Goal: Information Seeking & Learning: Learn about a topic

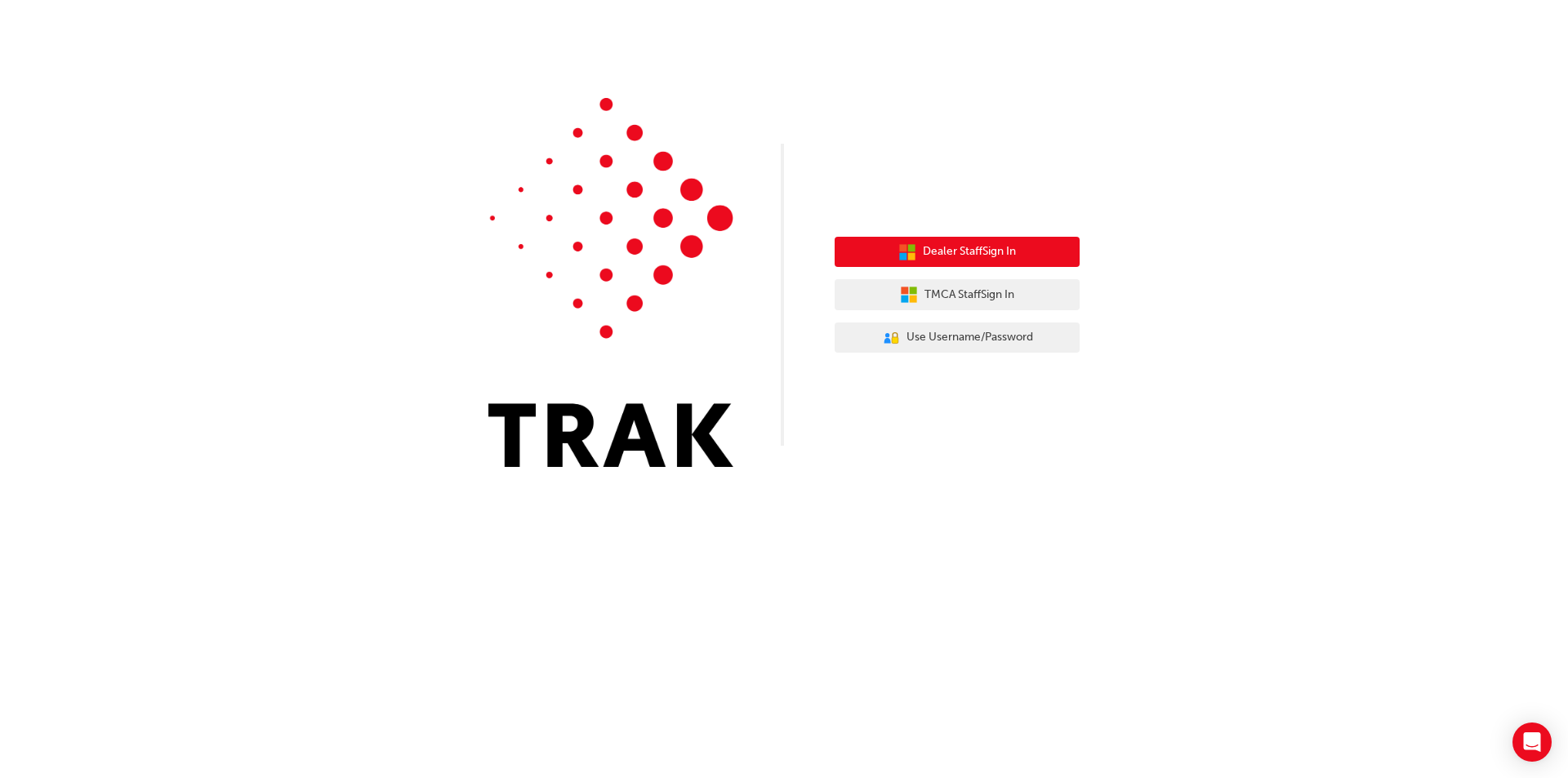
click at [1000, 258] on span "Dealer Staff Sign In" at bounding box center [969, 252] width 93 height 19
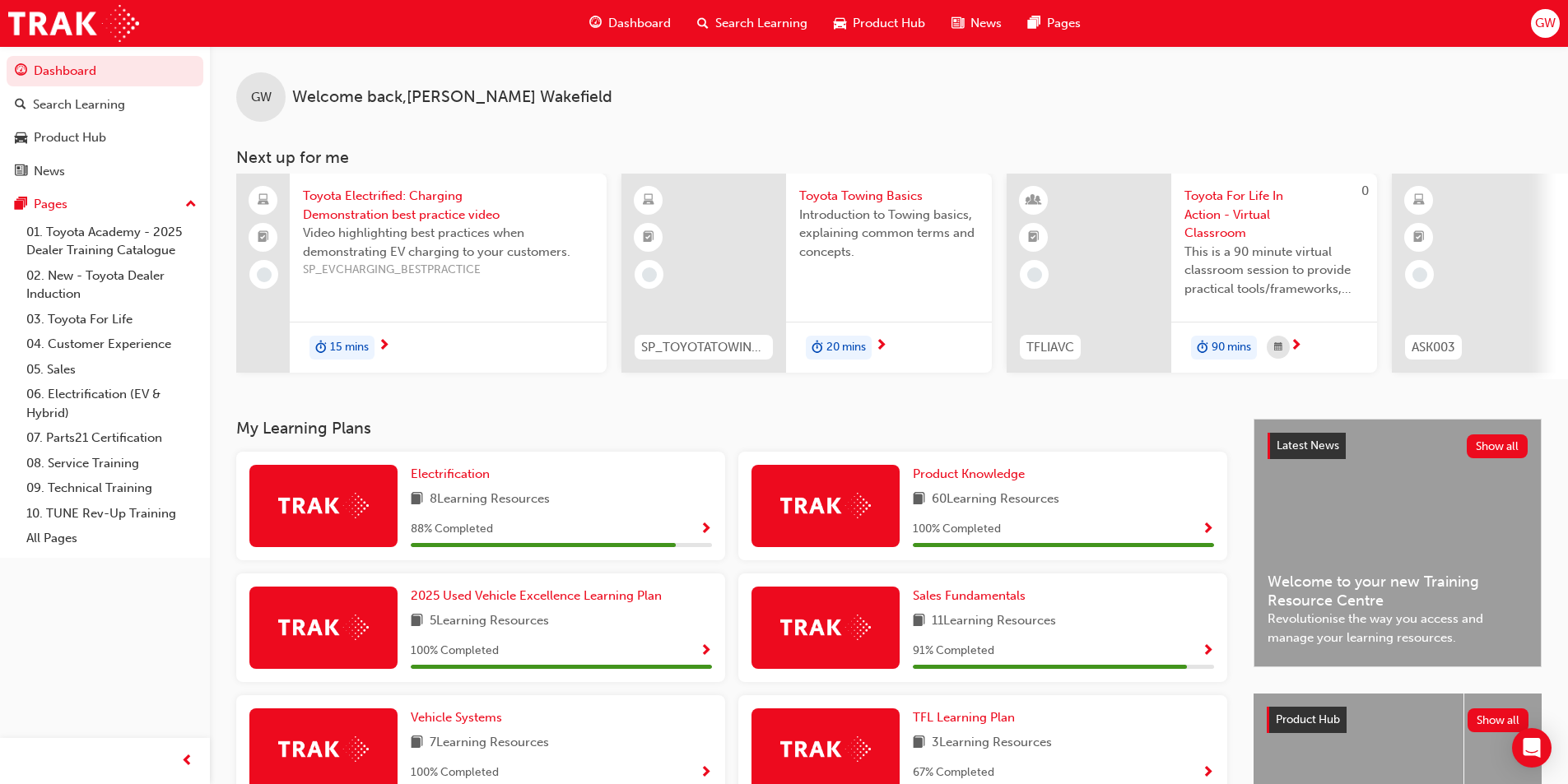
click at [738, 28] on span "Search Learning" at bounding box center [761, 24] width 92 height 19
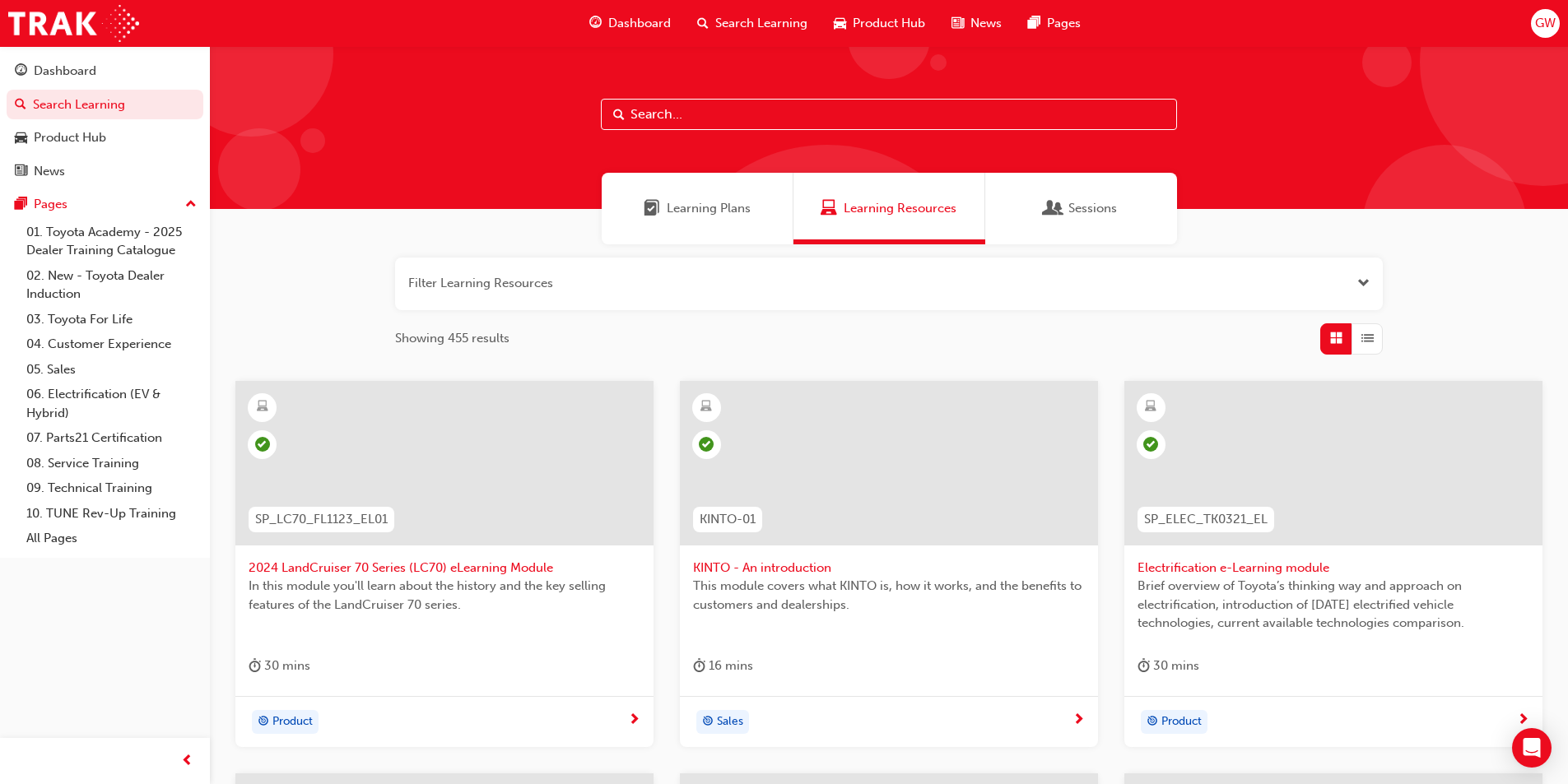
click at [711, 120] on input "text" at bounding box center [890, 114] width 577 height 31
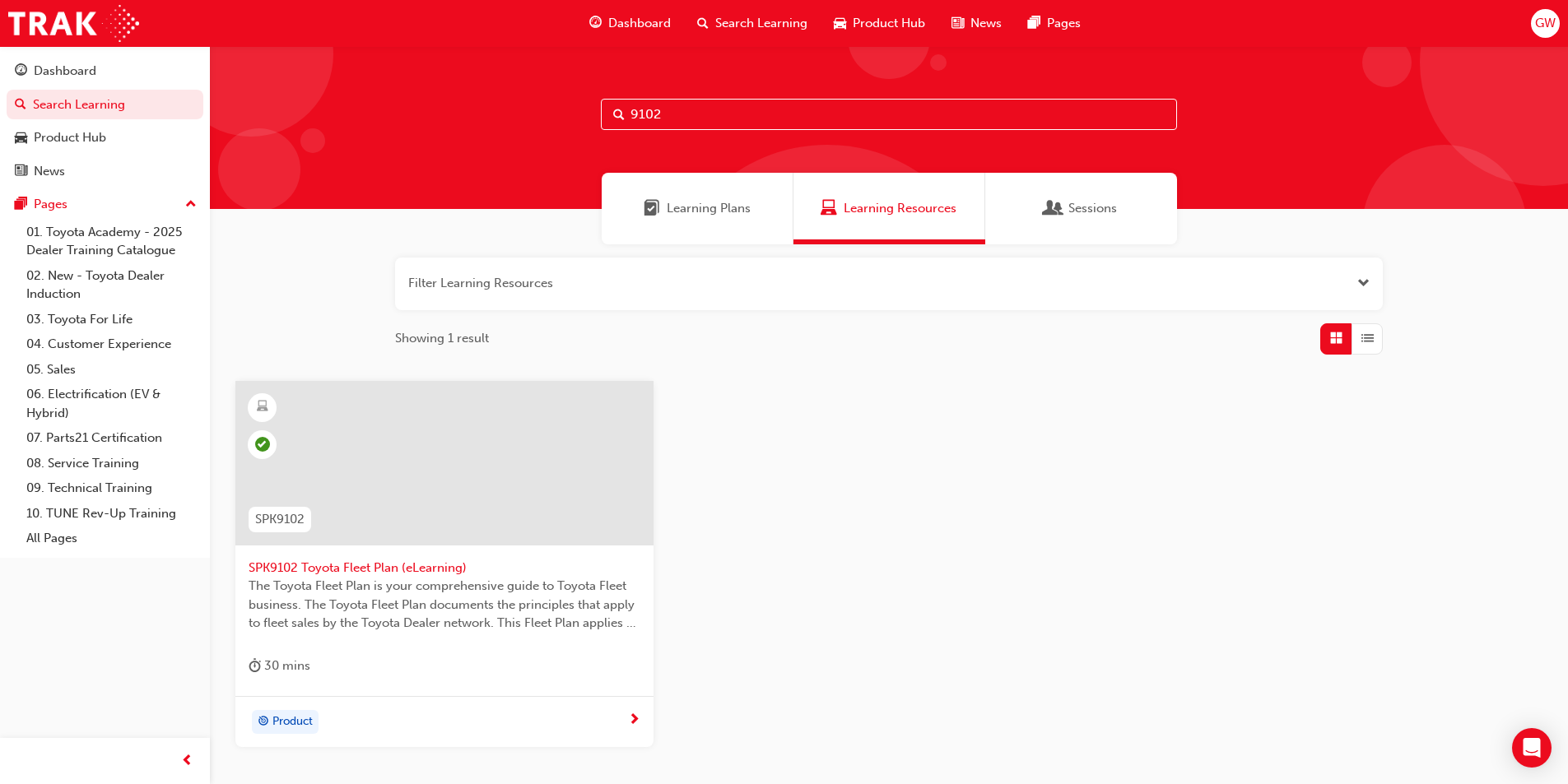
type input "9102"
click at [363, 558] on span "SPK9102 Toyota Fleet Plan (eLearning)" at bounding box center [444, 568] width 392 height 19
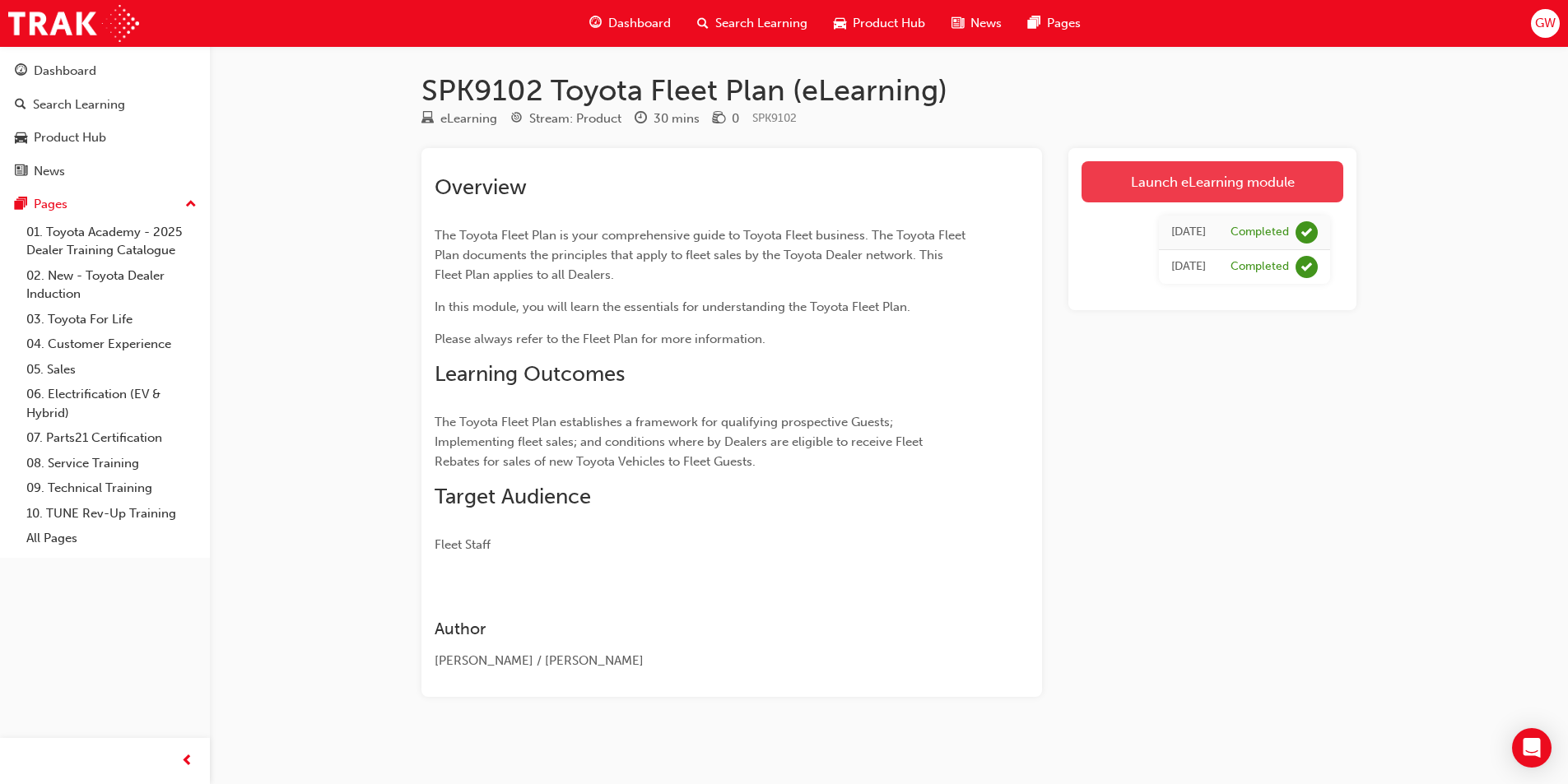
click at [1250, 179] on link "Launch eLearning module" at bounding box center [1212, 181] width 262 height 41
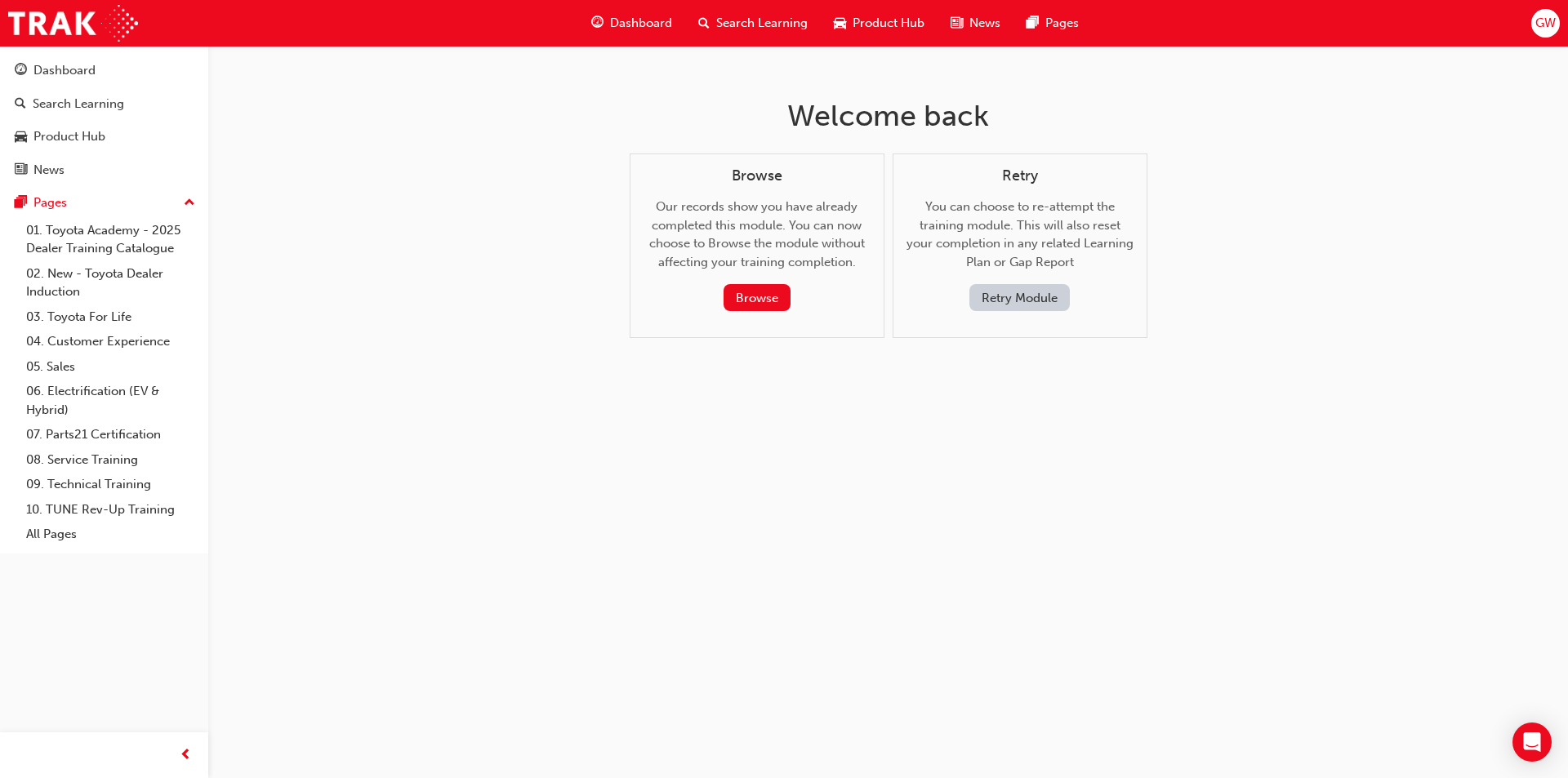
click at [1008, 299] on button "Retry Module" at bounding box center [1019, 297] width 101 height 27
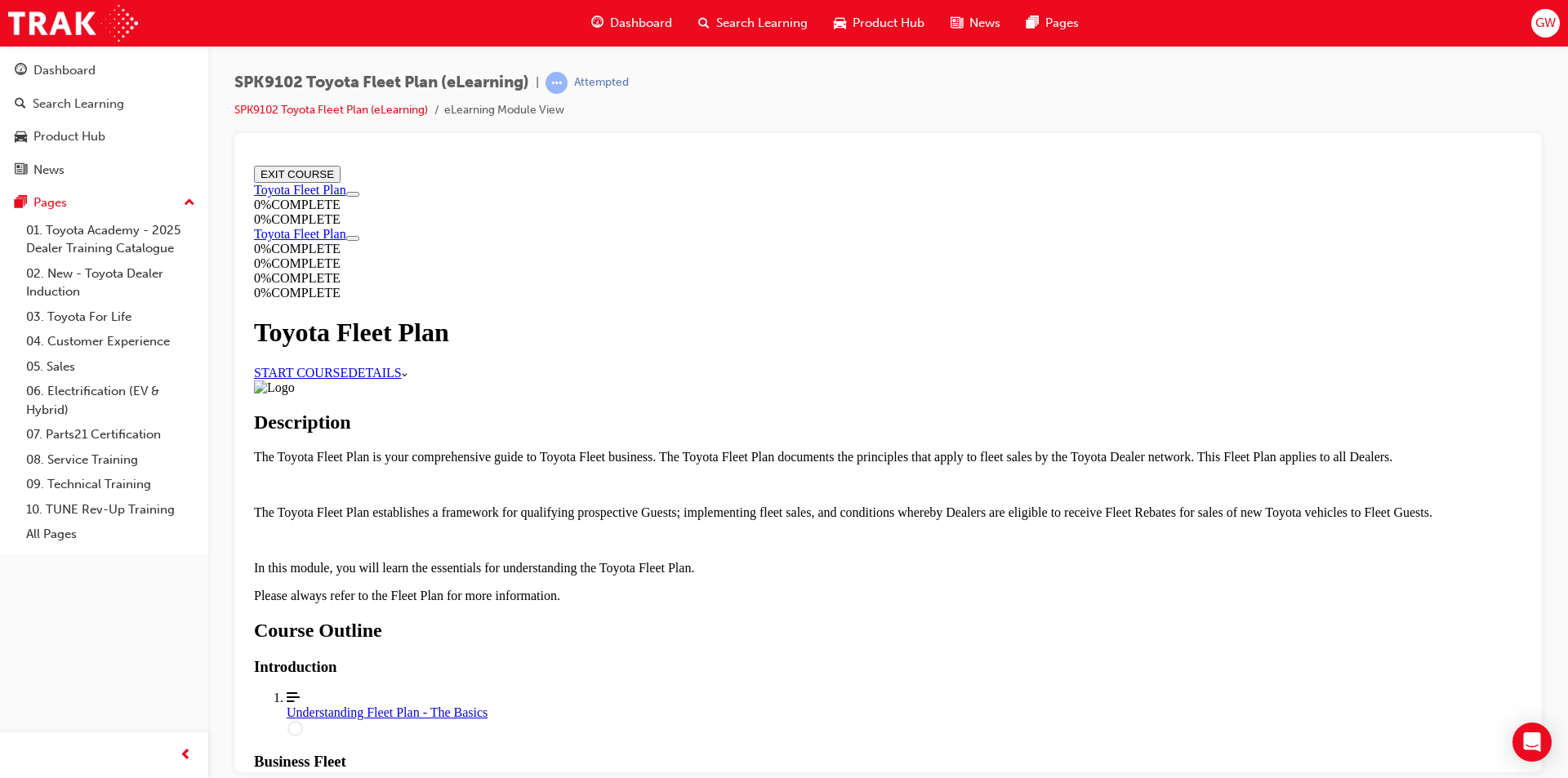
click at [348, 375] on link "START COURSE" at bounding box center [301, 372] width 94 height 14
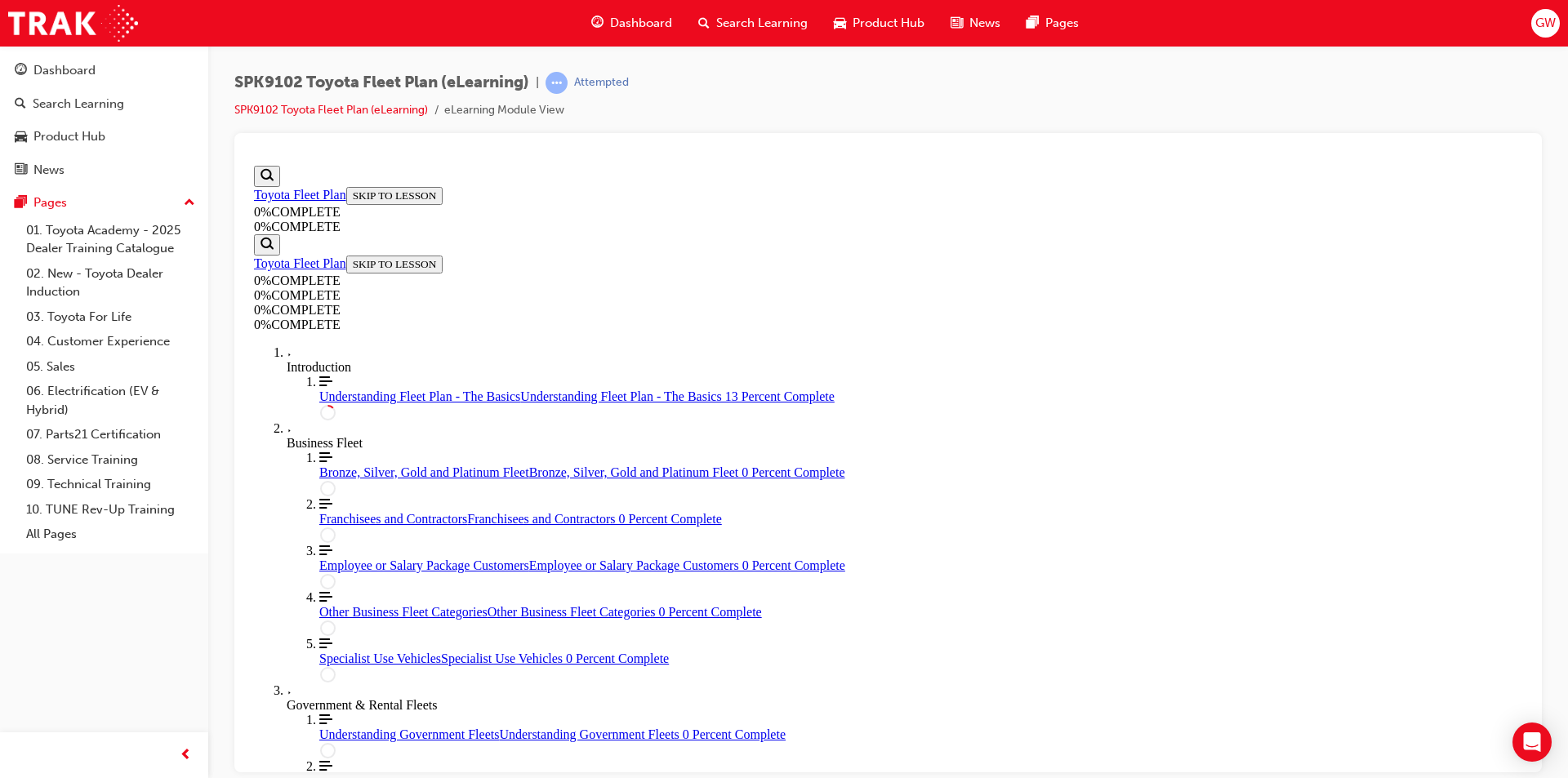
scroll to position [301, 0]
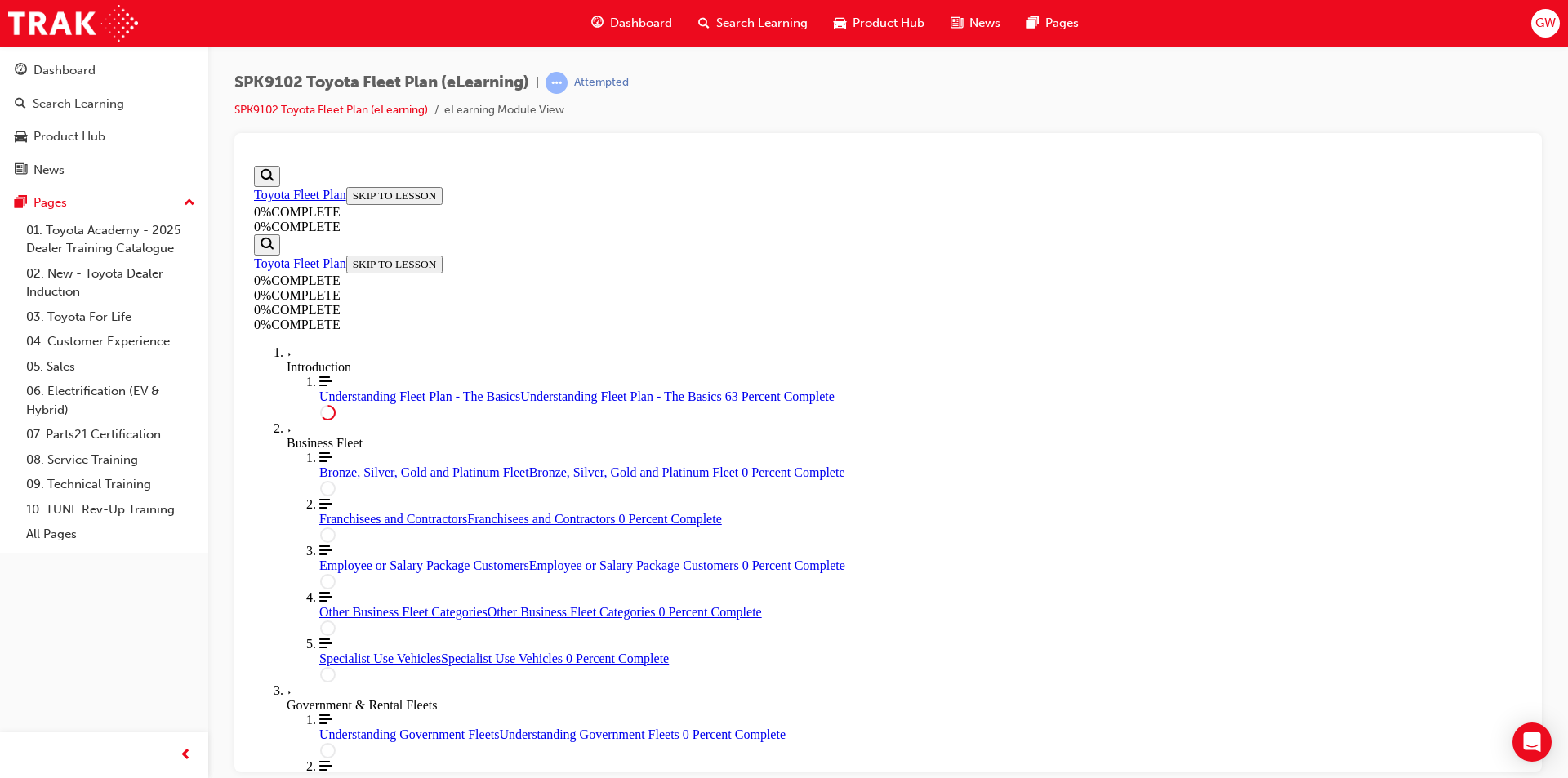
scroll to position [3025, 0]
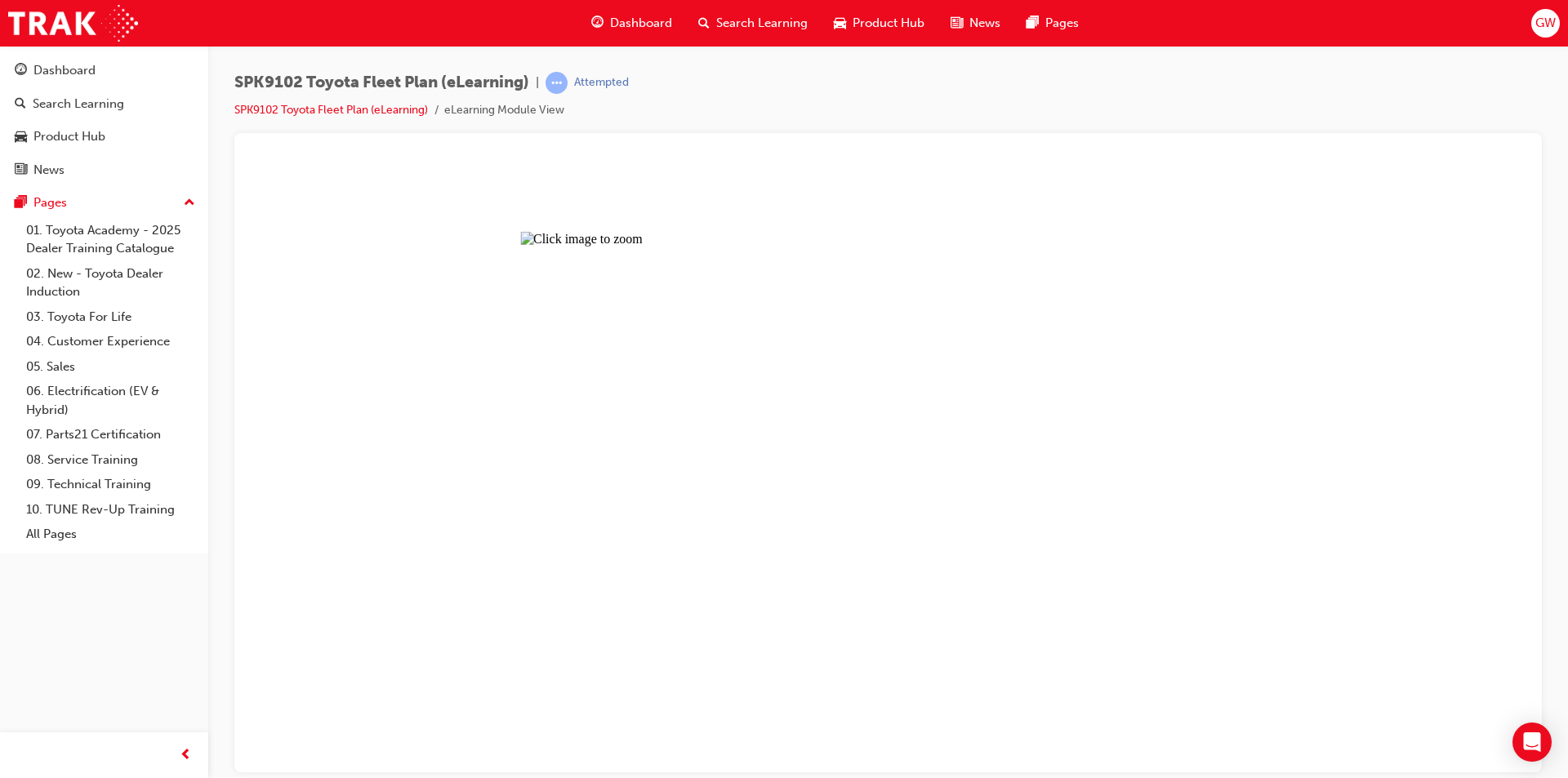
click at [911, 485] on button "Unzoom image" at bounding box center [888, 465] width 1282 height 613
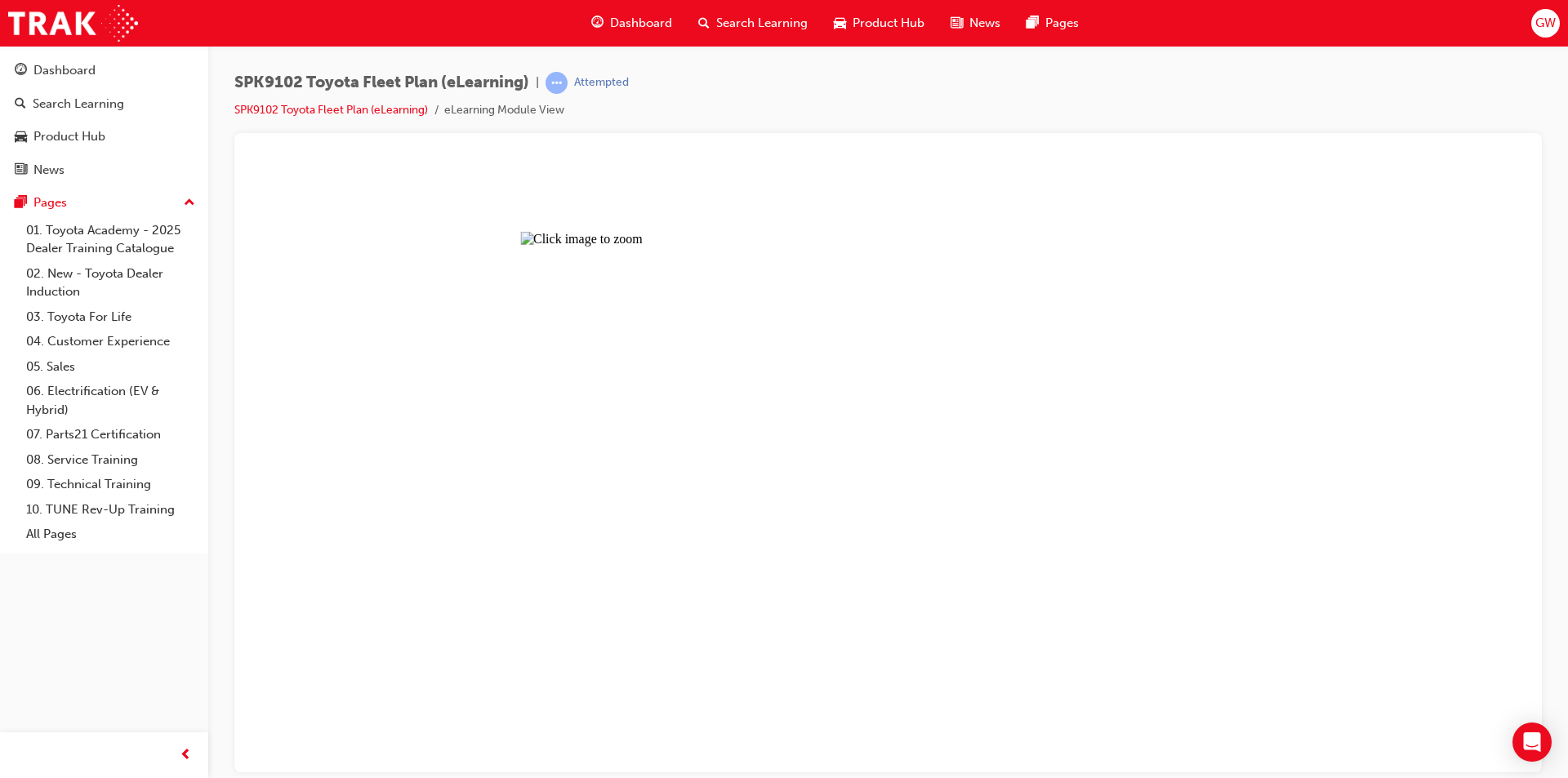
click at [1047, 395] on button "Unzoom image" at bounding box center [888, 465] width 1282 height 613
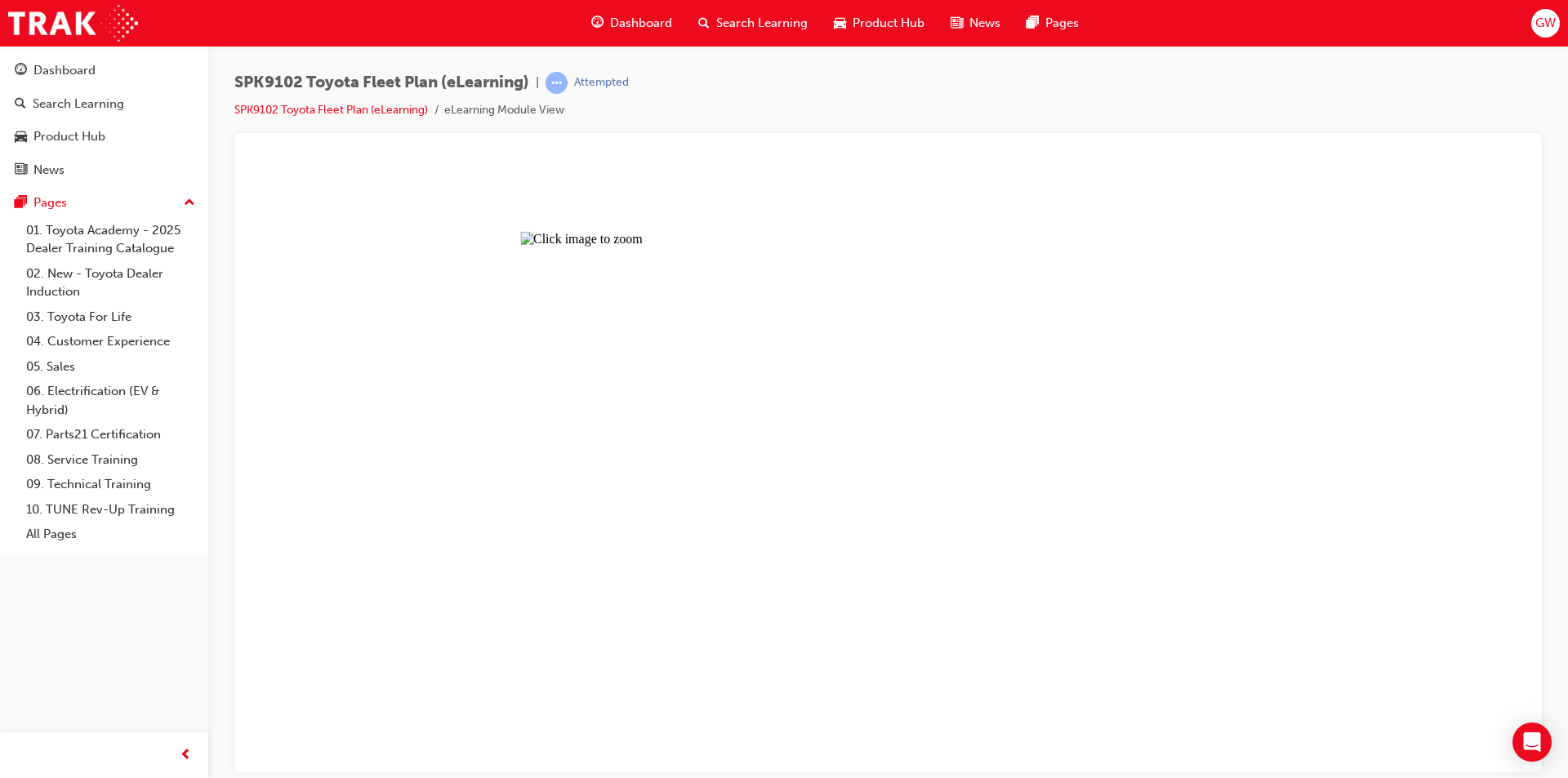
click at [1042, 612] on button "Unzoom image" at bounding box center [888, 465] width 1282 height 613
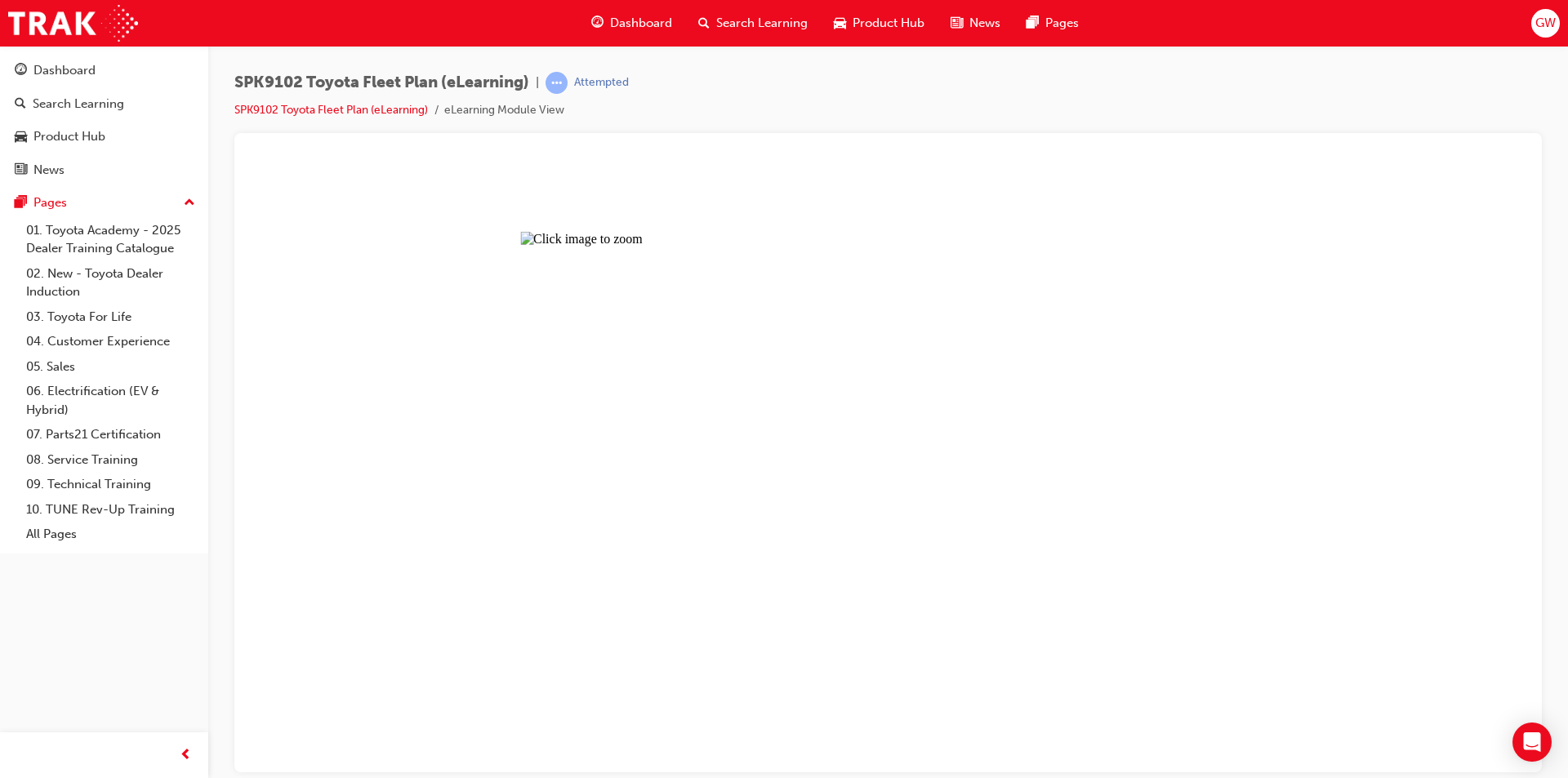
click at [875, 473] on button "Unzoom image" at bounding box center [888, 465] width 1282 height 613
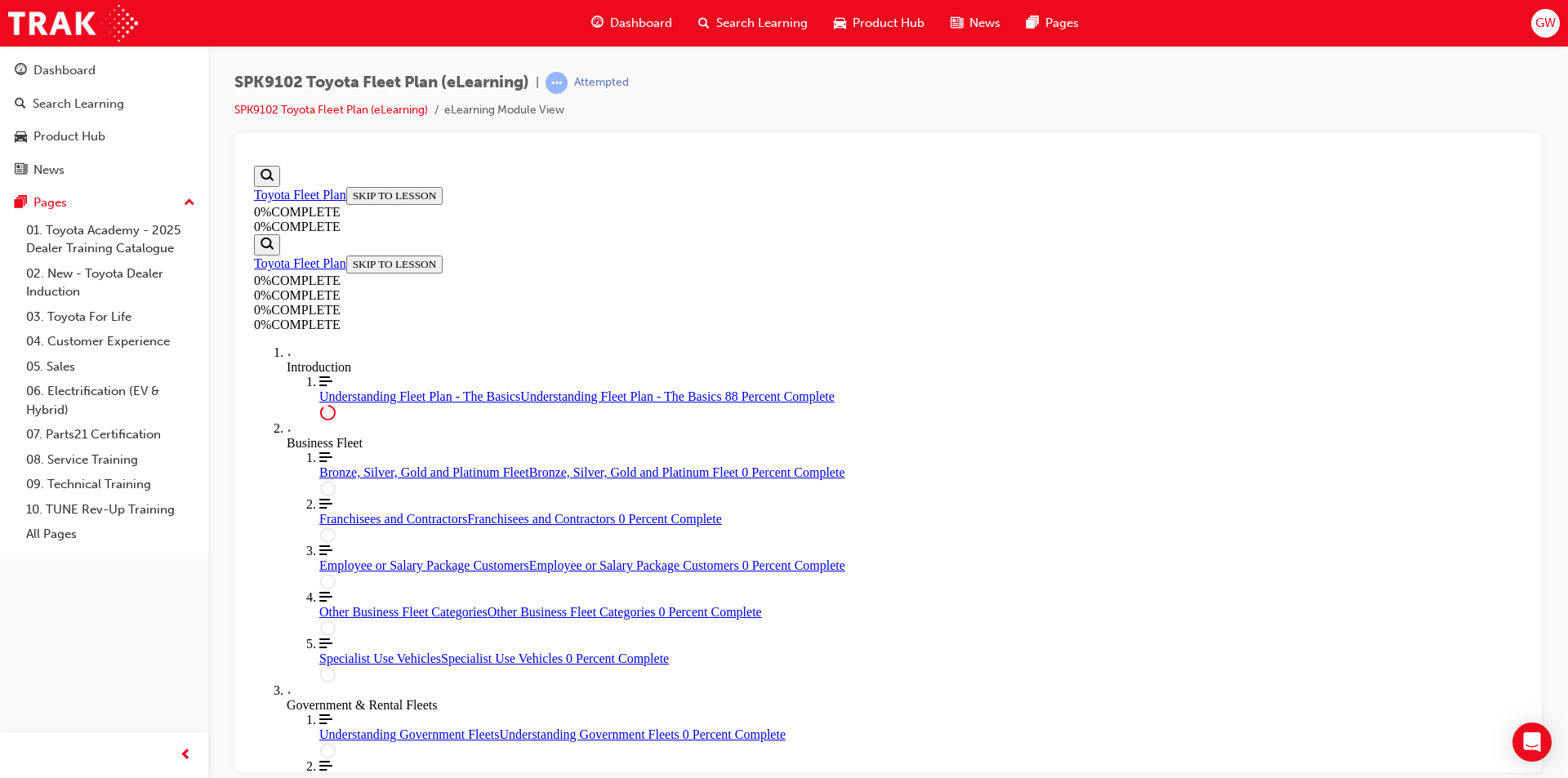
scroll to position [3771, 0]
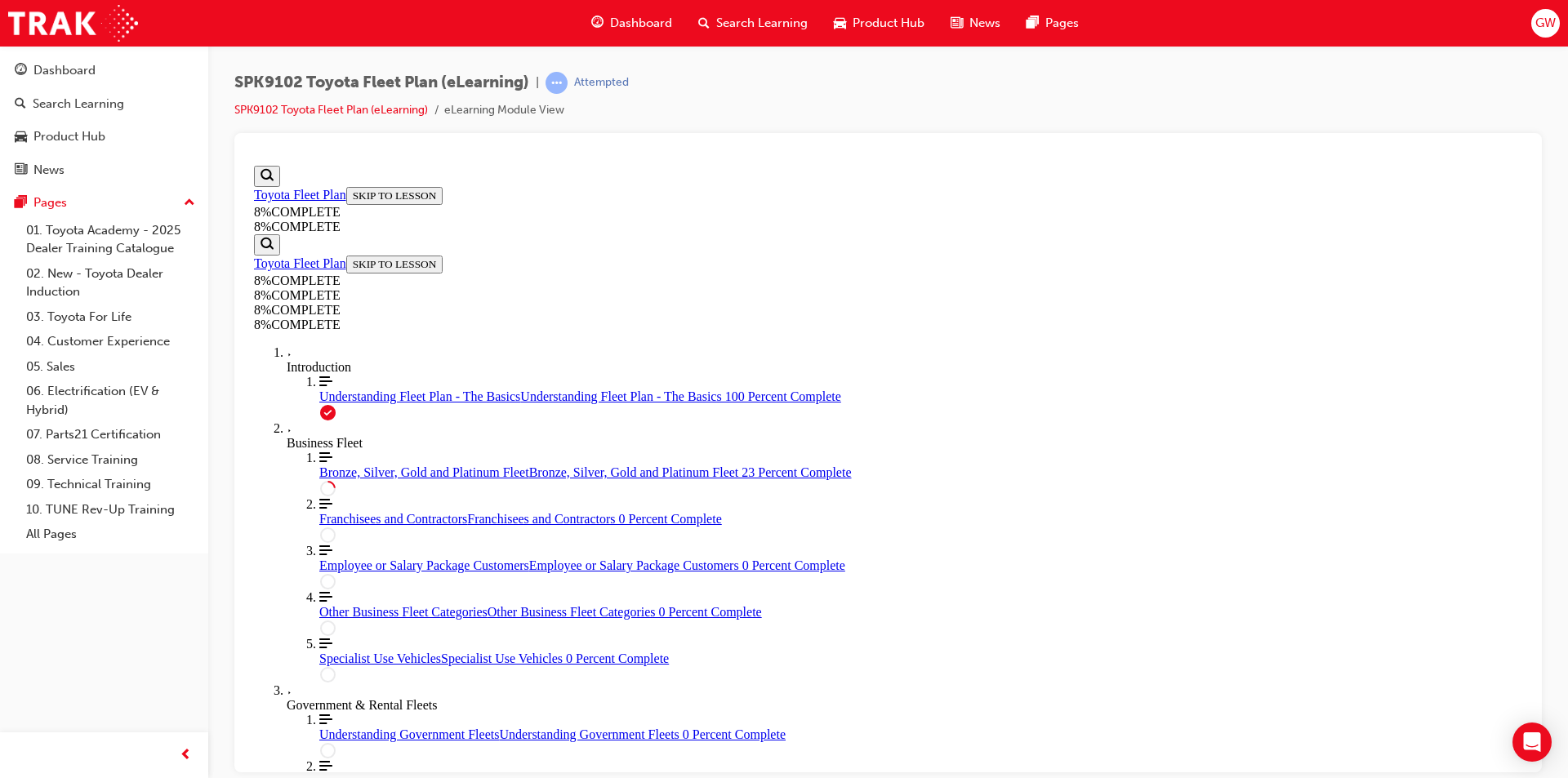
drag, startPoint x: 912, startPoint y: 321, endPoint x: 1177, endPoint y: 325, distance: 265.0
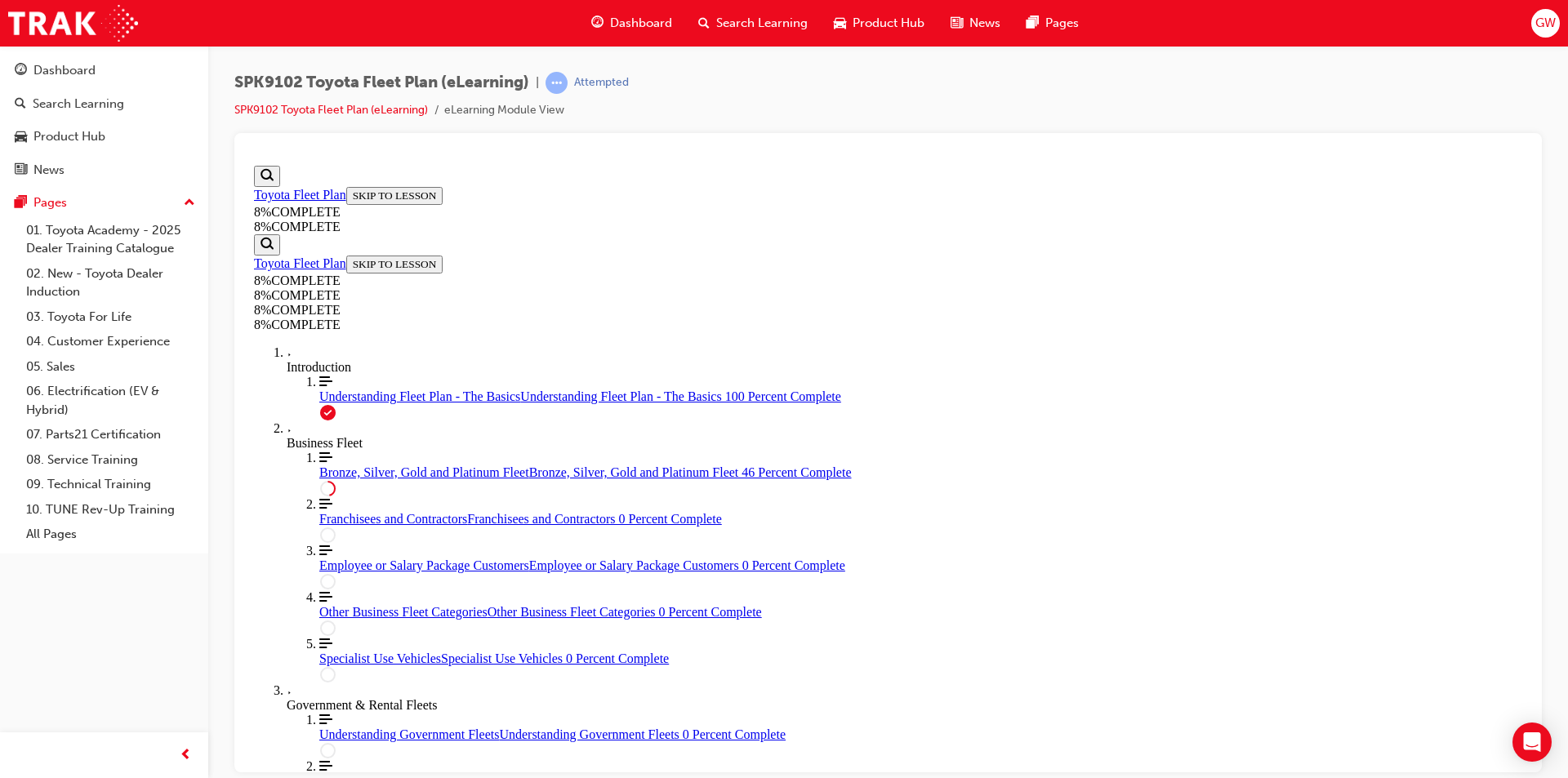
drag, startPoint x: 854, startPoint y: 404, endPoint x: 1123, endPoint y: 206, distance: 334.0
drag, startPoint x: 860, startPoint y: 468, endPoint x: 1134, endPoint y: 570, distance: 292.4
drag, startPoint x: 850, startPoint y: 471, endPoint x: 1105, endPoint y: 481, distance: 255.2
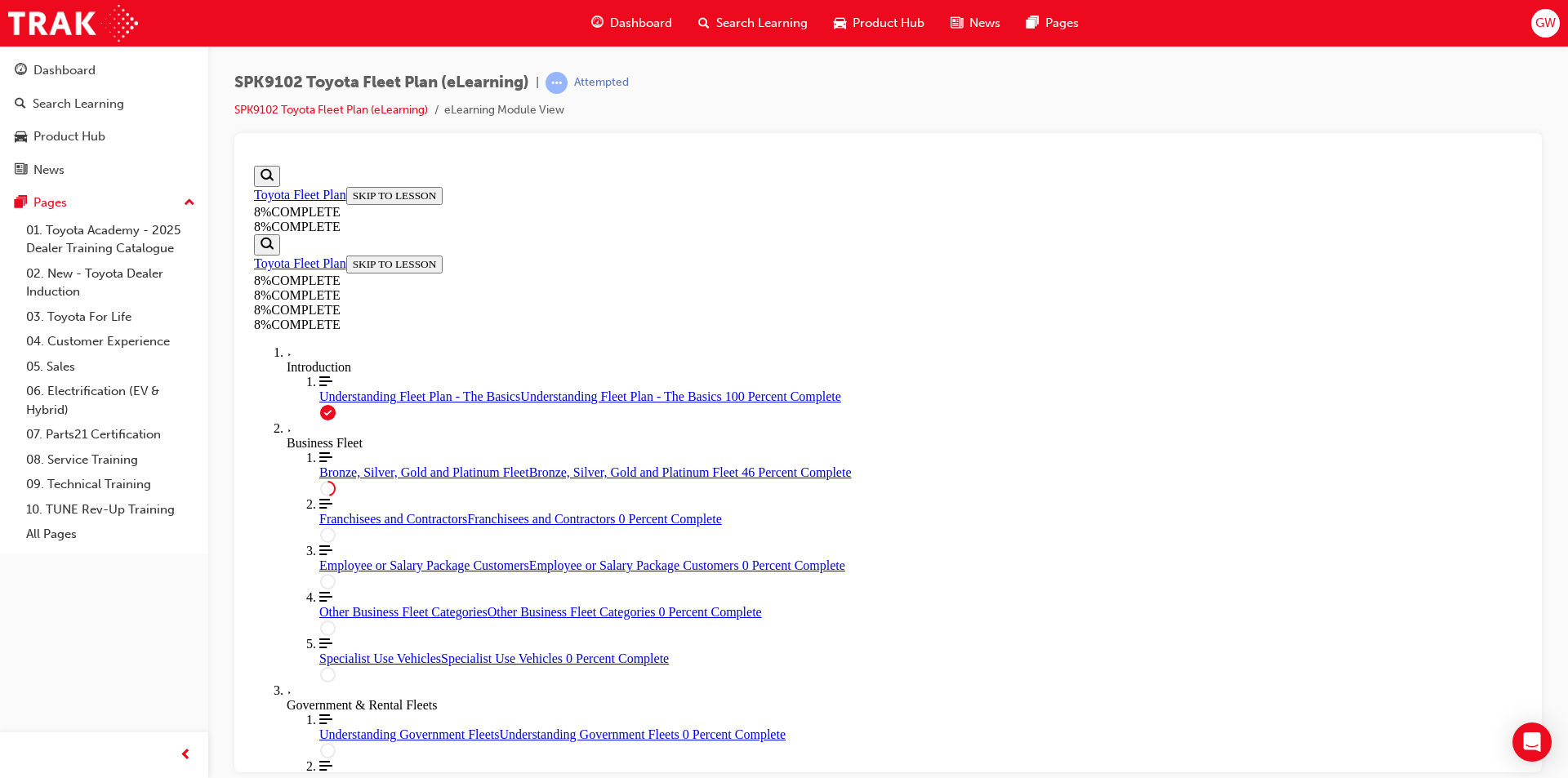
drag, startPoint x: 867, startPoint y: 409, endPoint x: 1134, endPoint y: 422, distance: 267.3
drag, startPoint x: 847, startPoint y: 300, endPoint x: 1139, endPoint y: 296, distance: 292.0
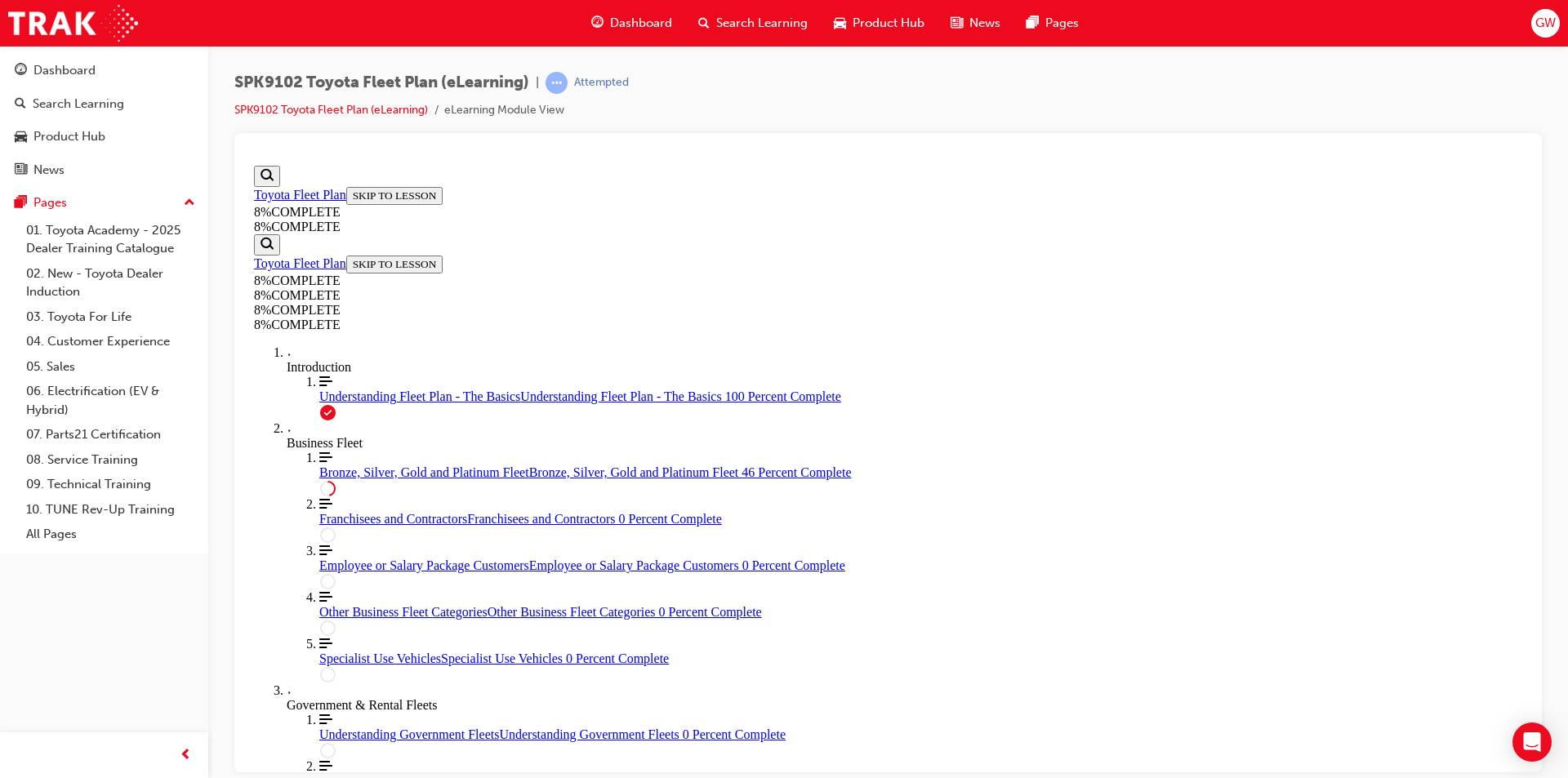
drag, startPoint x: 822, startPoint y: 598, endPoint x: 812, endPoint y: 590, distance: 12.8
drag, startPoint x: 832, startPoint y: 510, endPoint x: 1115, endPoint y: 511, distance: 283.0
drag, startPoint x: 864, startPoint y: 584, endPoint x: 1135, endPoint y: 585, distance: 271.0
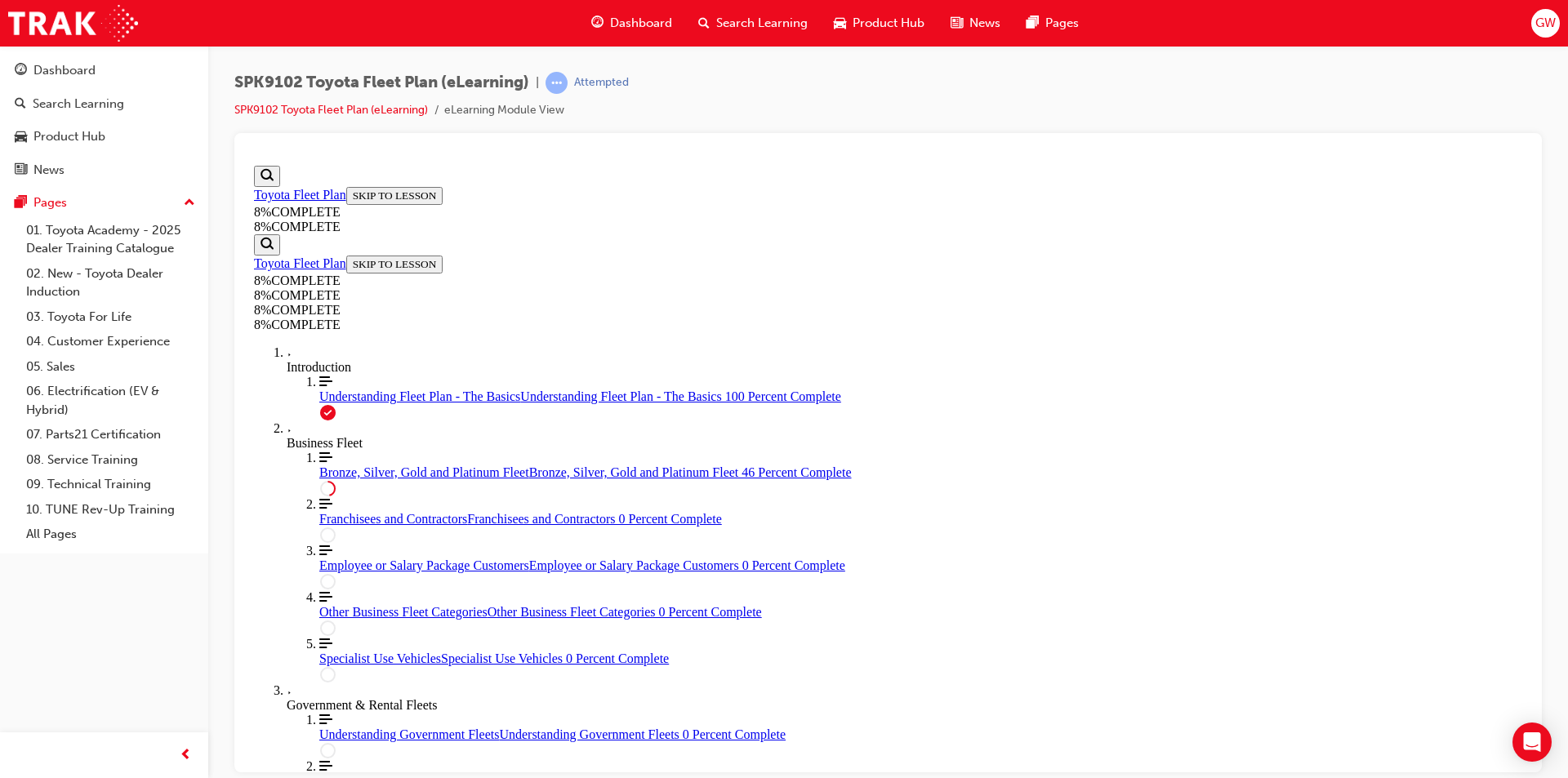
scroll to position [3483, 0]
drag, startPoint x: 885, startPoint y: 464, endPoint x: 1149, endPoint y: 658, distance: 327.6
drag, startPoint x: 860, startPoint y: 306, endPoint x: 1144, endPoint y: 312, distance: 284.1
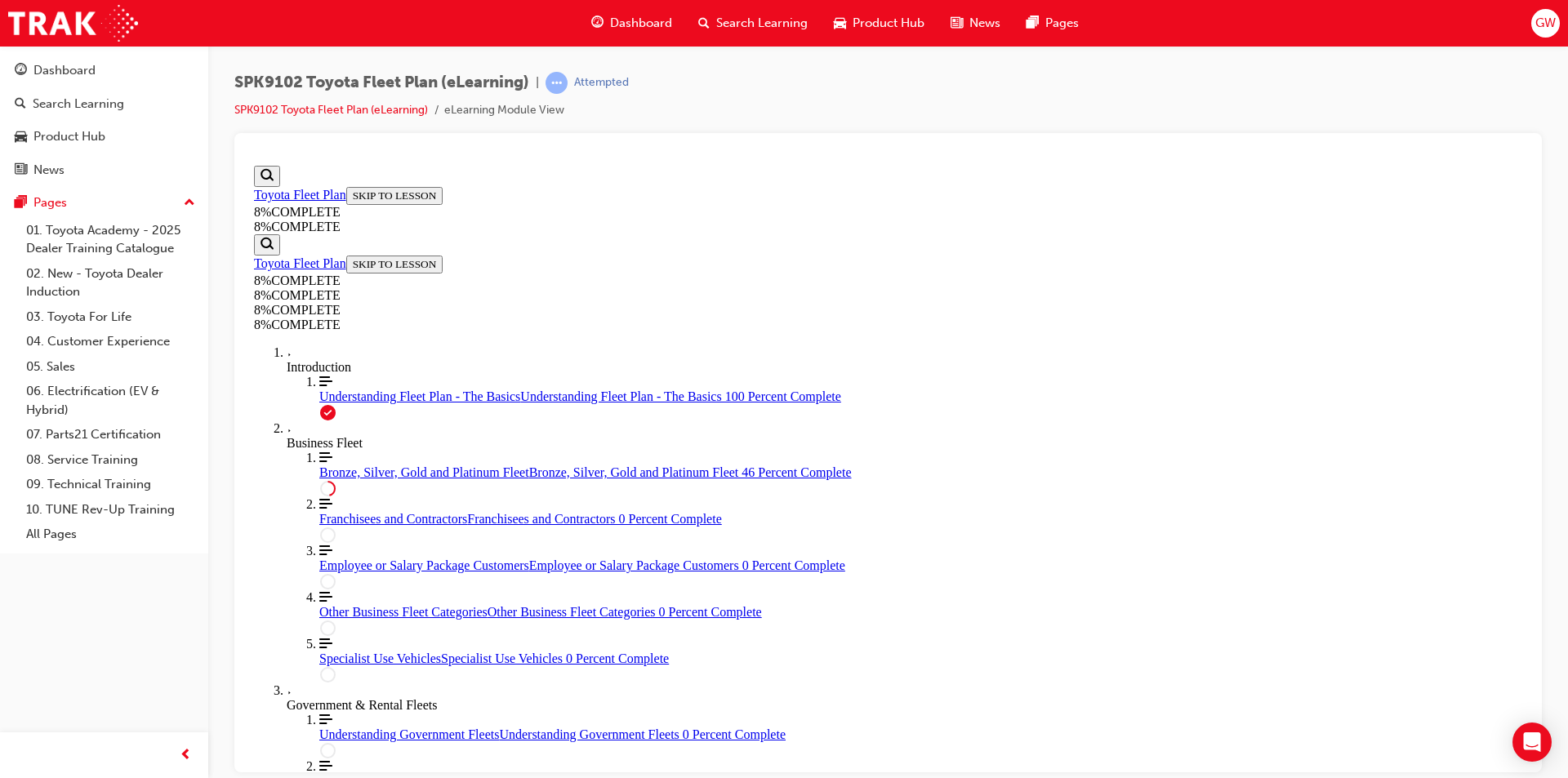
drag, startPoint x: 872, startPoint y: 399, endPoint x: 1124, endPoint y: 398, distance: 252.0
drag, startPoint x: 907, startPoint y: 585, endPoint x: 1141, endPoint y: 591, distance: 234.1
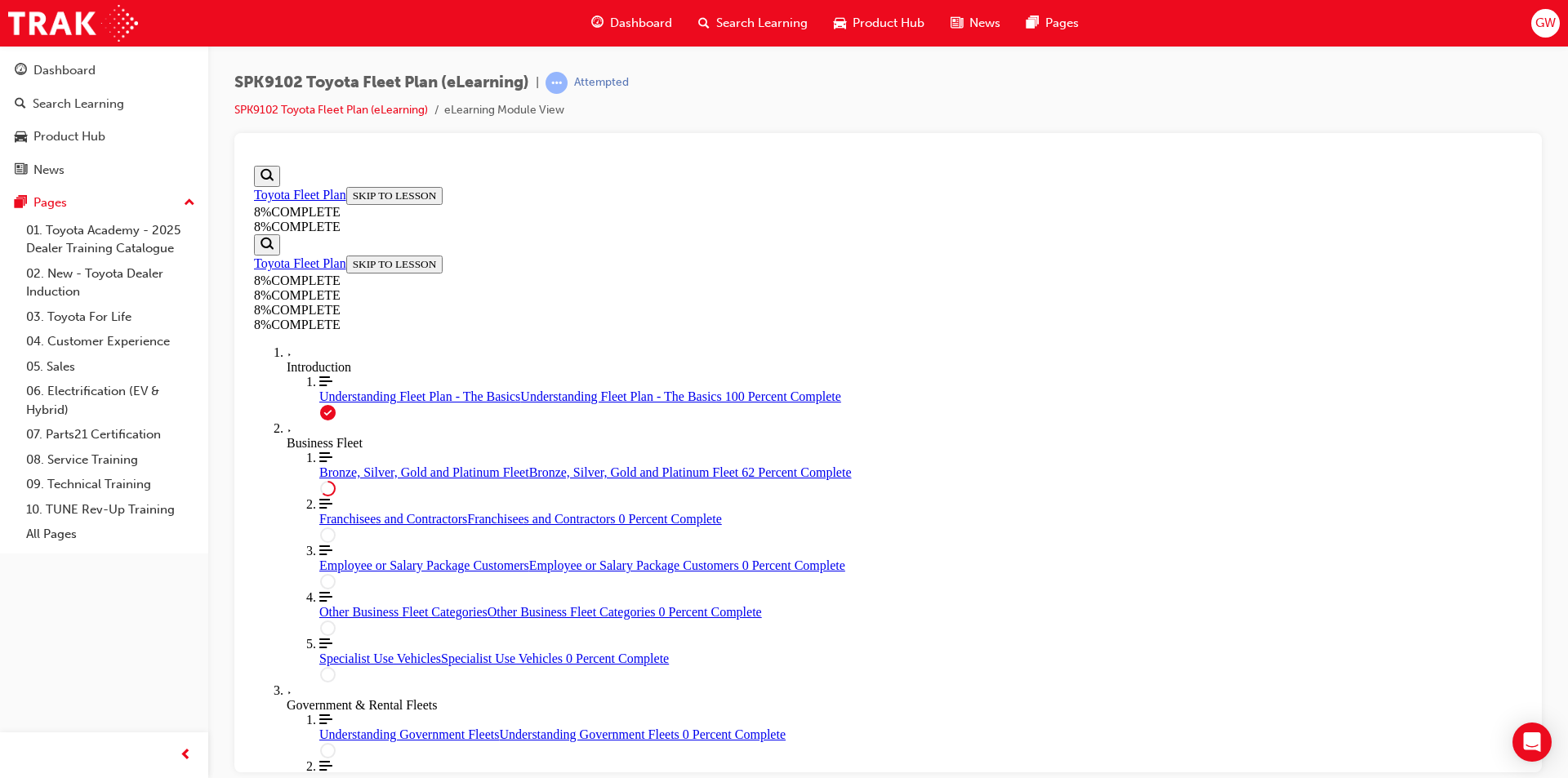
scroll to position [5279, 0]
drag, startPoint x: 862, startPoint y: 435, endPoint x: 1134, endPoint y: 516, distance: 283.8
drag, startPoint x: 868, startPoint y: 436, endPoint x: 1128, endPoint y: 430, distance: 260.1
drag, startPoint x: 905, startPoint y: 513, endPoint x: 749, endPoint y: 513, distance: 156.0
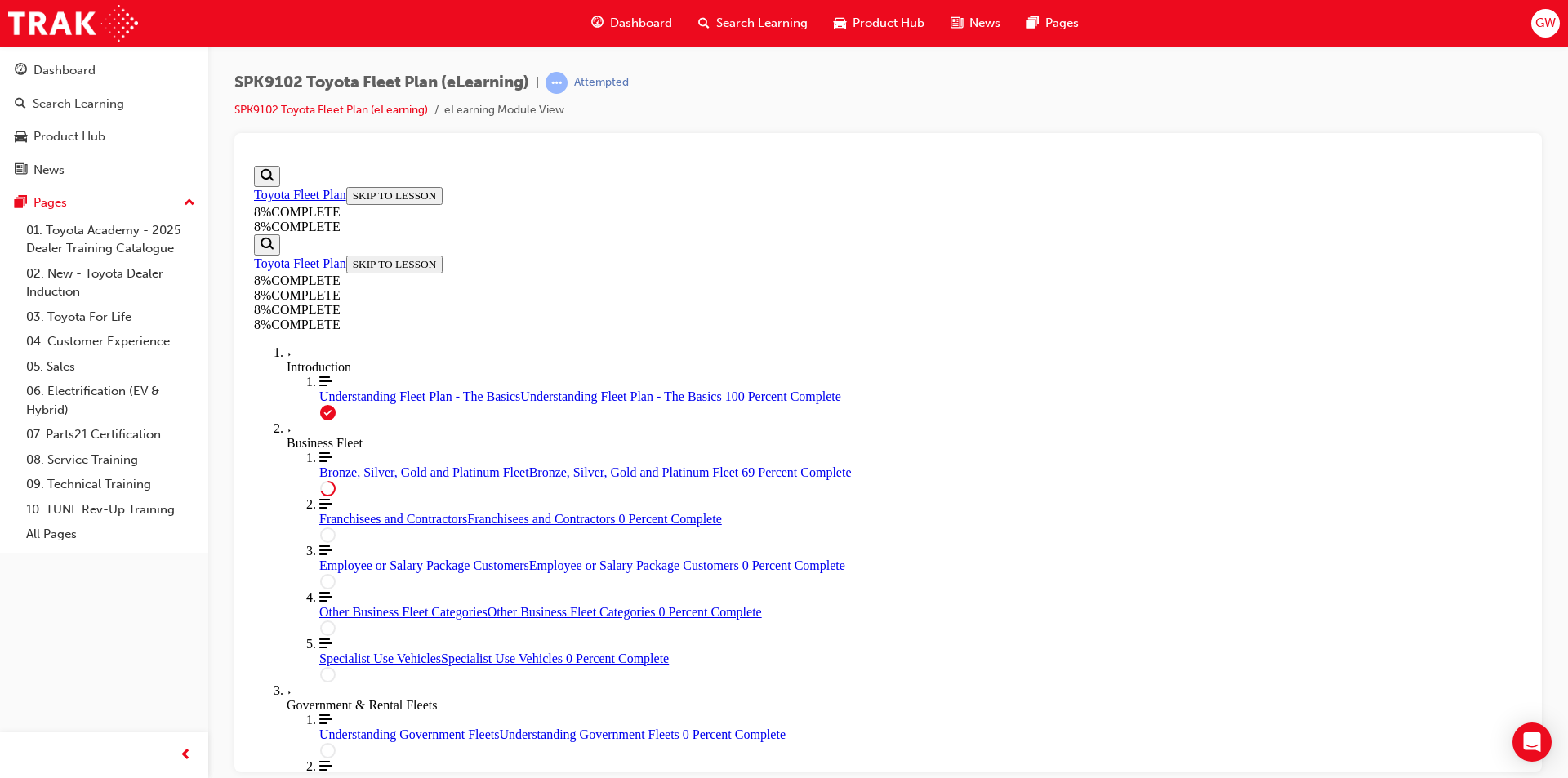
drag, startPoint x: 861, startPoint y: 444, endPoint x: 750, endPoint y: 444, distance: 111.0
drag, startPoint x: 850, startPoint y: 587, endPoint x: 1119, endPoint y: 601, distance: 269.4
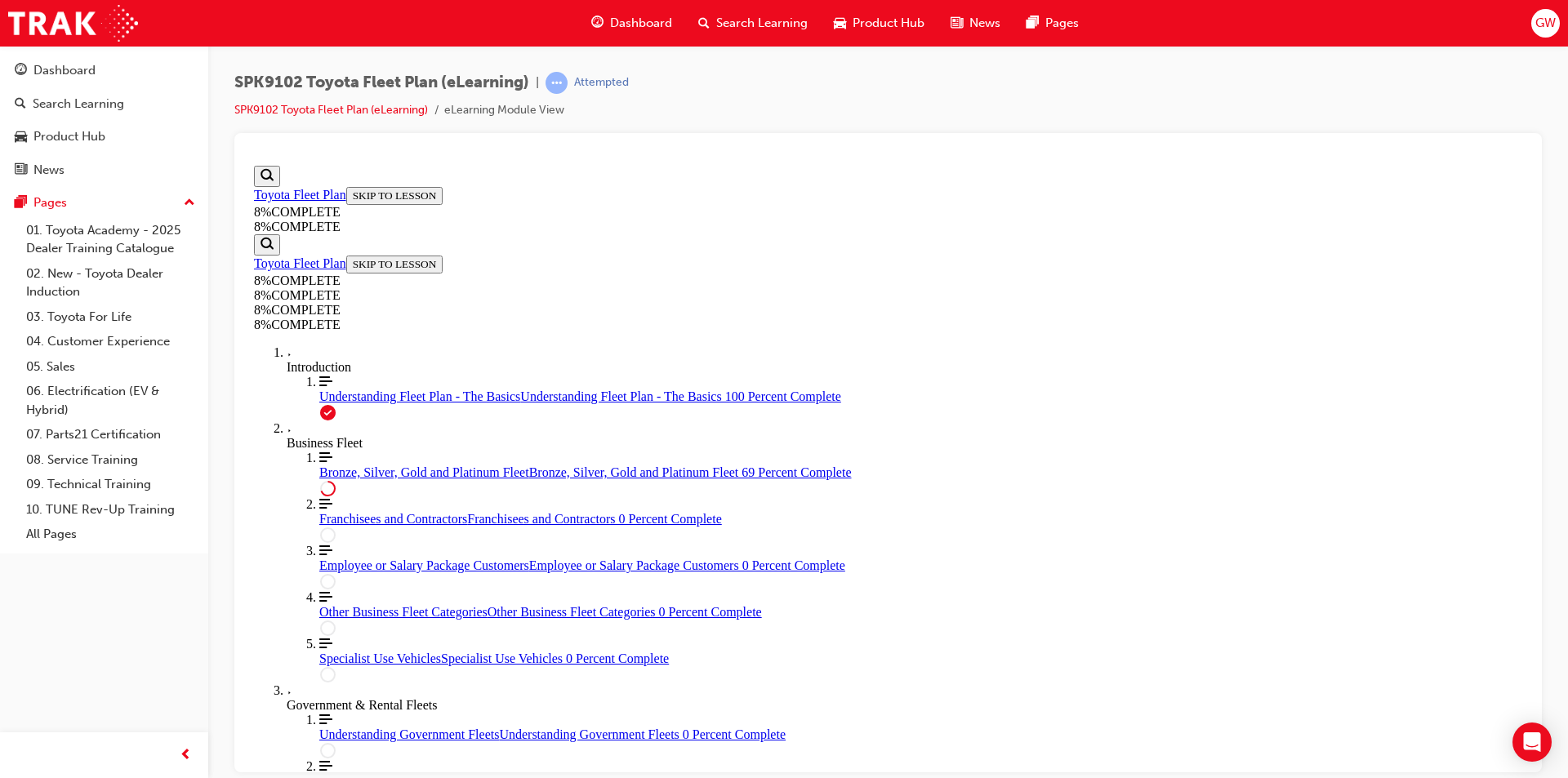
drag, startPoint x: 956, startPoint y: 662, endPoint x: 1135, endPoint y: 671, distance: 179.2
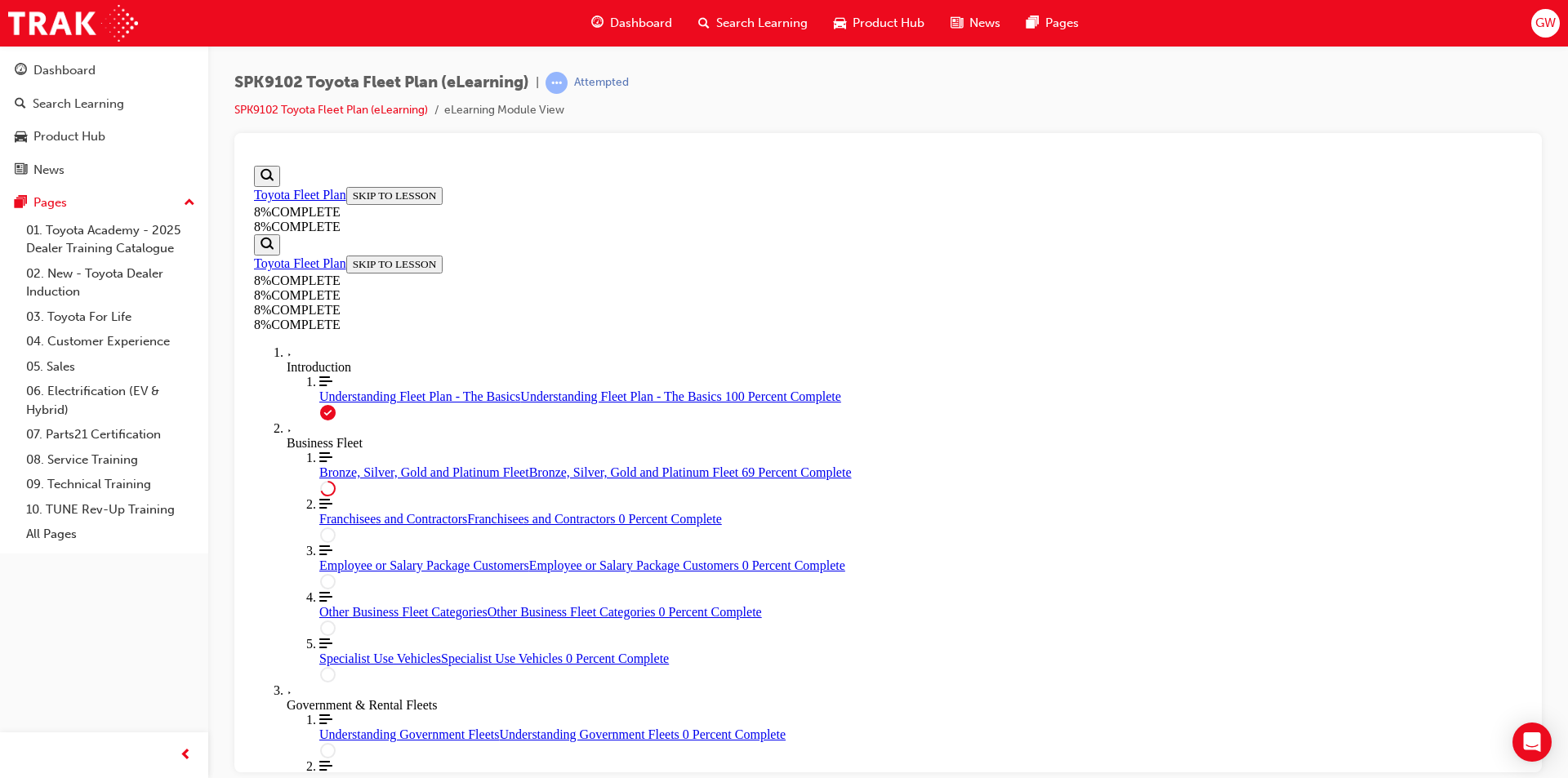
scroll to position [5354, 0]
drag, startPoint x: 862, startPoint y: 594, endPoint x: 1131, endPoint y: 344, distance: 367.2
drag, startPoint x: 856, startPoint y: 591, endPoint x: 1127, endPoint y: 436, distance: 312.2
drag, startPoint x: 825, startPoint y: 512, endPoint x: 1096, endPoint y: 590, distance: 282.0
drag, startPoint x: 845, startPoint y: 520, endPoint x: 1152, endPoint y: 516, distance: 307.0
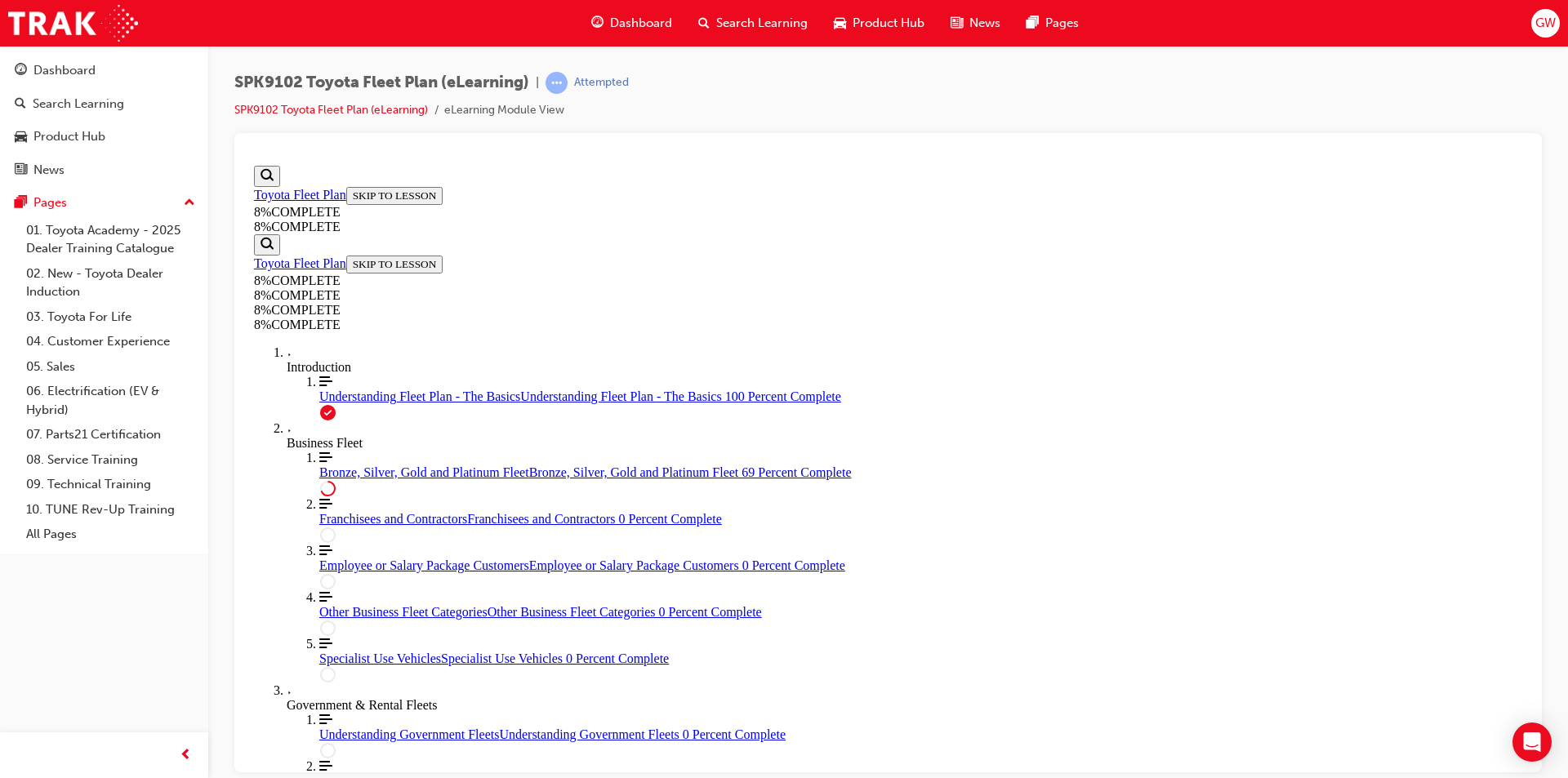
drag, startPoint x: 875, startPoint y: 299, endPoint x: 1165, endPoint y: 308, distance: 290.1
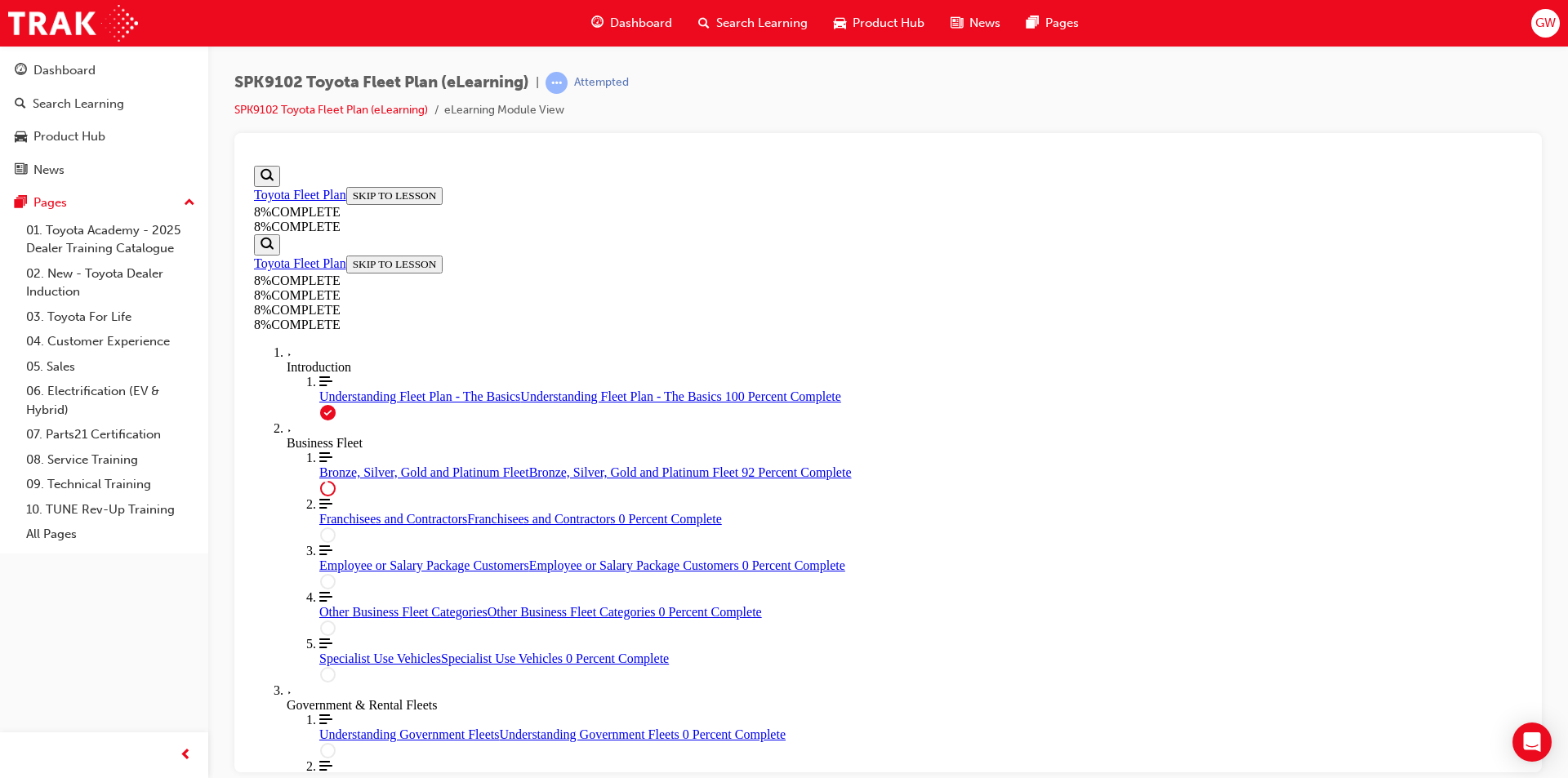
drag, startPoint x: 924, startPoint y: 383, endPoint x: 1182, endPoint y: 460, distance: 269.2
drag, startPoint x: 828, startPoint y: 373, endPoint x: 1108, endPoint y: 381, distance: 280.1
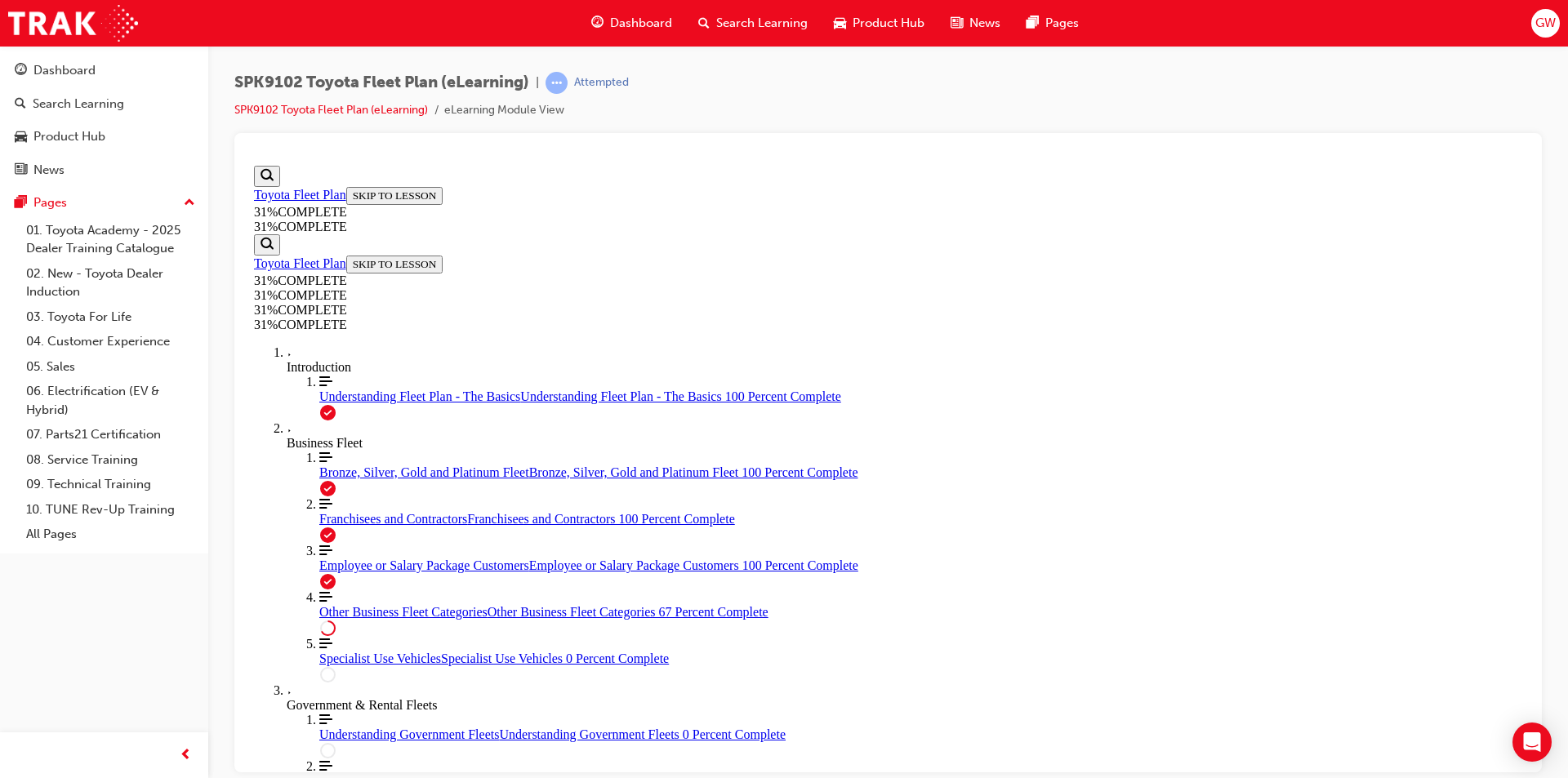
scroll to position [709, 0]
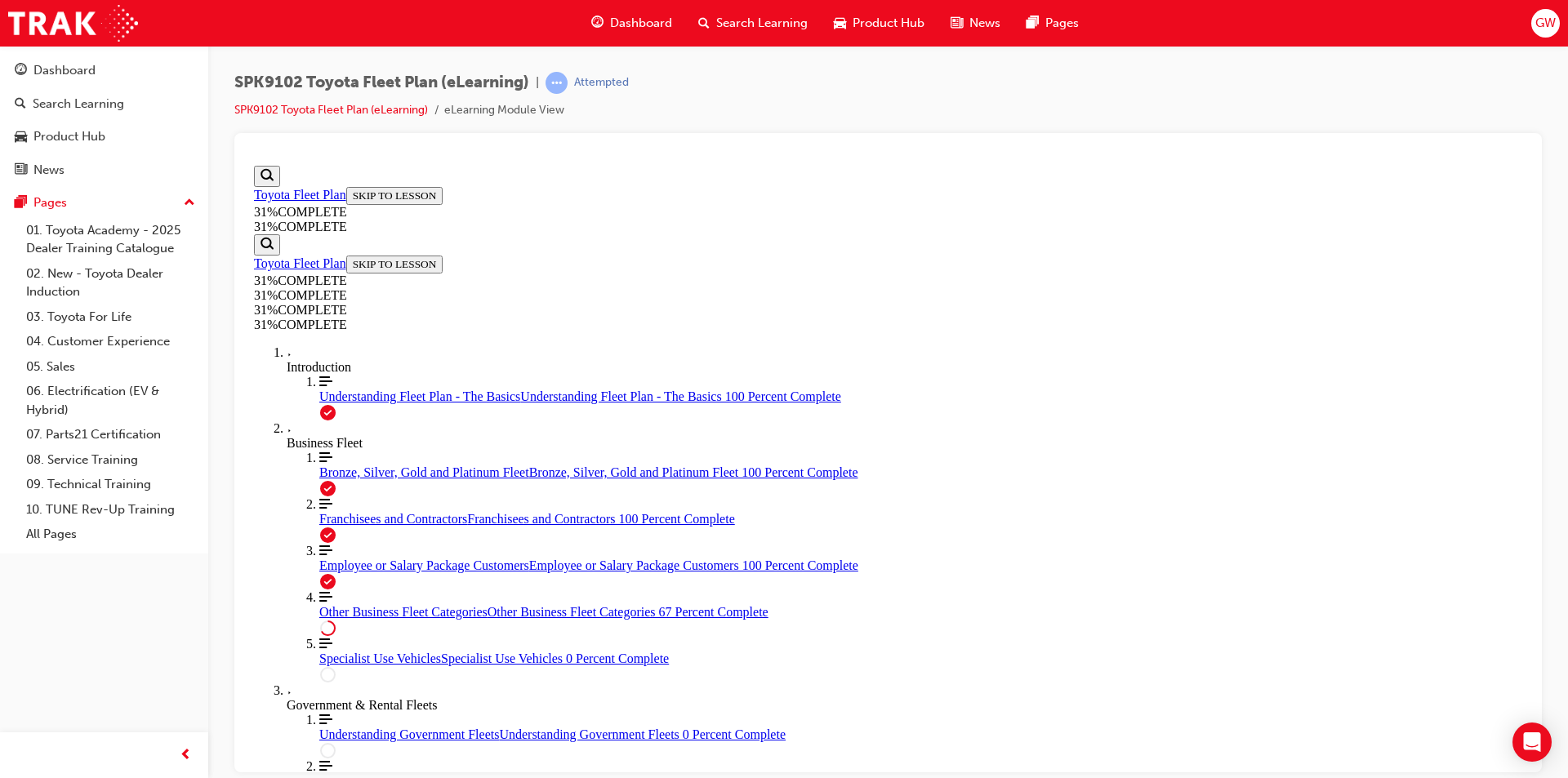
scroll to position [3686, 0]
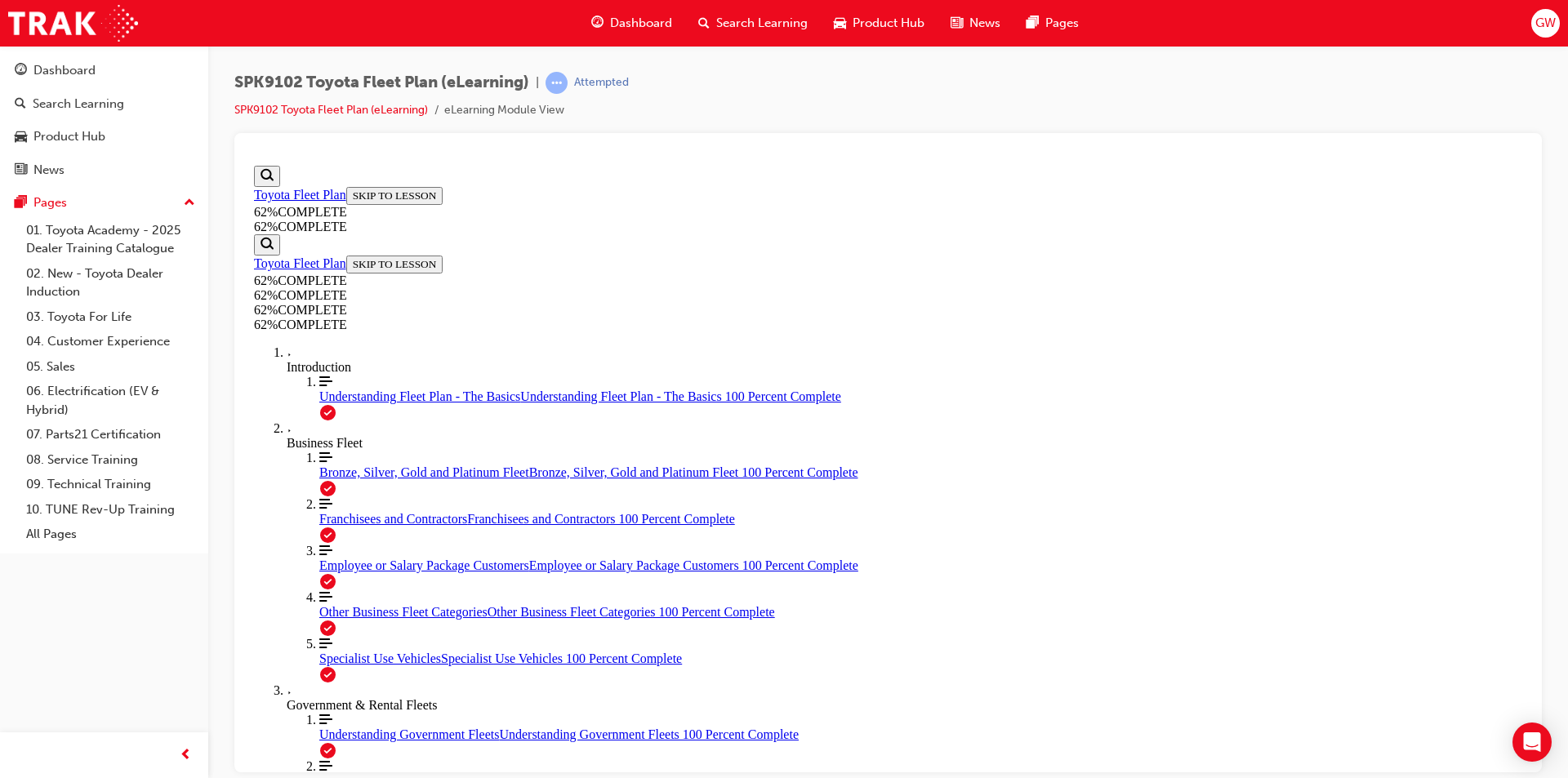
scroll to position [1439, 0]
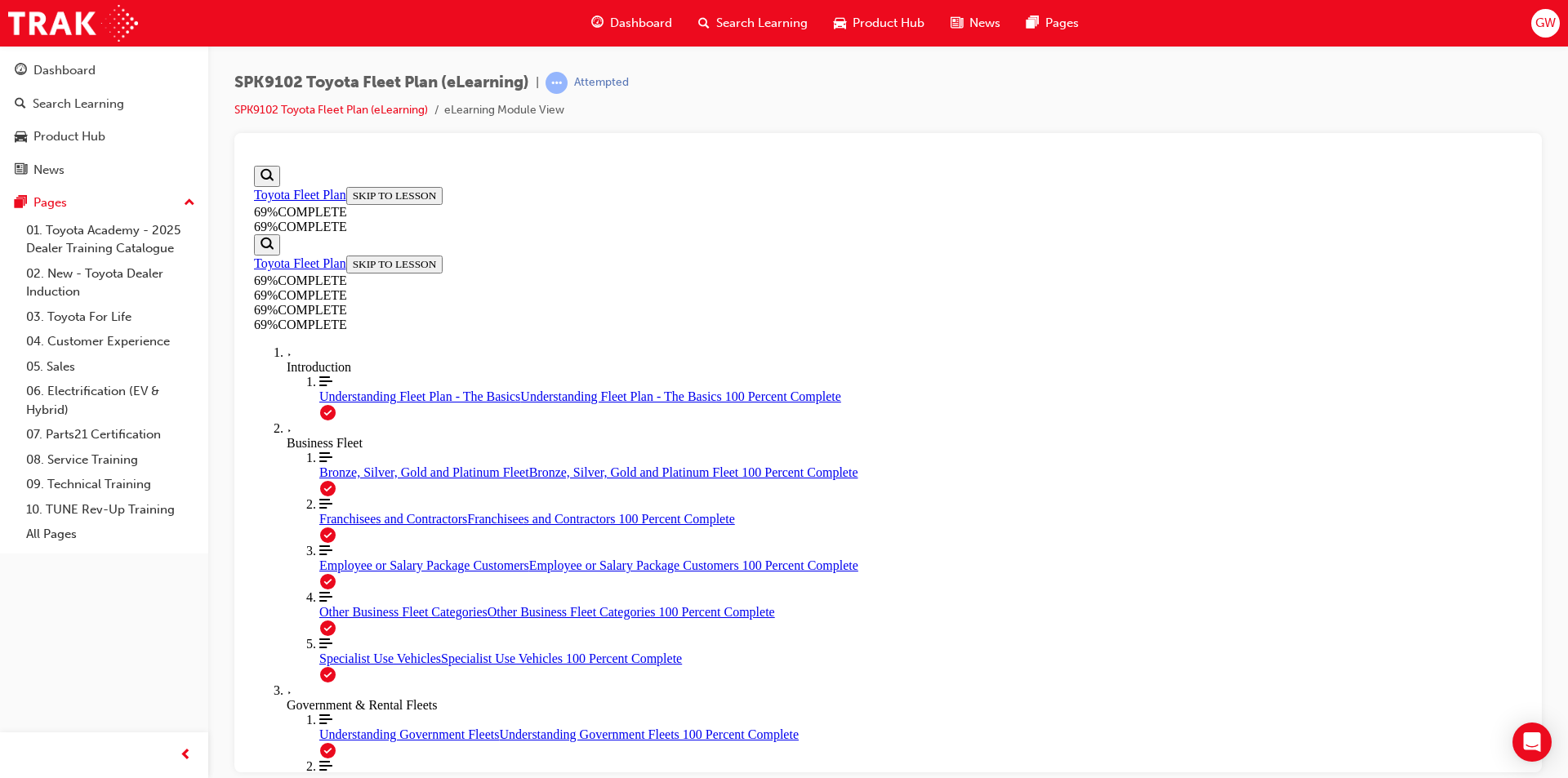
scroll to position [3370, 0]
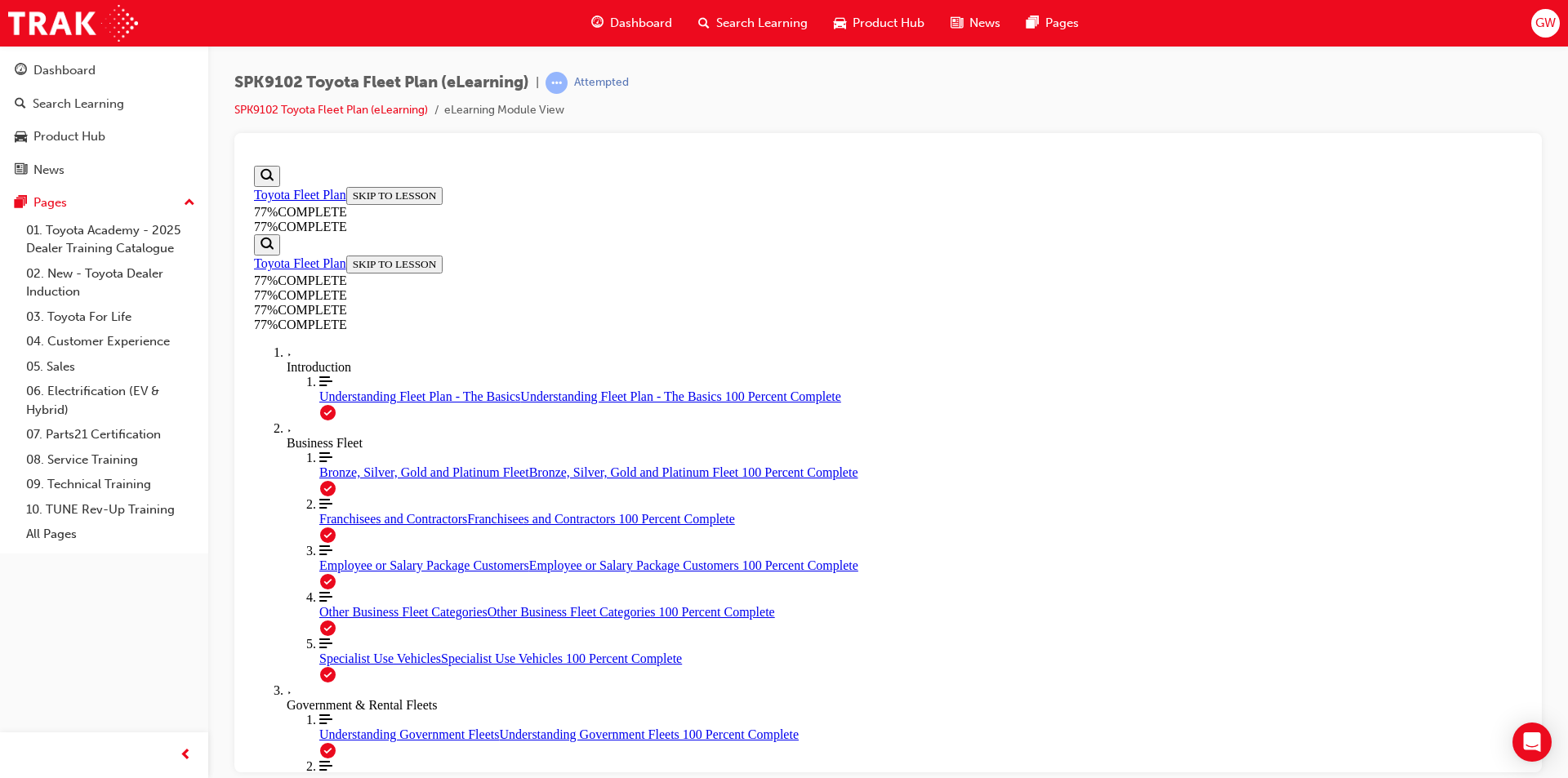
scroll to position [1608, 0]
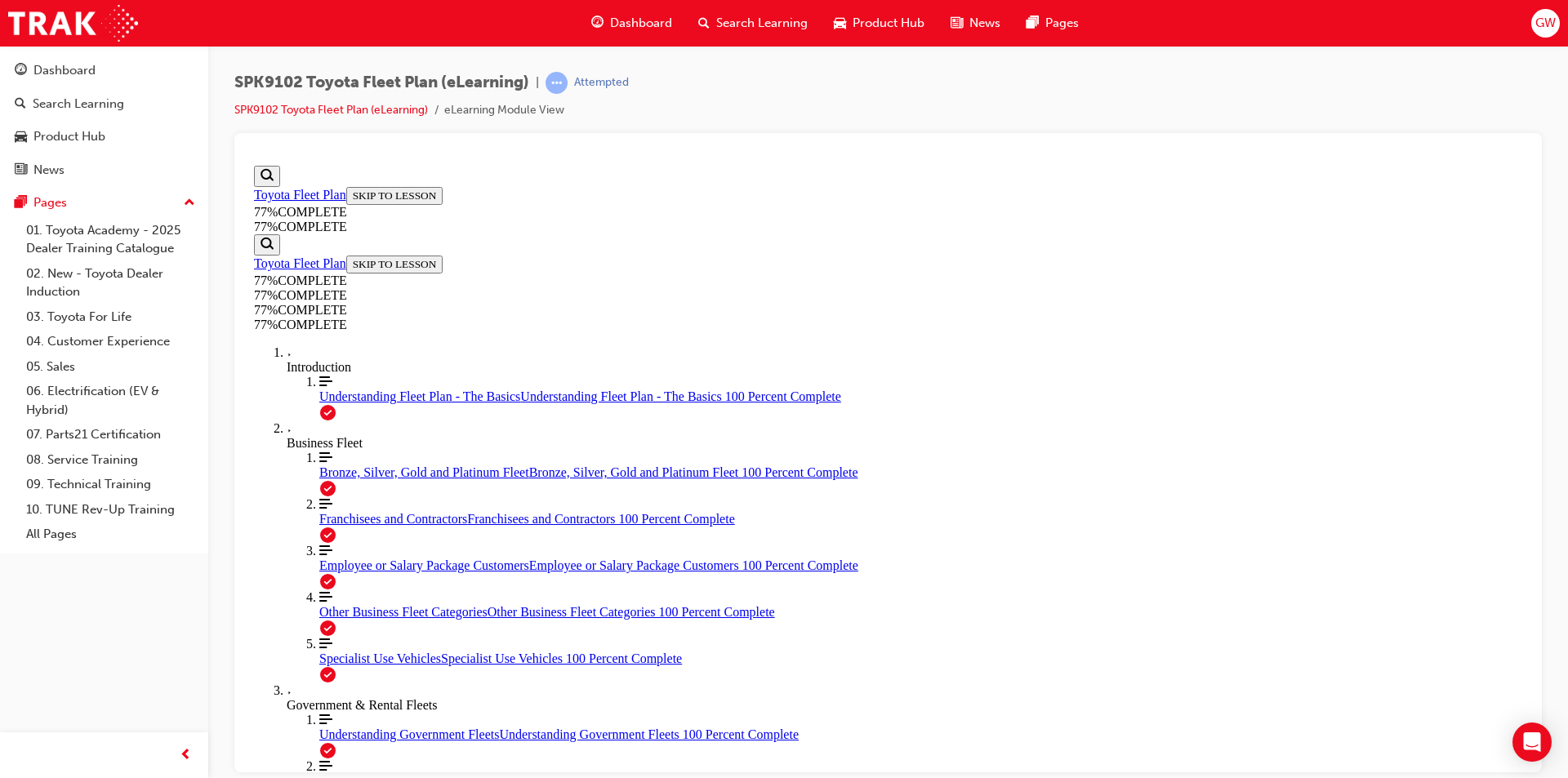
scroll to position [3270, 0]
drag, startPoint x: 1078, startPoint y: 257, endPoint x: 1091, endPoint y: 250, distance: 14.8
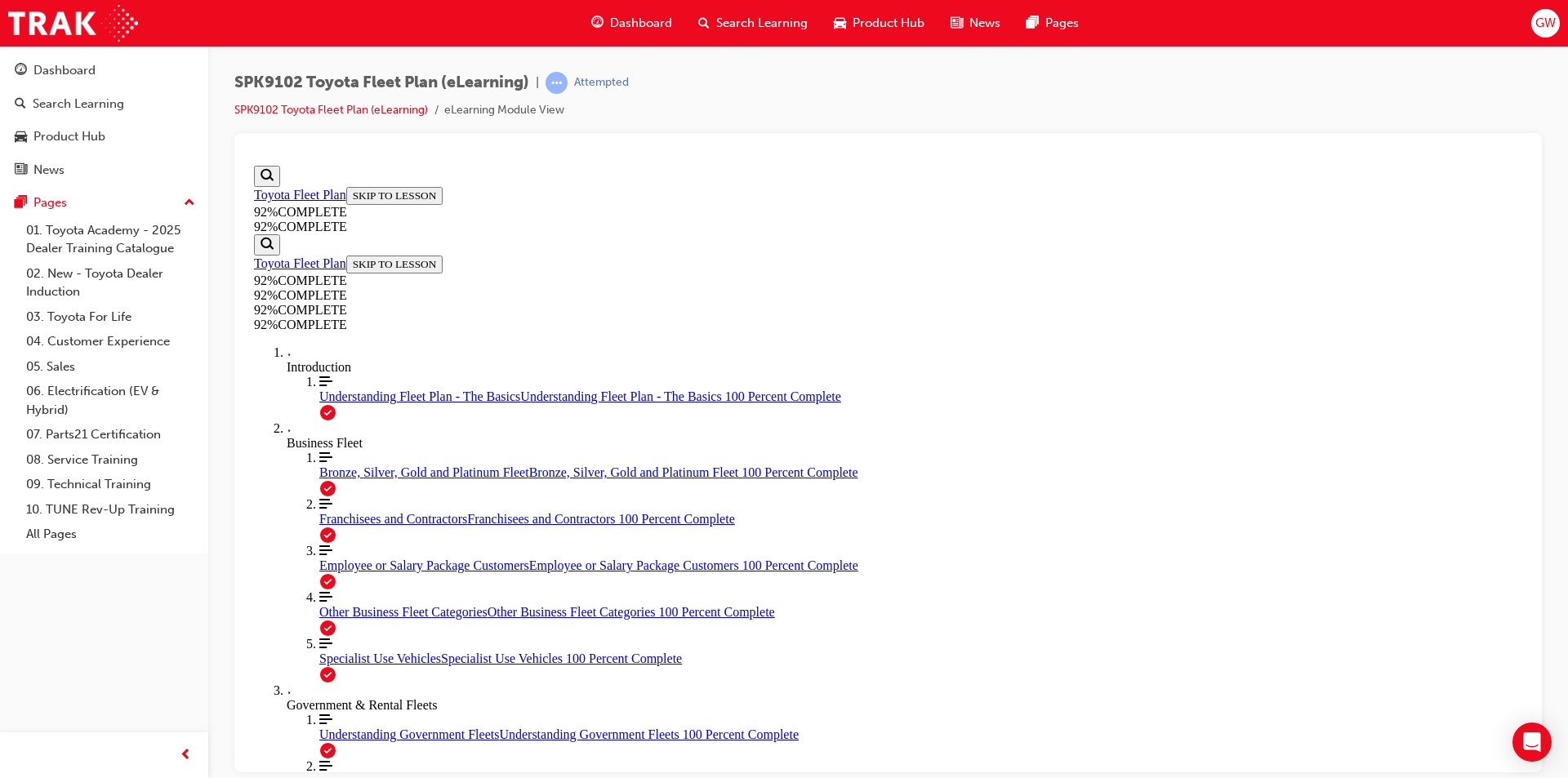
scroll to position [214, 0]
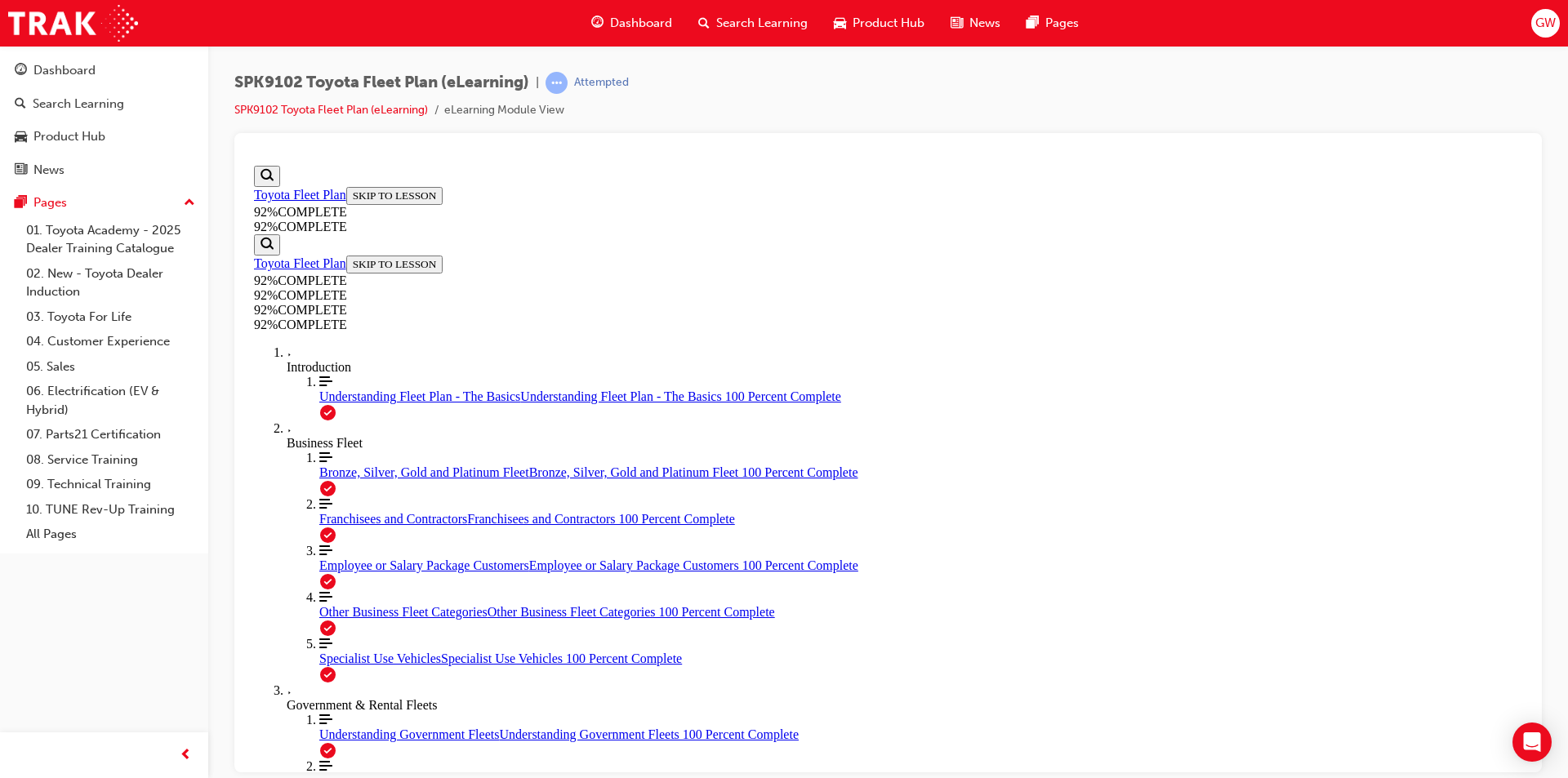
drag, startPoint x: 815, startPoint y: 531, endPoint x: 1115, endPoint y: 609, distance: 310.0
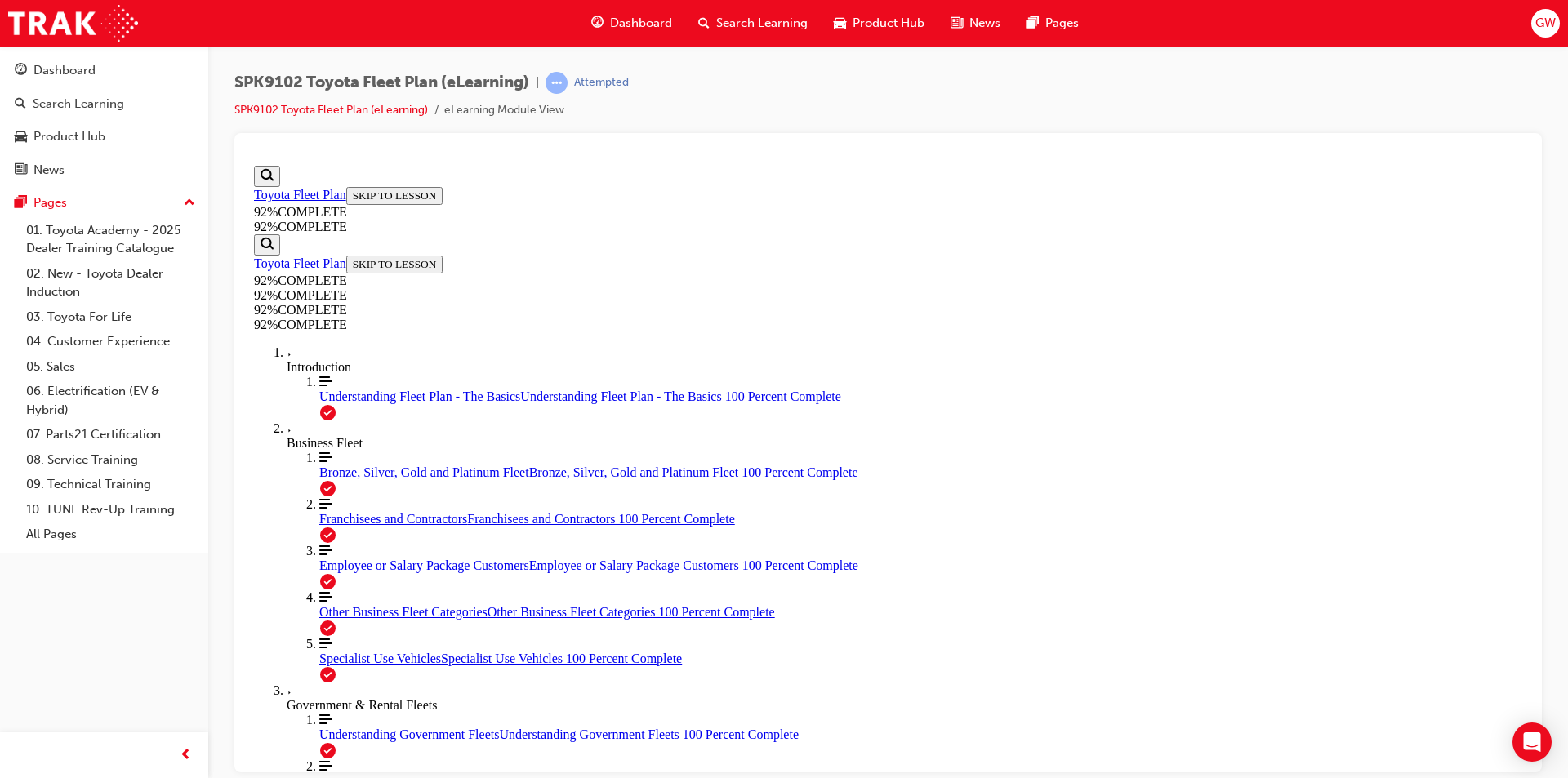
scroll to position [127, 0]
drag, startPoint x: 807, startPoint y: 659, endPoint x: 1111, endPoint y: 602, distance: 309.3
drag, startPoint x: 851, startPoint y: 461, endPoint x: 1106, endPoint y: 466, distance: 255.0
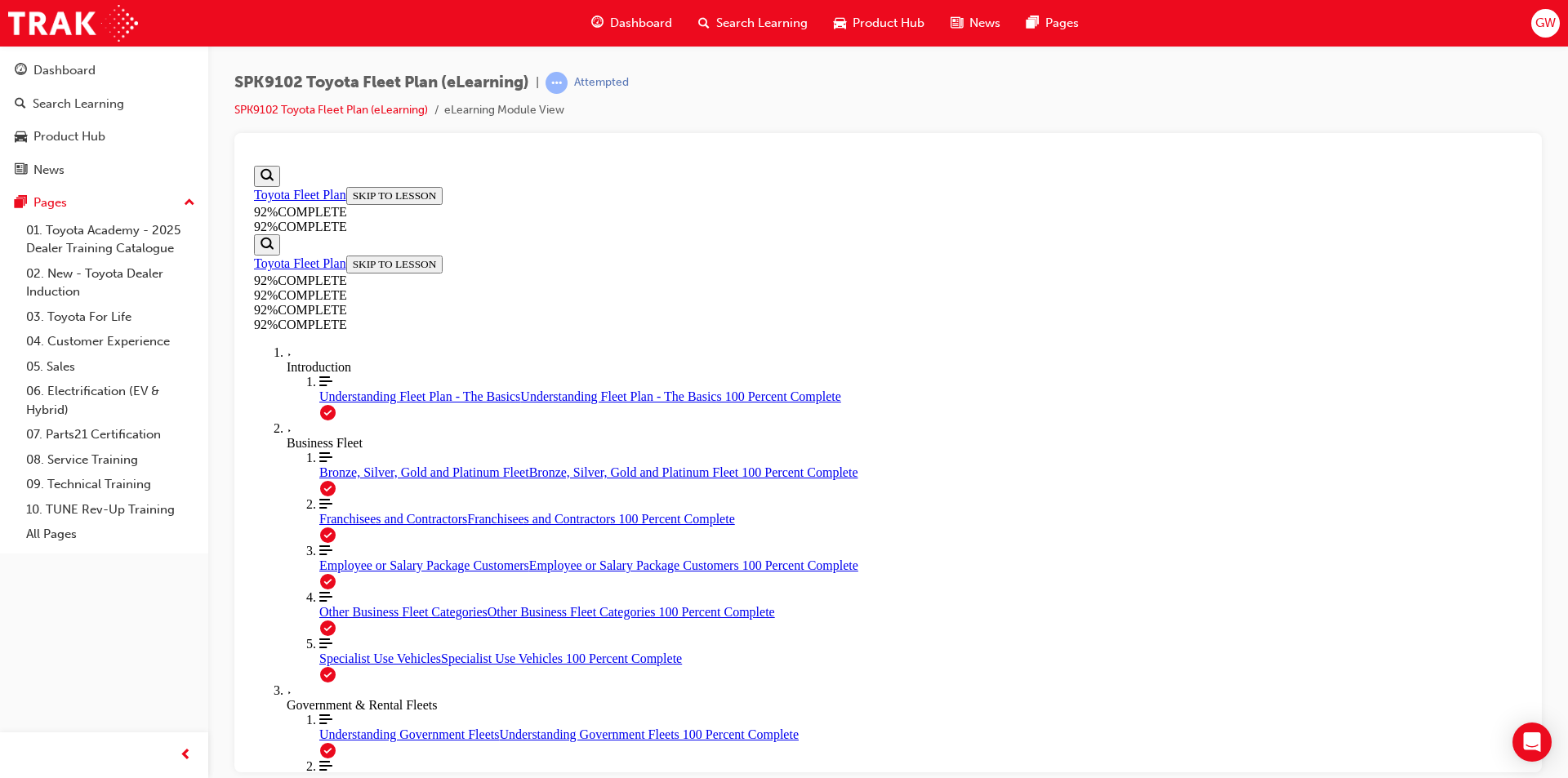
drag, startPoint x: 978, startPoint y: 696, endPoint x: 984, endPoint y: 685, distance: 12.5
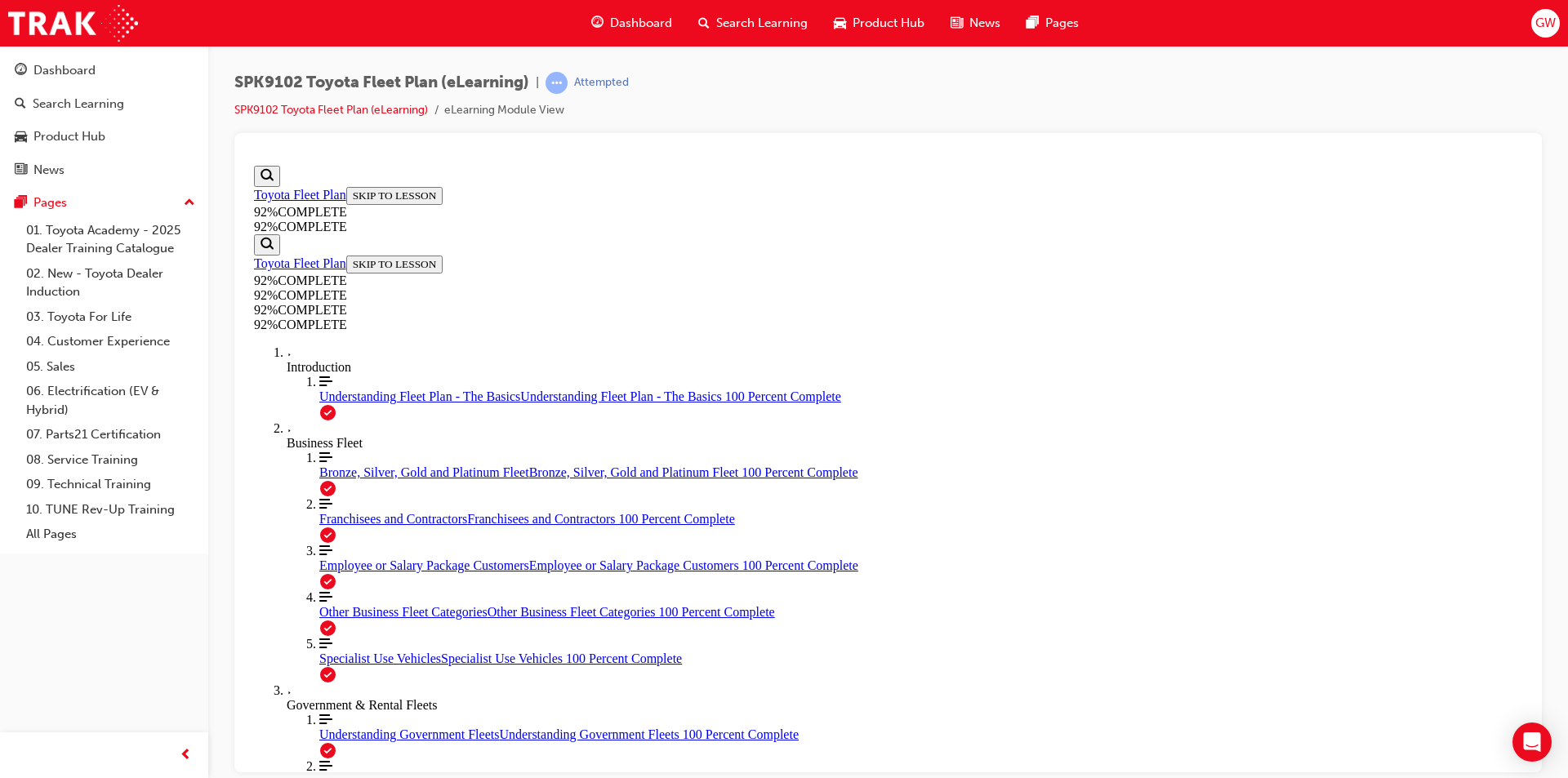
scroll to position [59, 0]
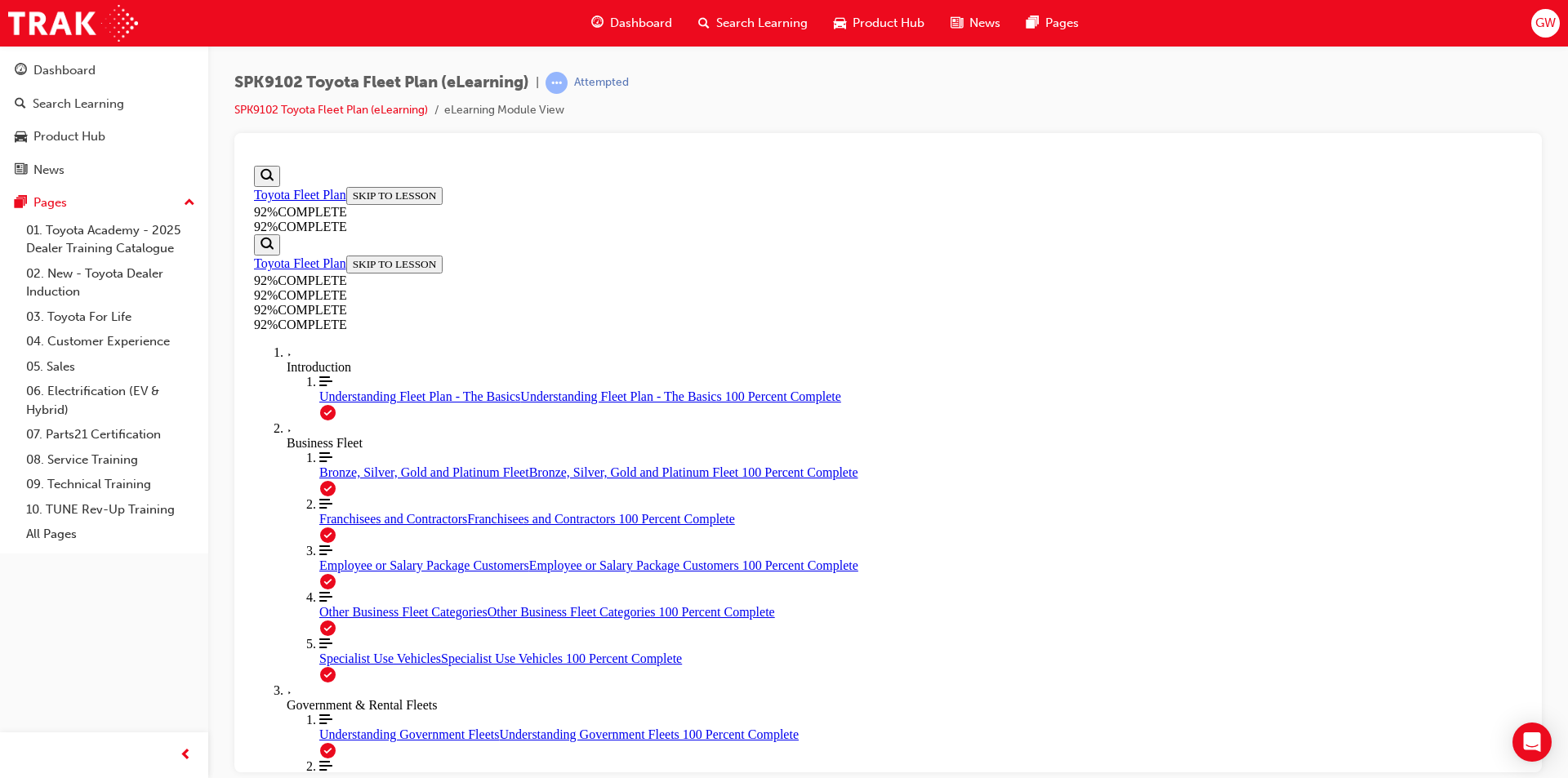
scroll to position [316, 0]
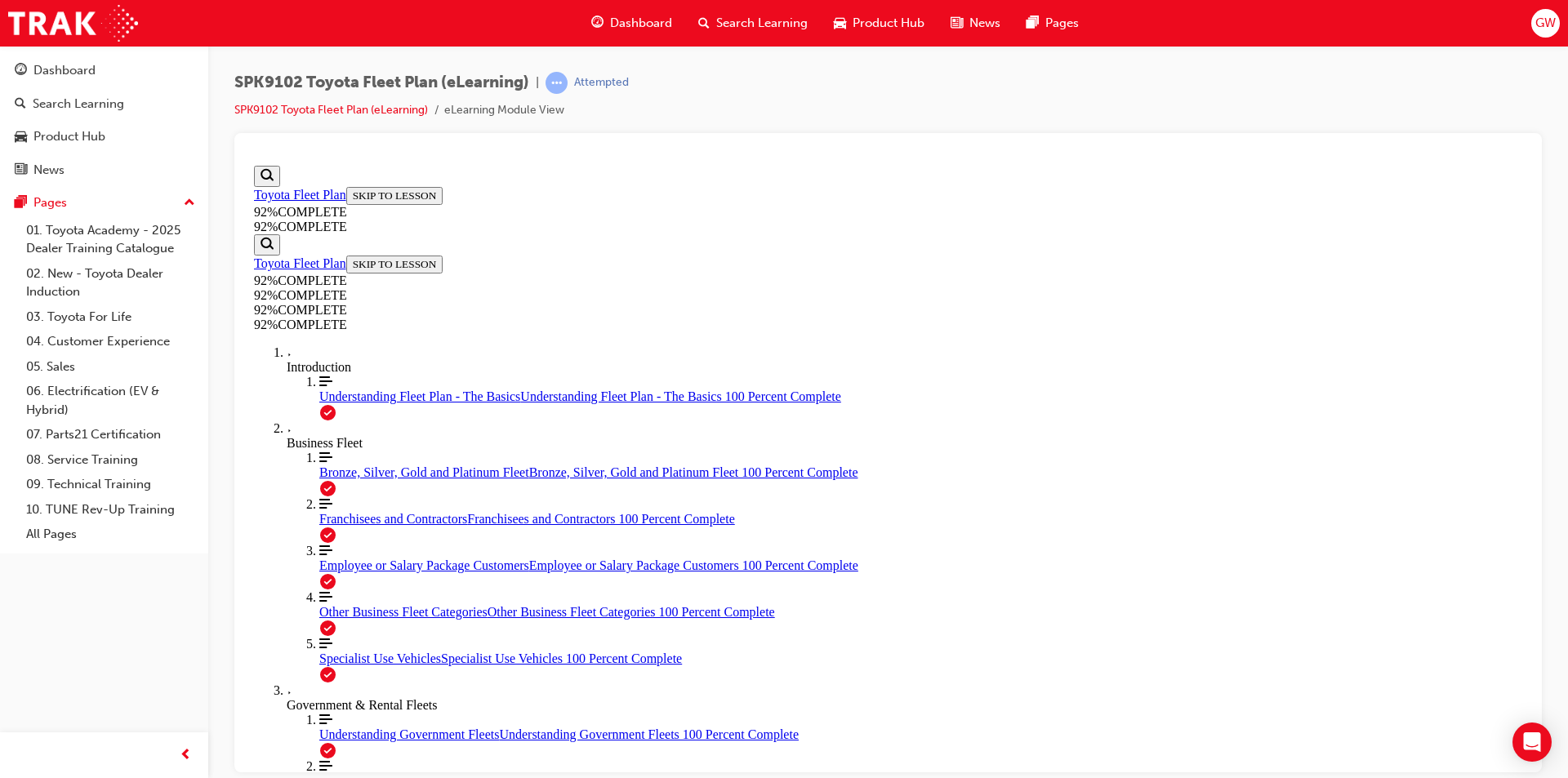
scroll to position [343, 0]
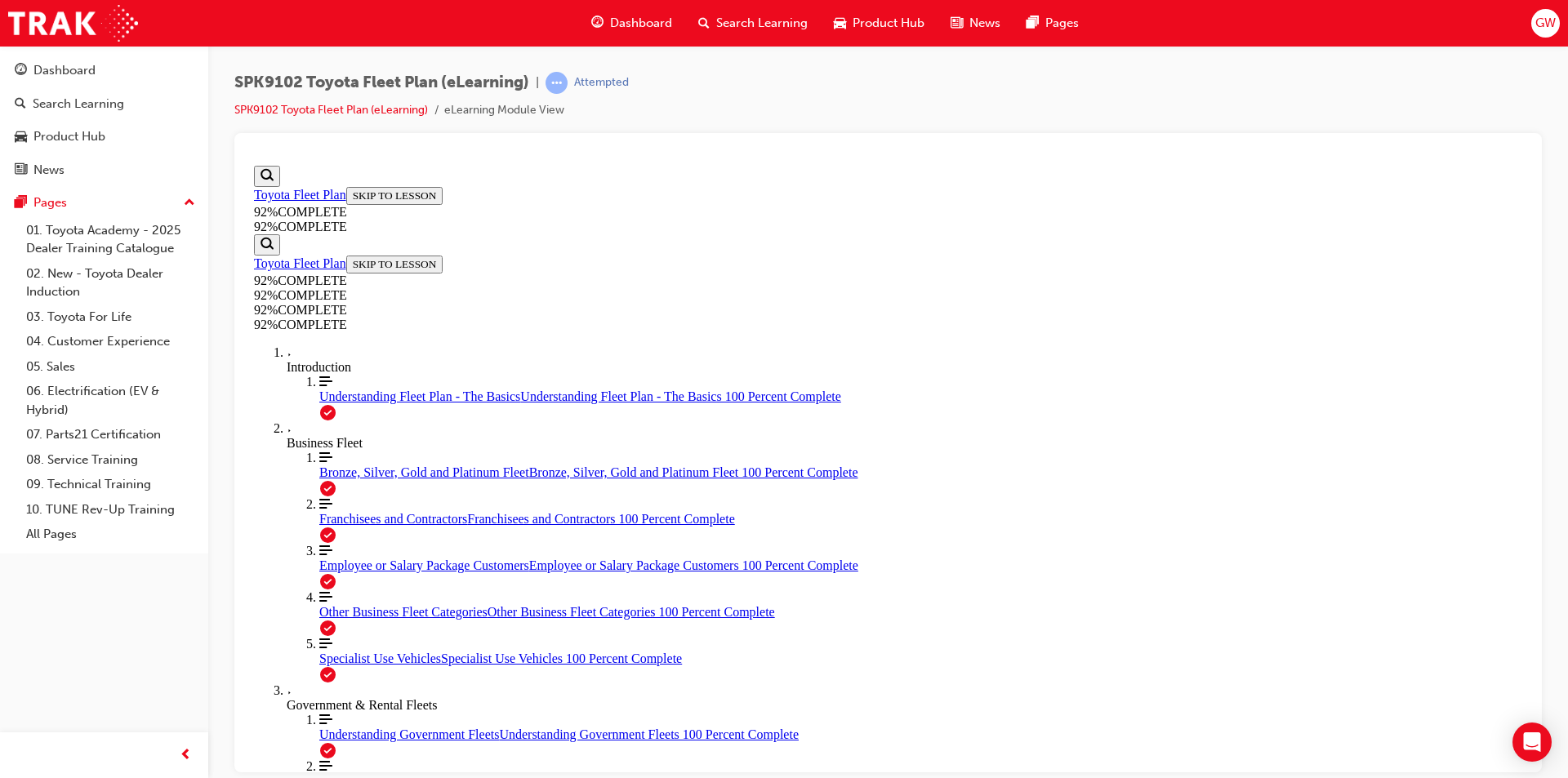
scroll to position [343, 0]
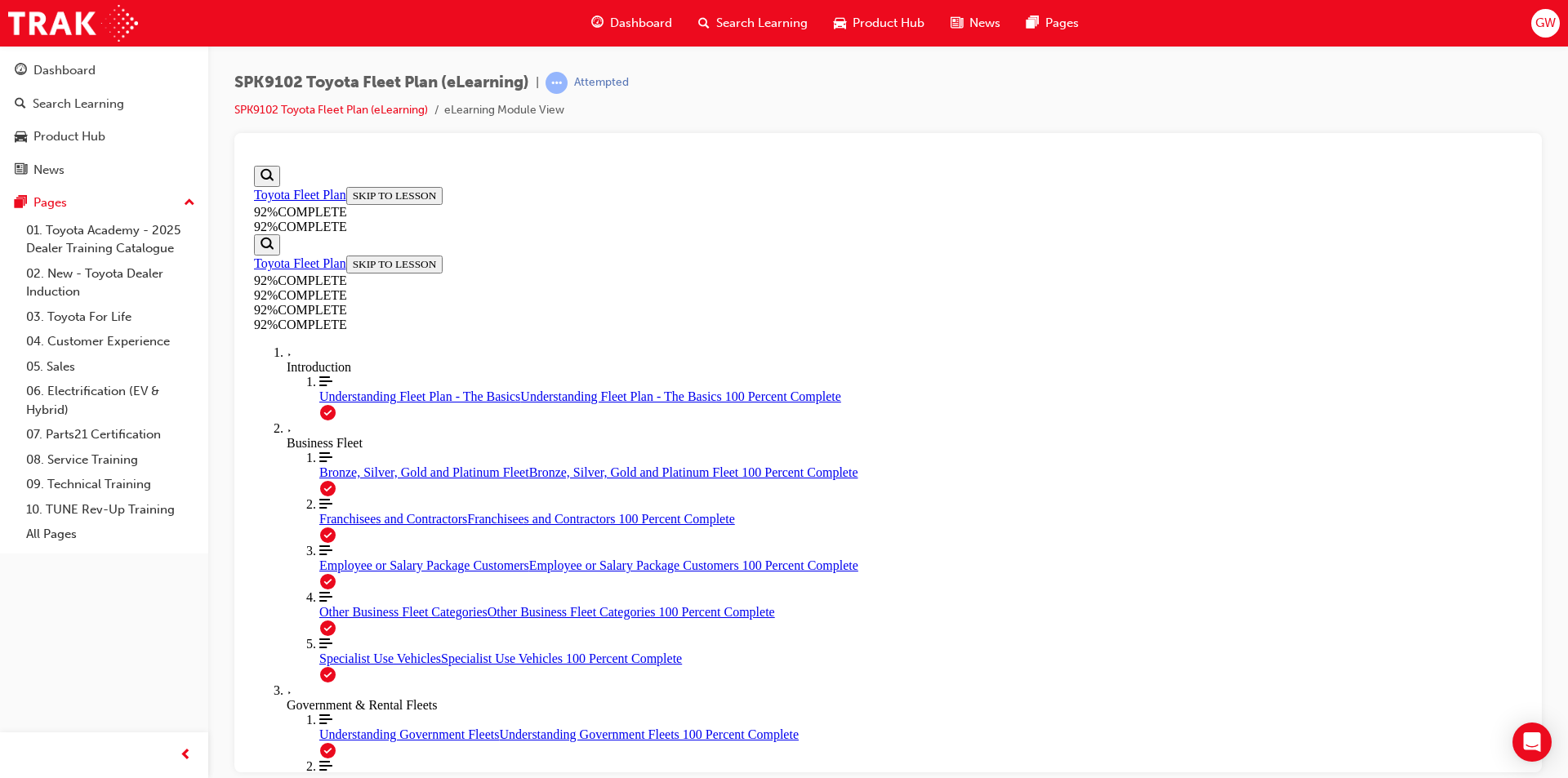
scroll to position [214, 0]
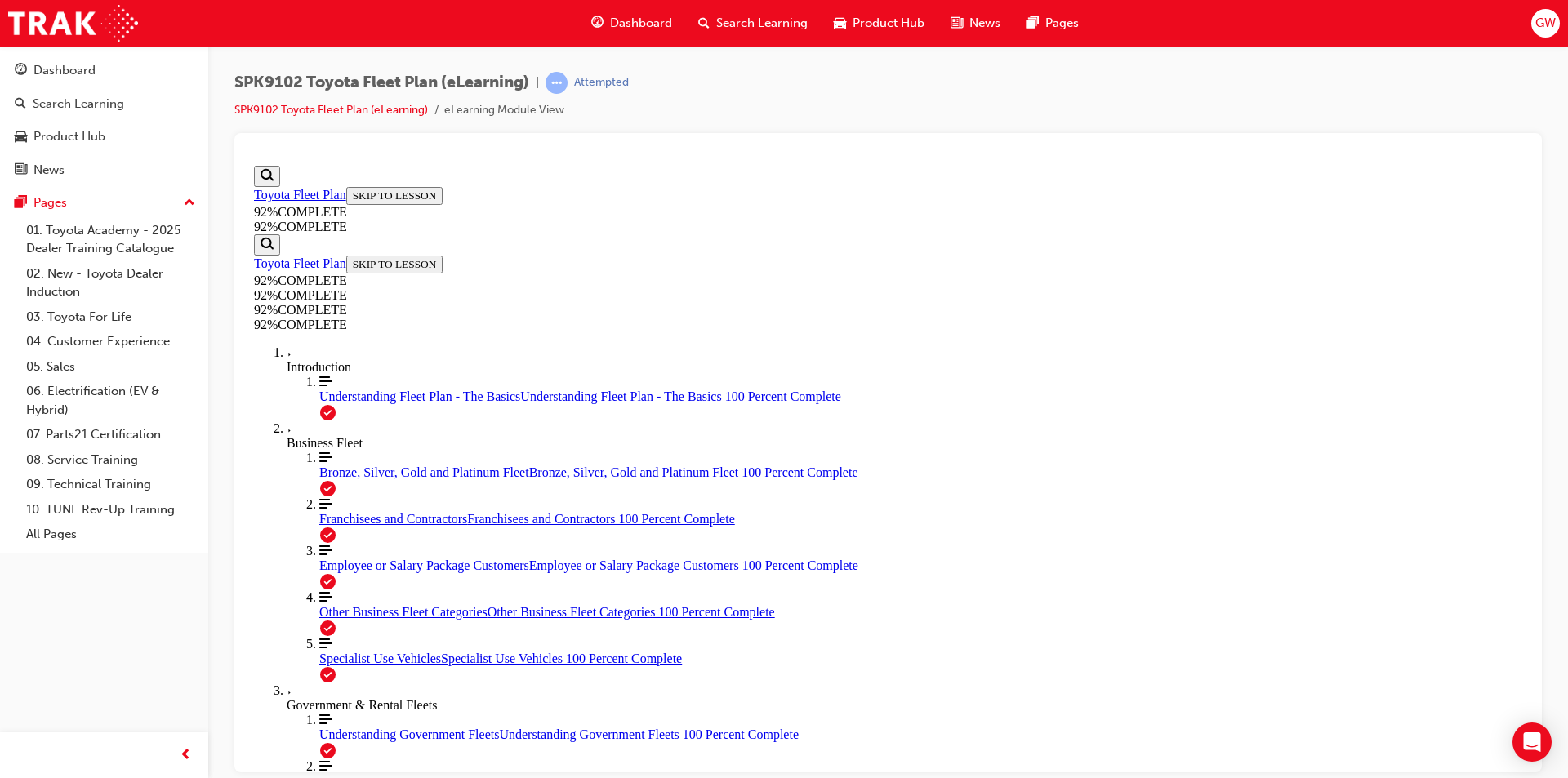
scroll to position [306, 0]
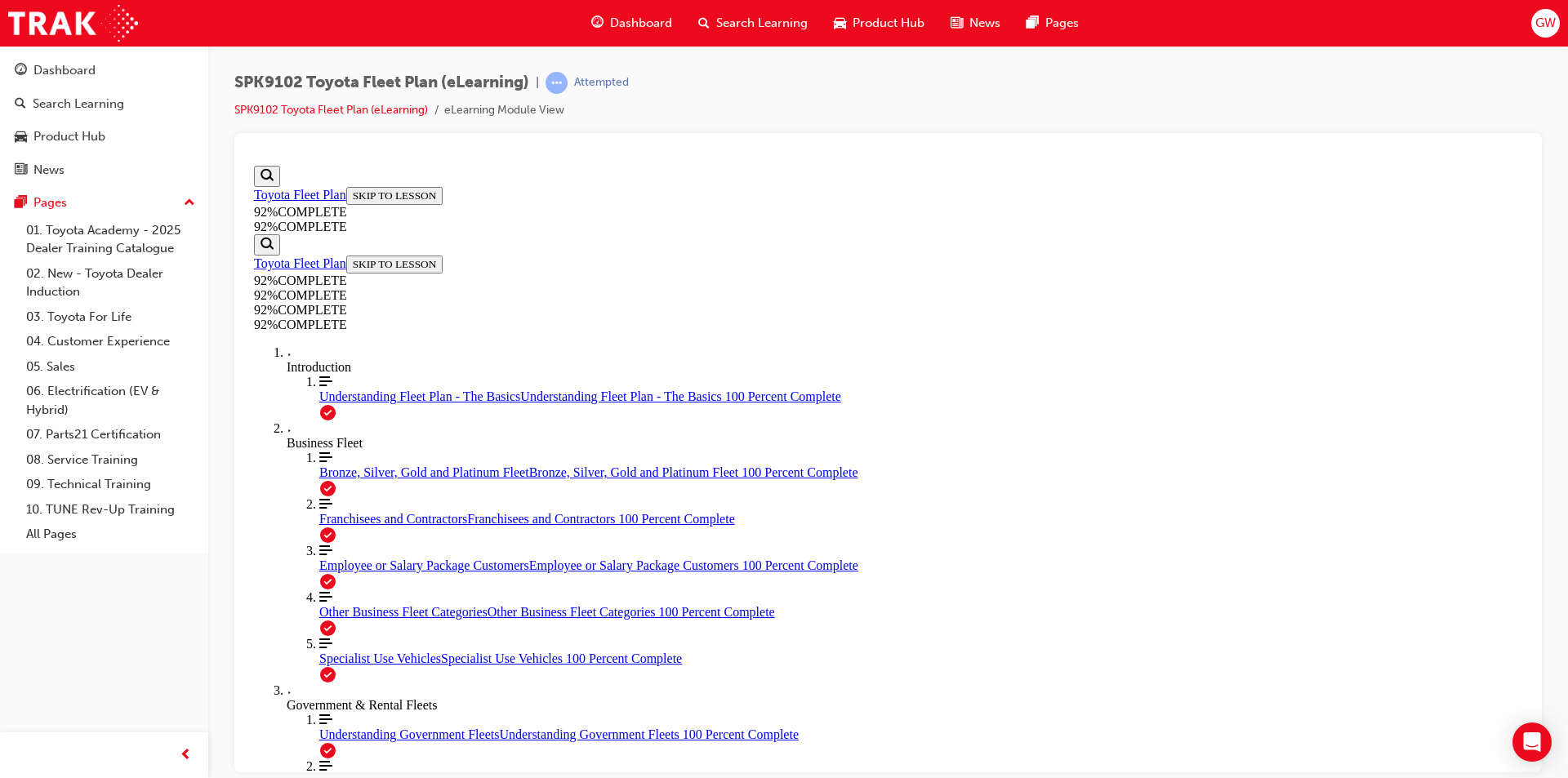
scroll to position [372, 0]
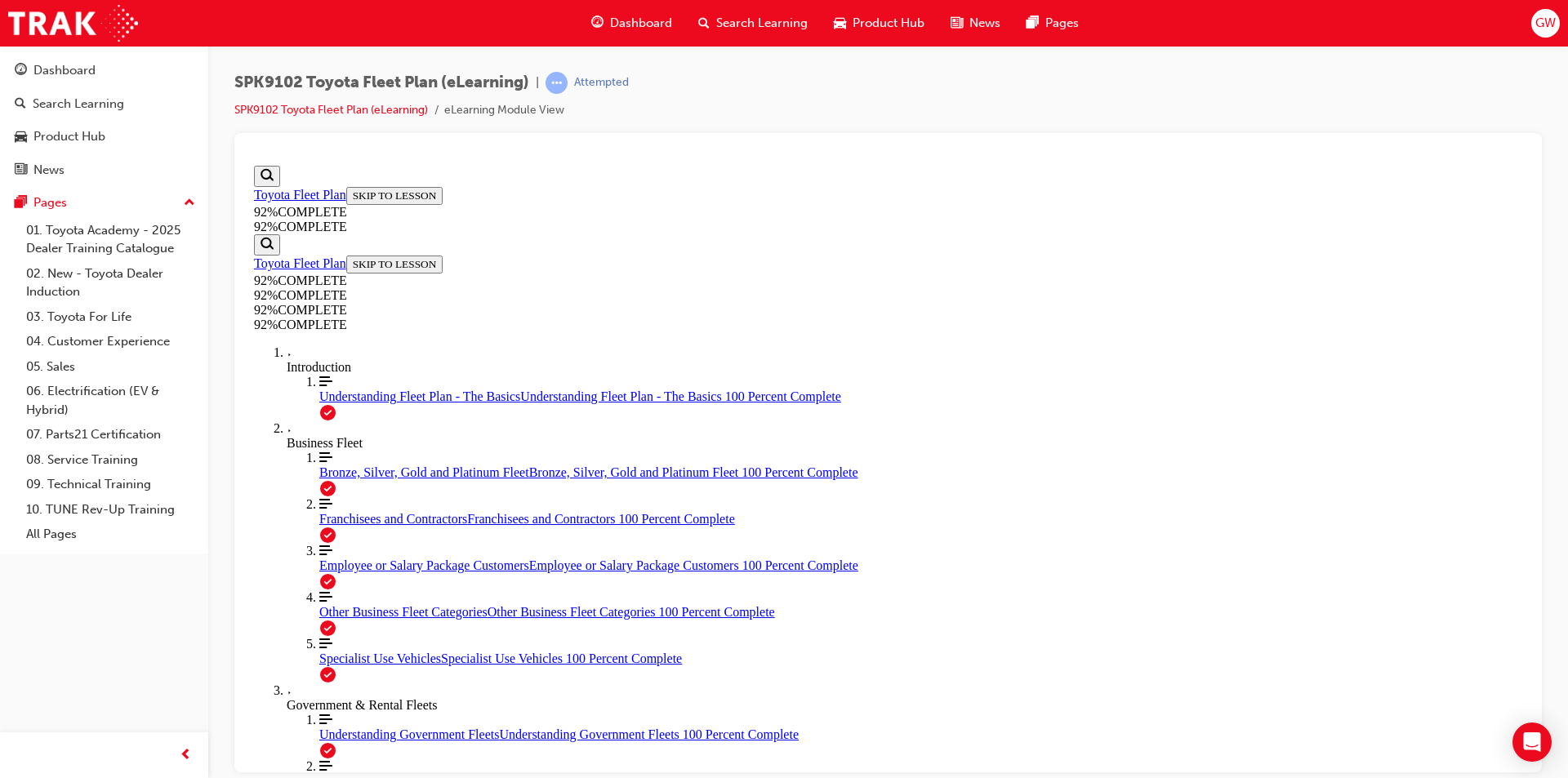
scroll to position [316, 0]
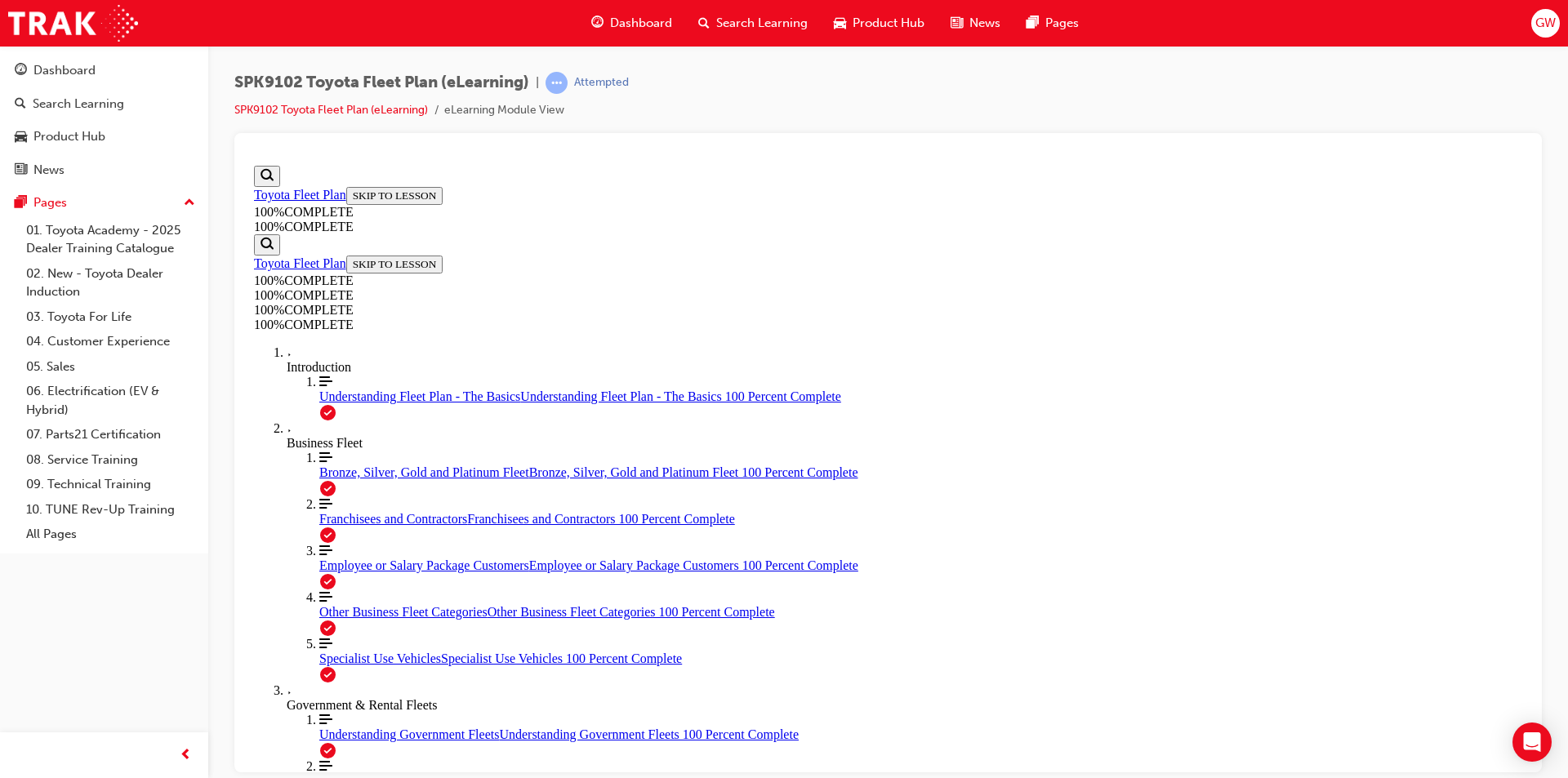
scroll to position [360, 0]
click at [738, 19] on span "Search Learning" at bounding box center [761, 24] width 91 height 19
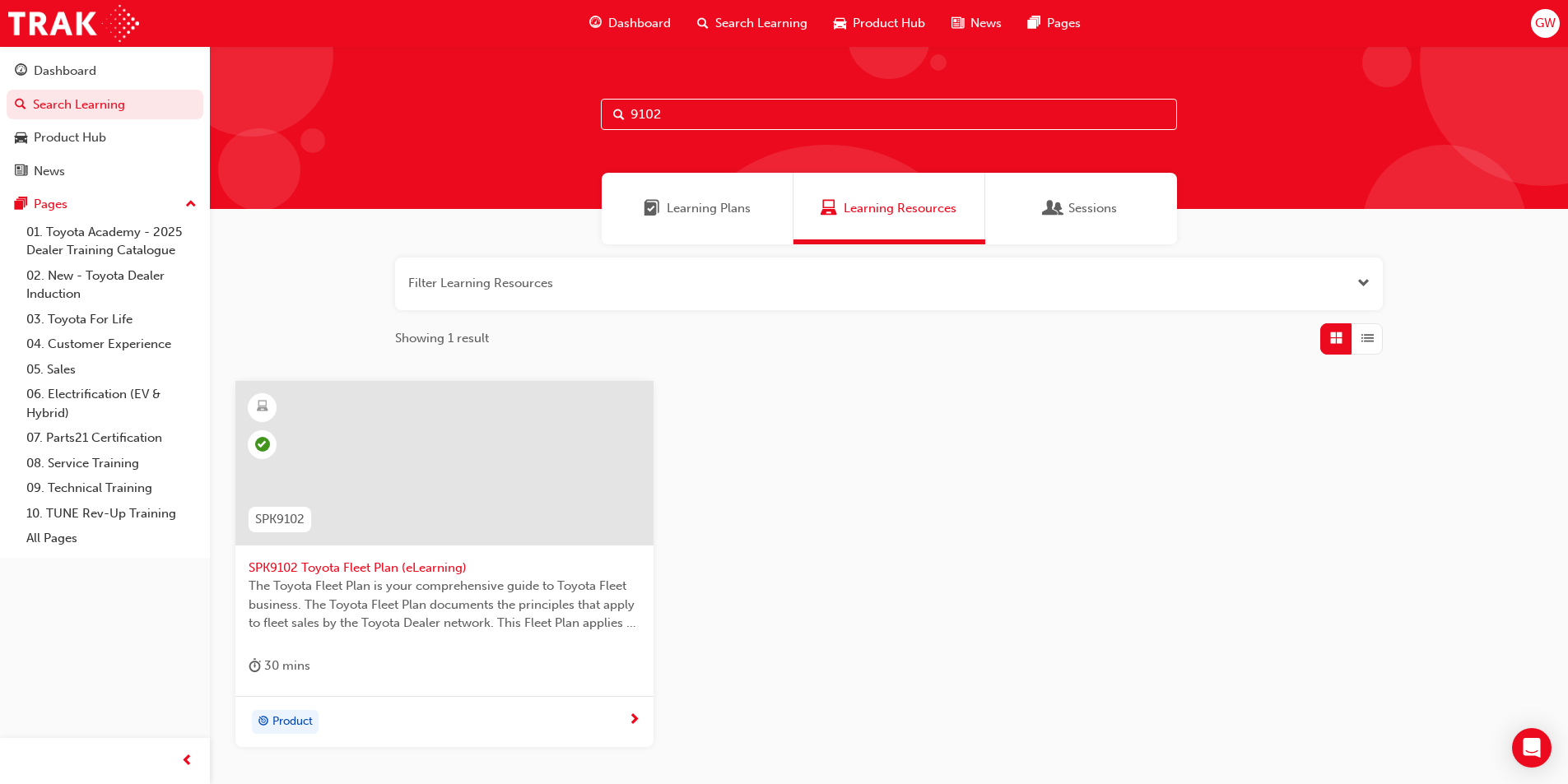
click at [673, 111] on input "9102" at bounding box center [890, 114] width 577 height 31
type input "9103"
click at [353, 571] on span "SPK9103 Toyota Sales Policies (eLearning)" at bounding box center [444, 568] width 392 height 19
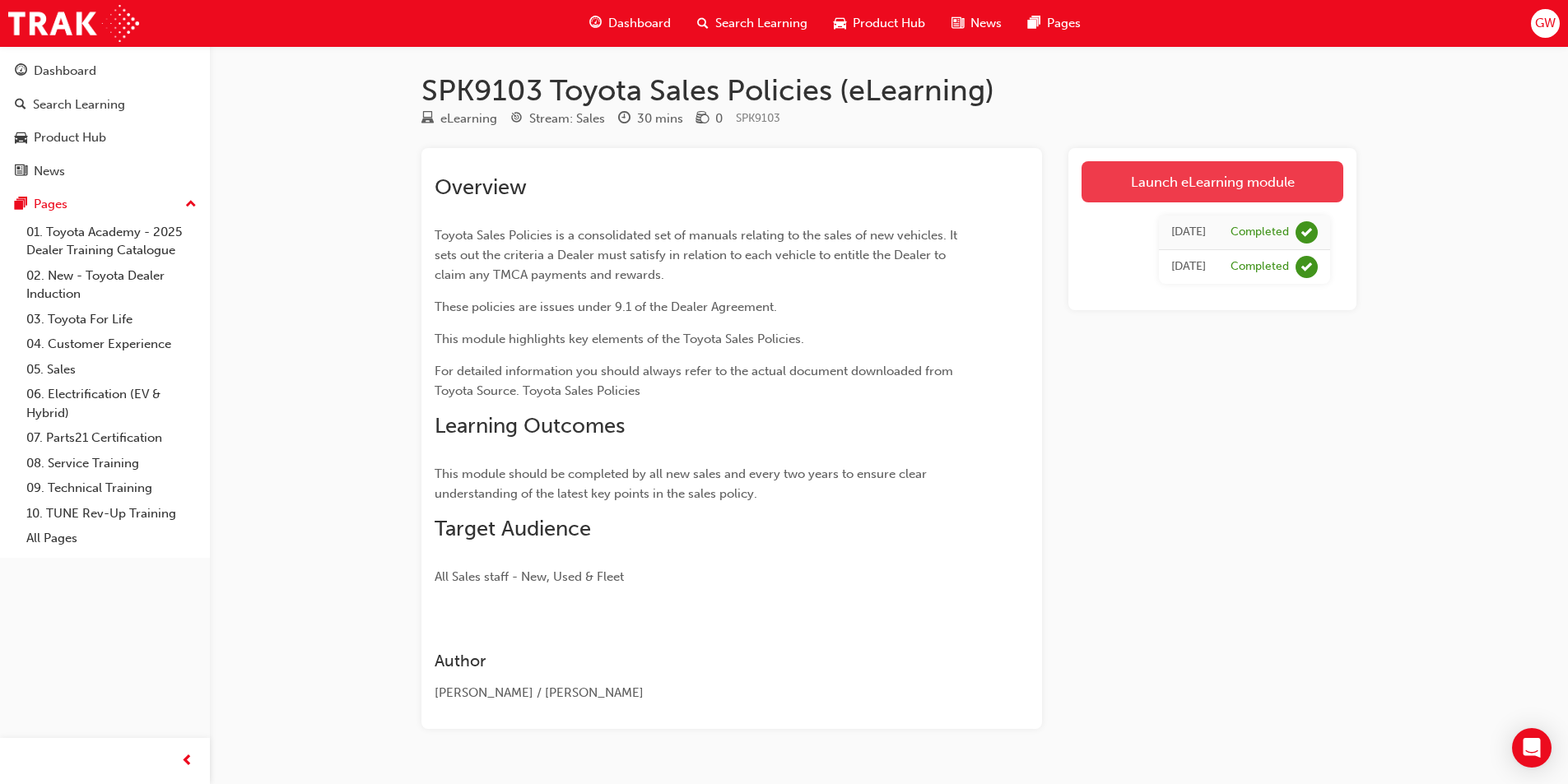
click at [1214, 187] on link "Launch eLearning module" at bounding box center [1212, 181] width 262 height 41
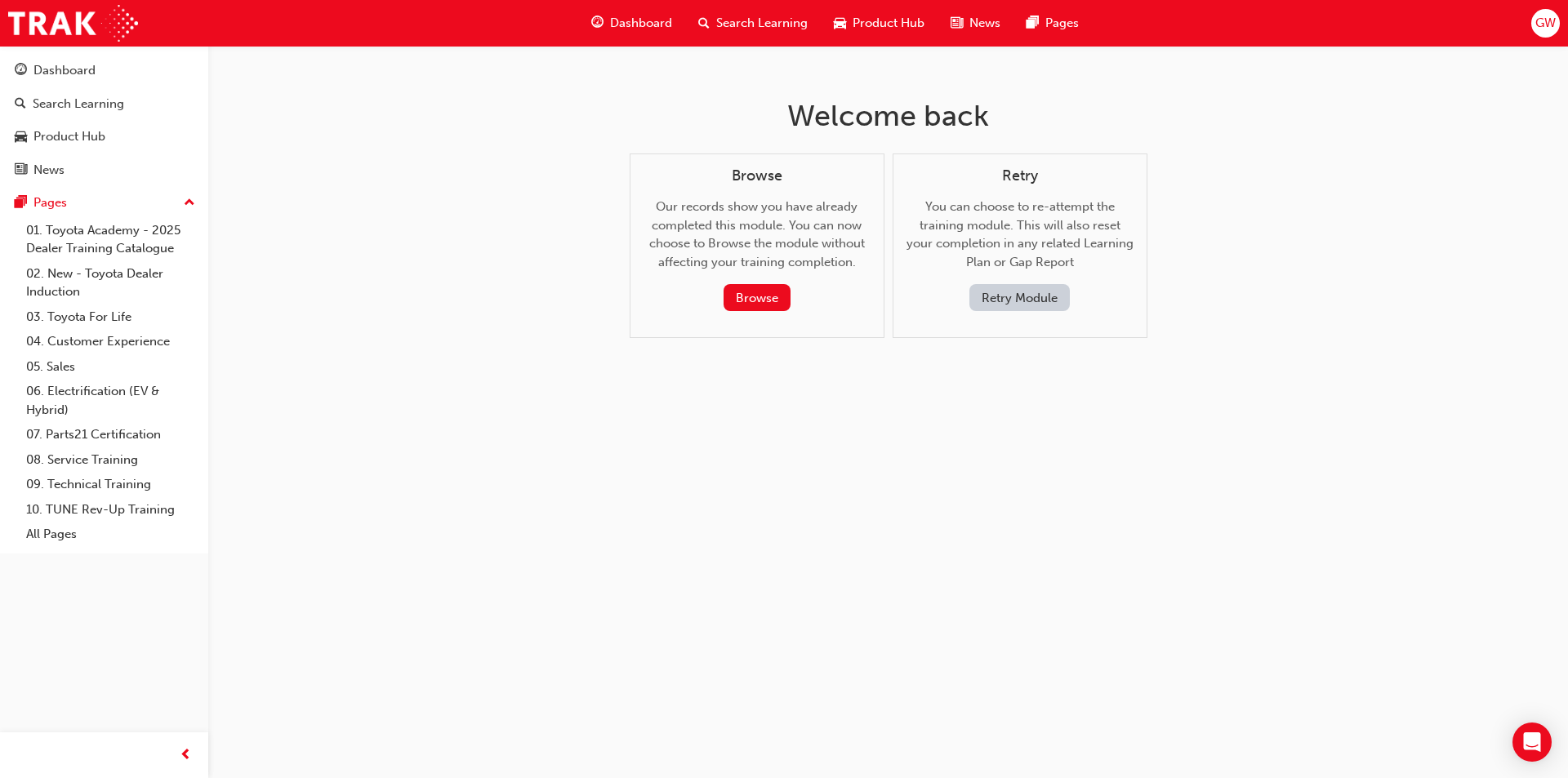
click at [1035, 296] on button "Retry Module" at bounding box center [1019, 297] width 101 height 27
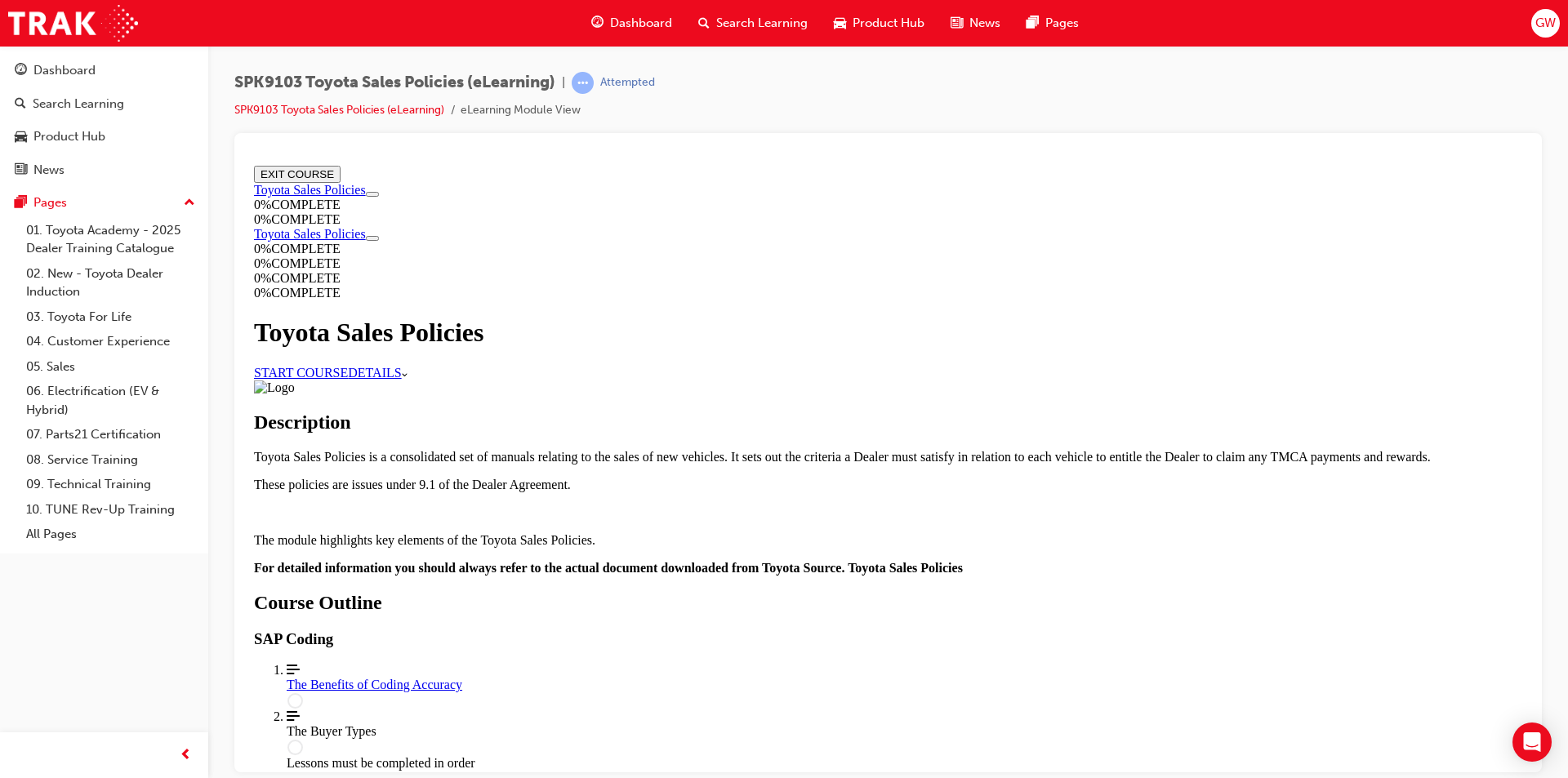
scroll to position [572, 0]
click at [677, 676] on div "The Benefits of Coding Accuracy" at bounding box center [904, 684] width 1236 height 15
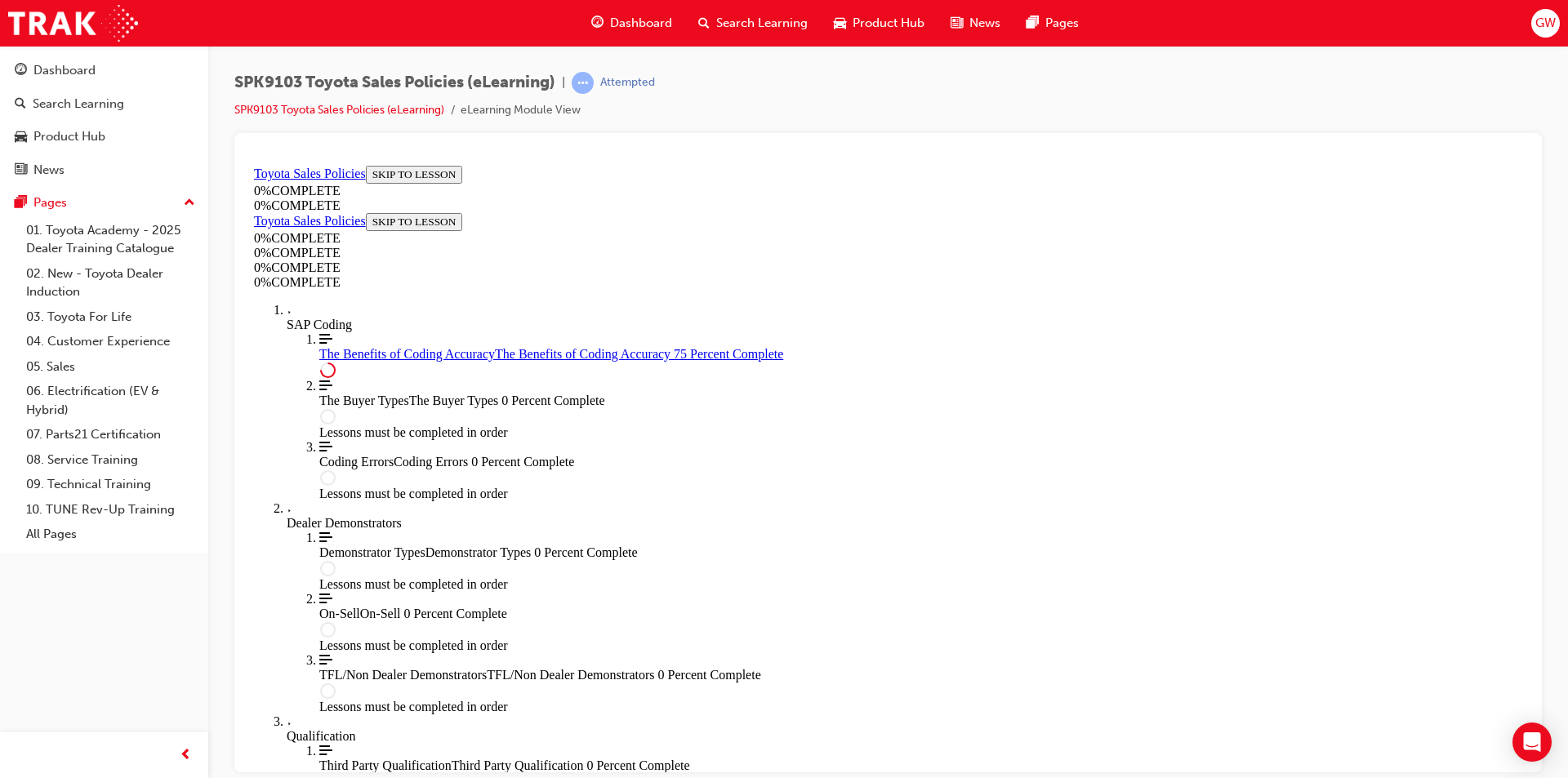
scroll to position [783, 0]
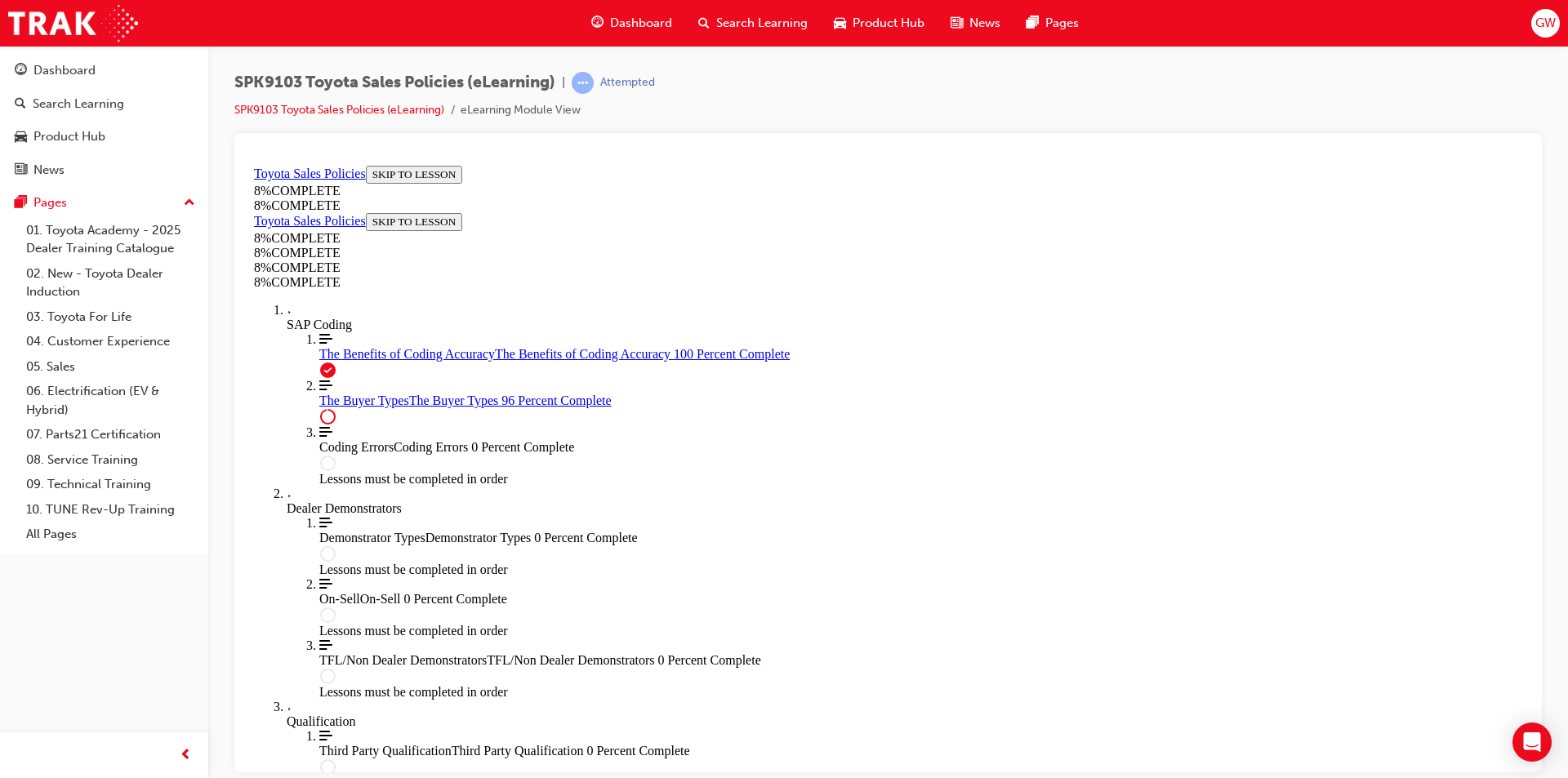
scroll to position [6680, 0]
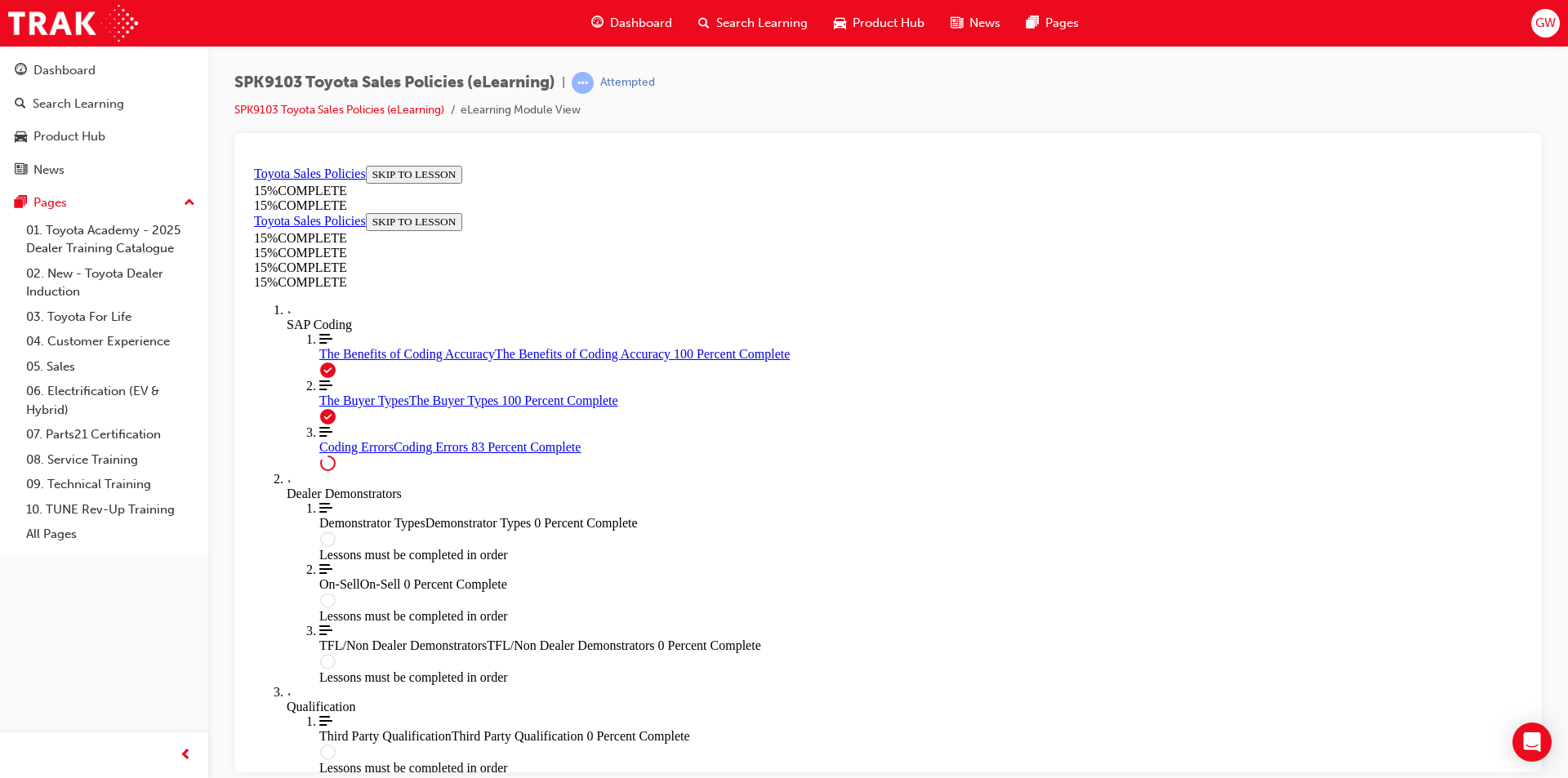
scroll to position [1287, 0]
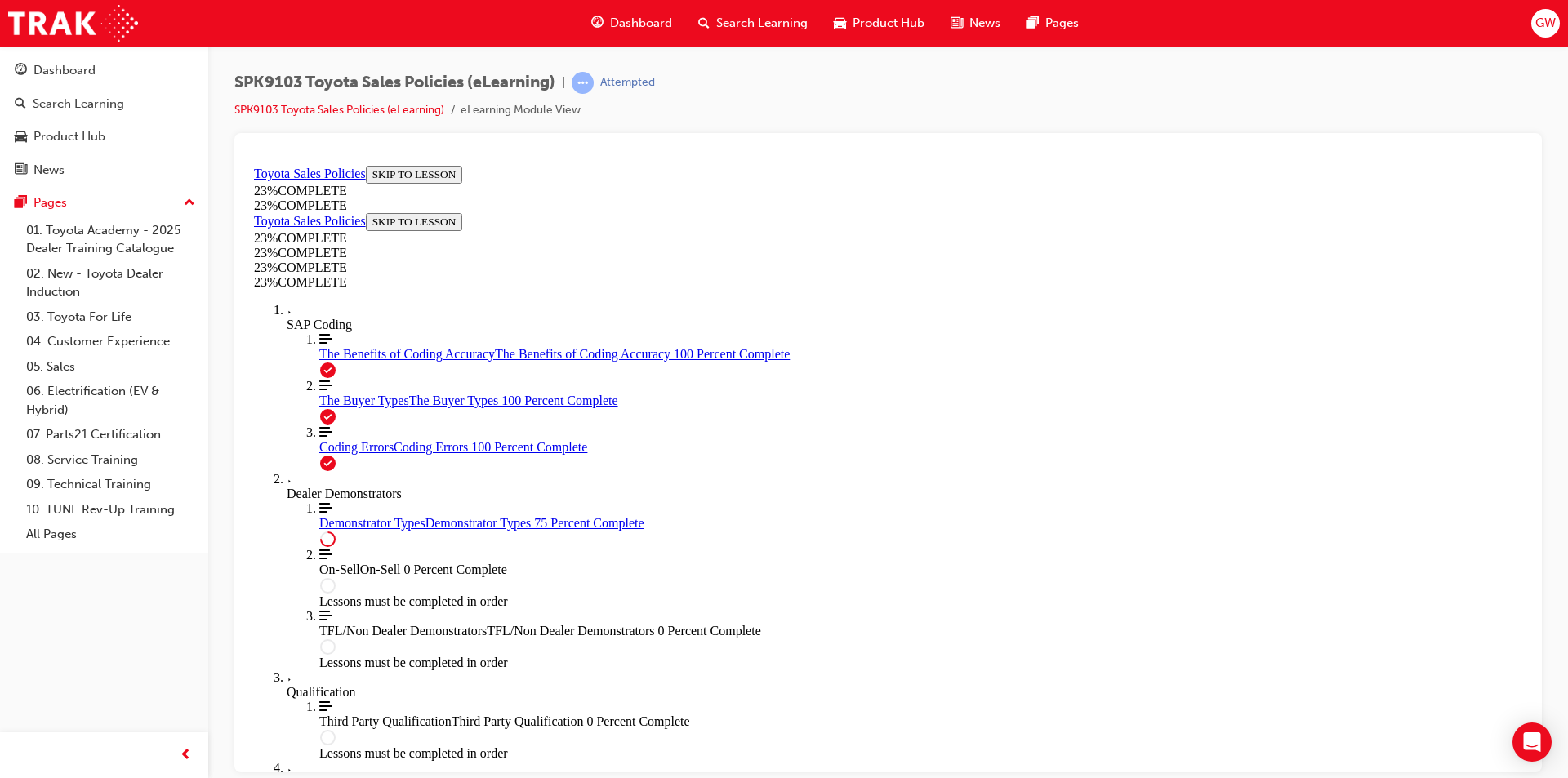
scroll to position [729, 0]
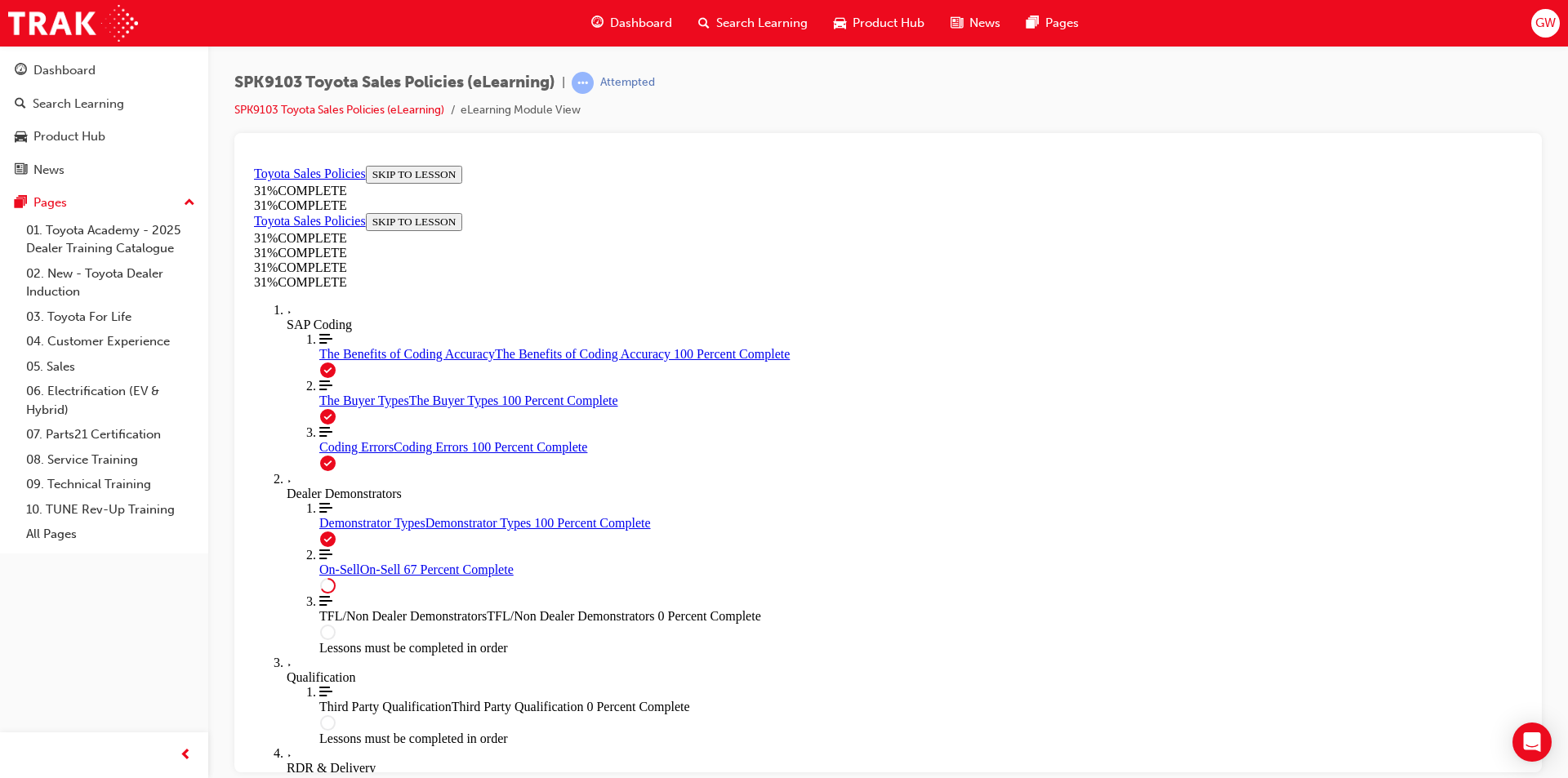
scroll to position [881, 0]
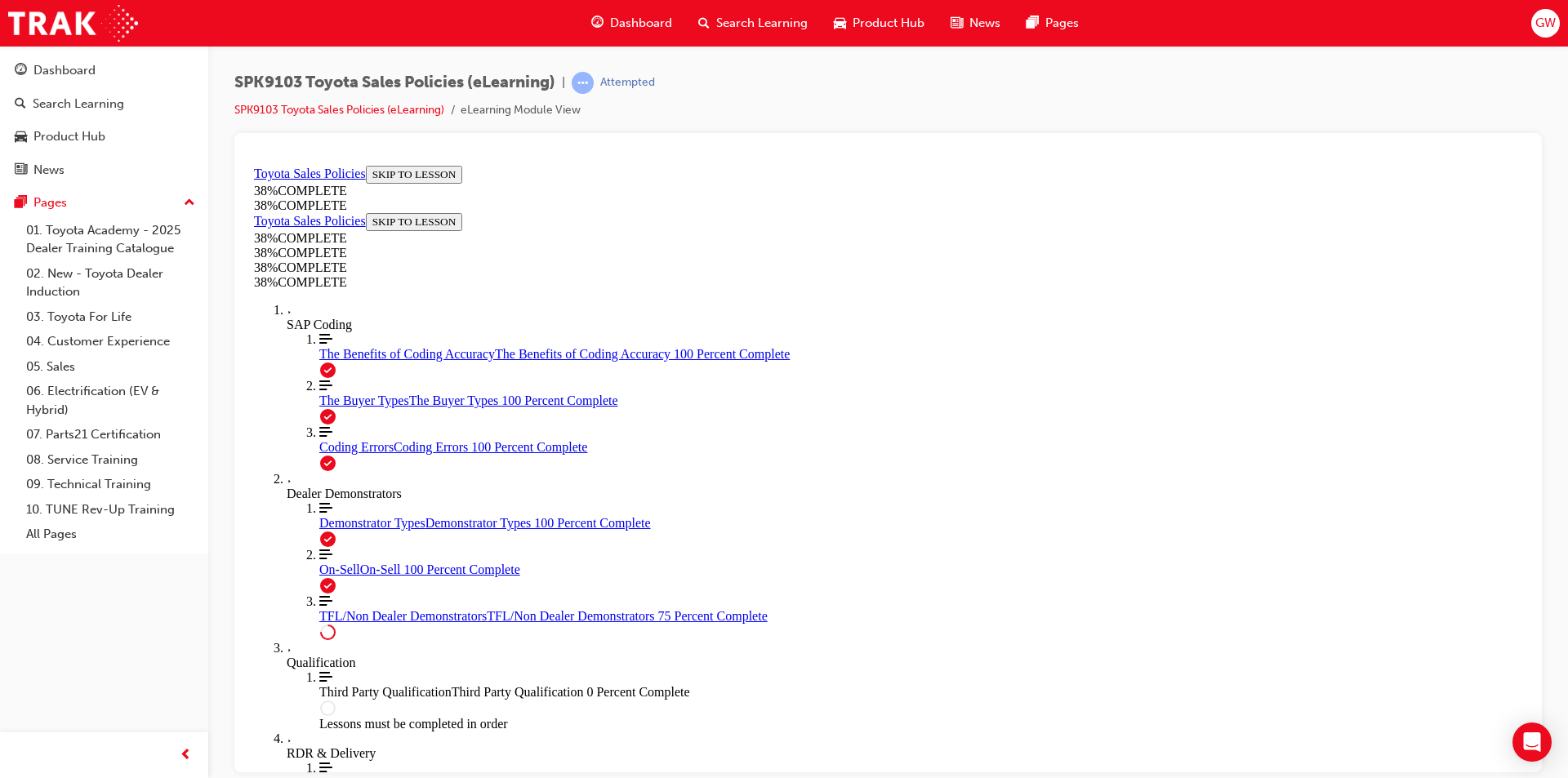
scroll to position [818, 0]
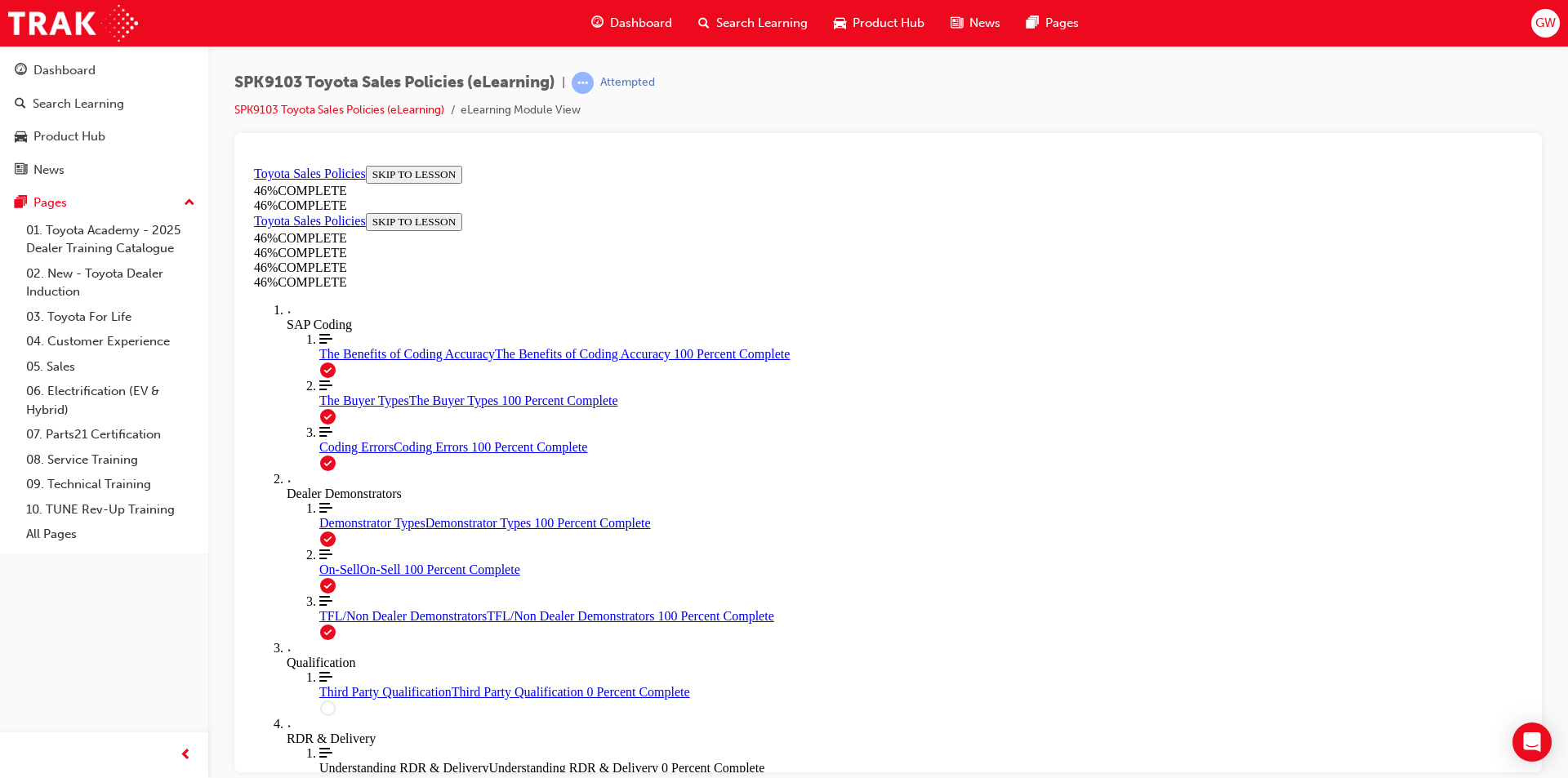
scroll to position [0, 0]
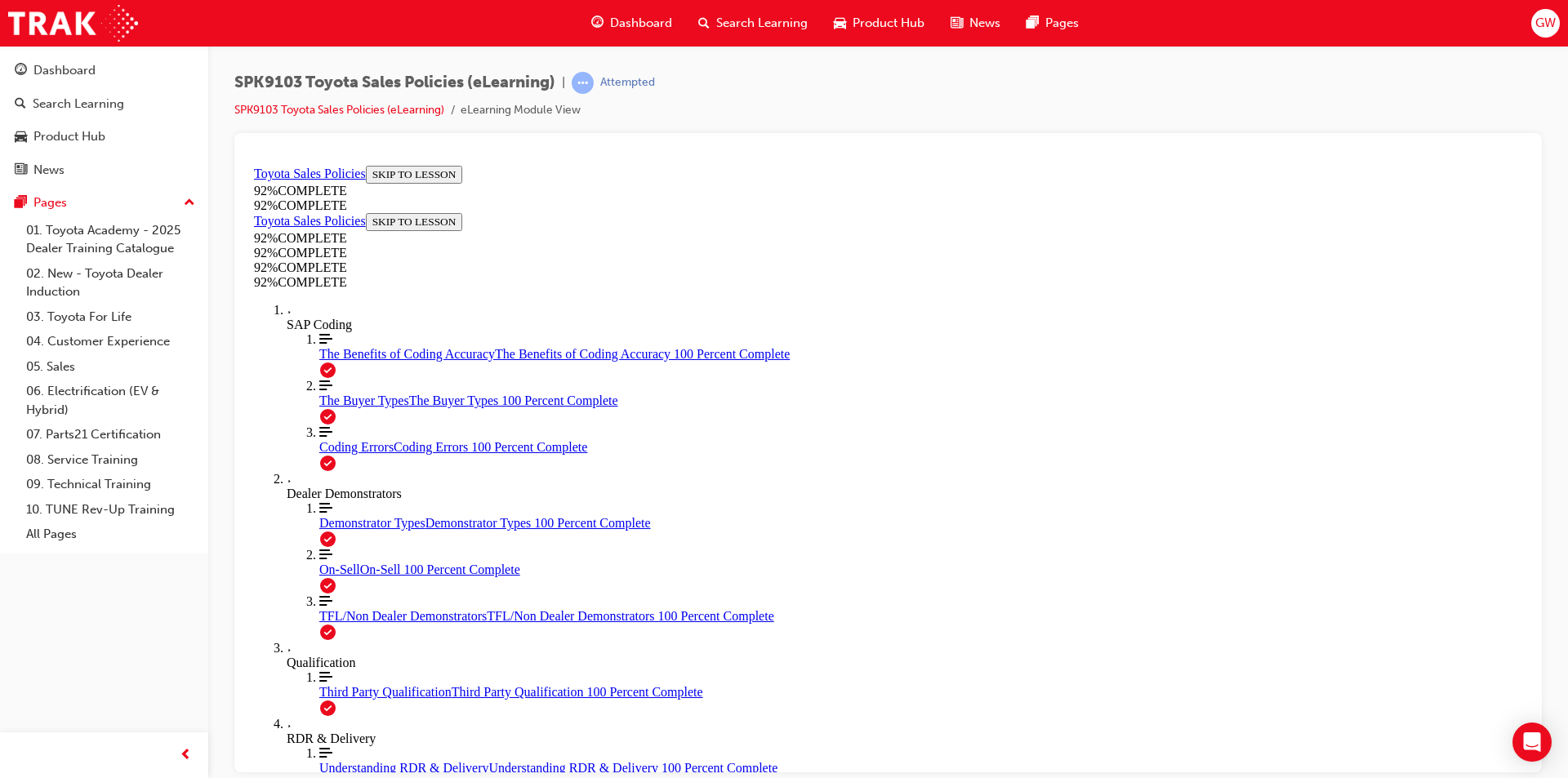
scroll to position [216, 0]
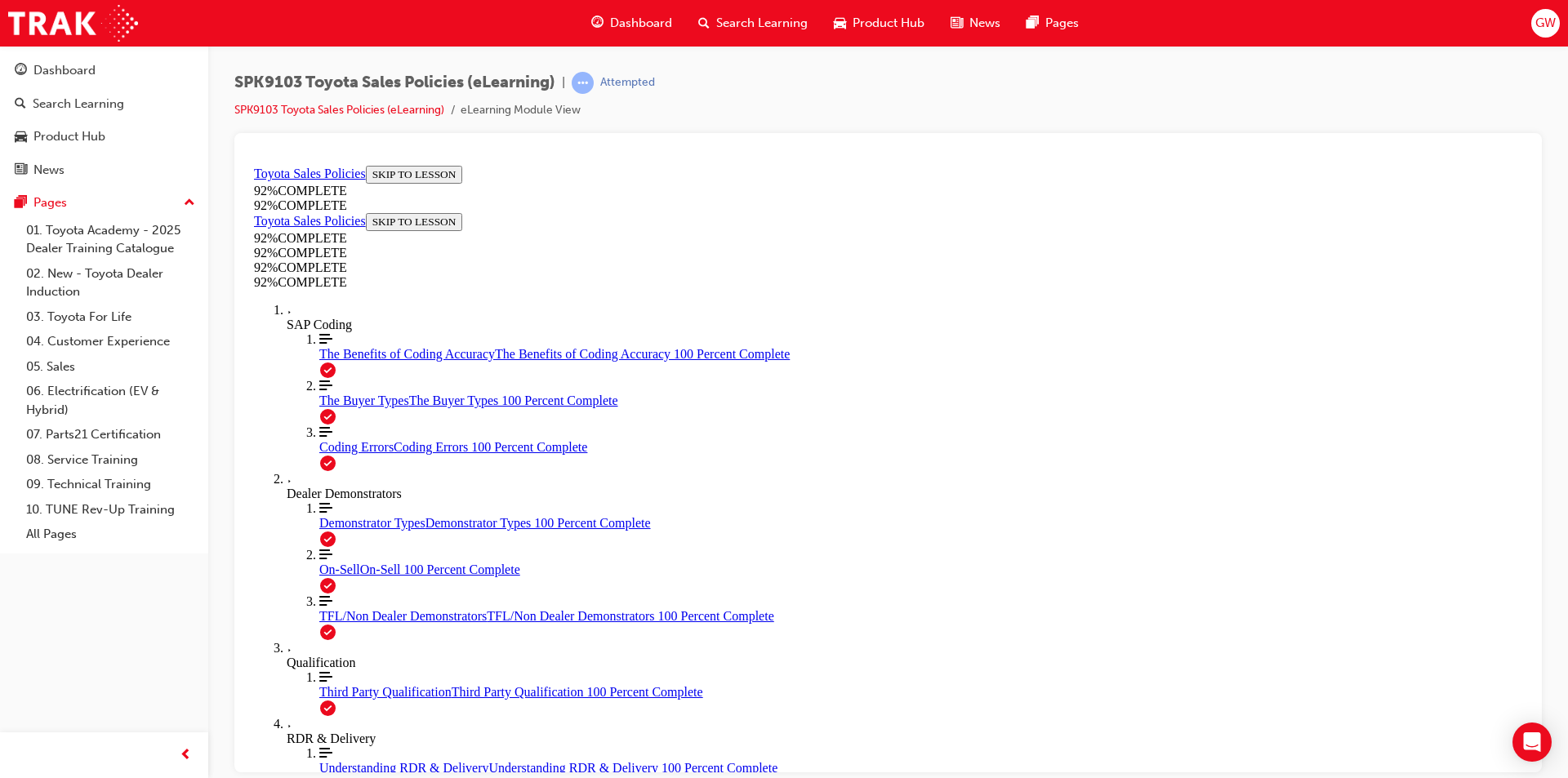
scroll to position [381, 0]
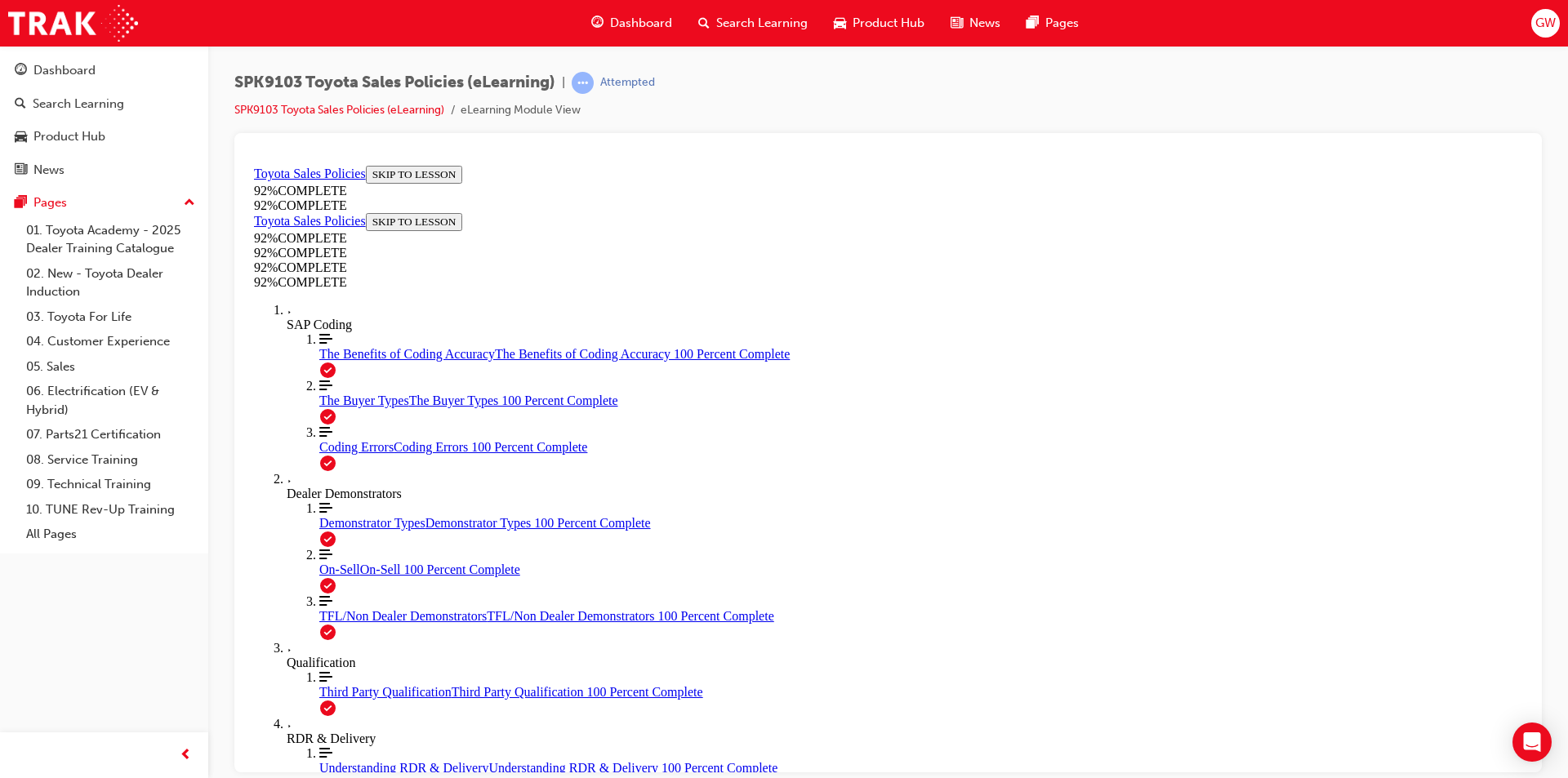
scroll to position [179, 0]
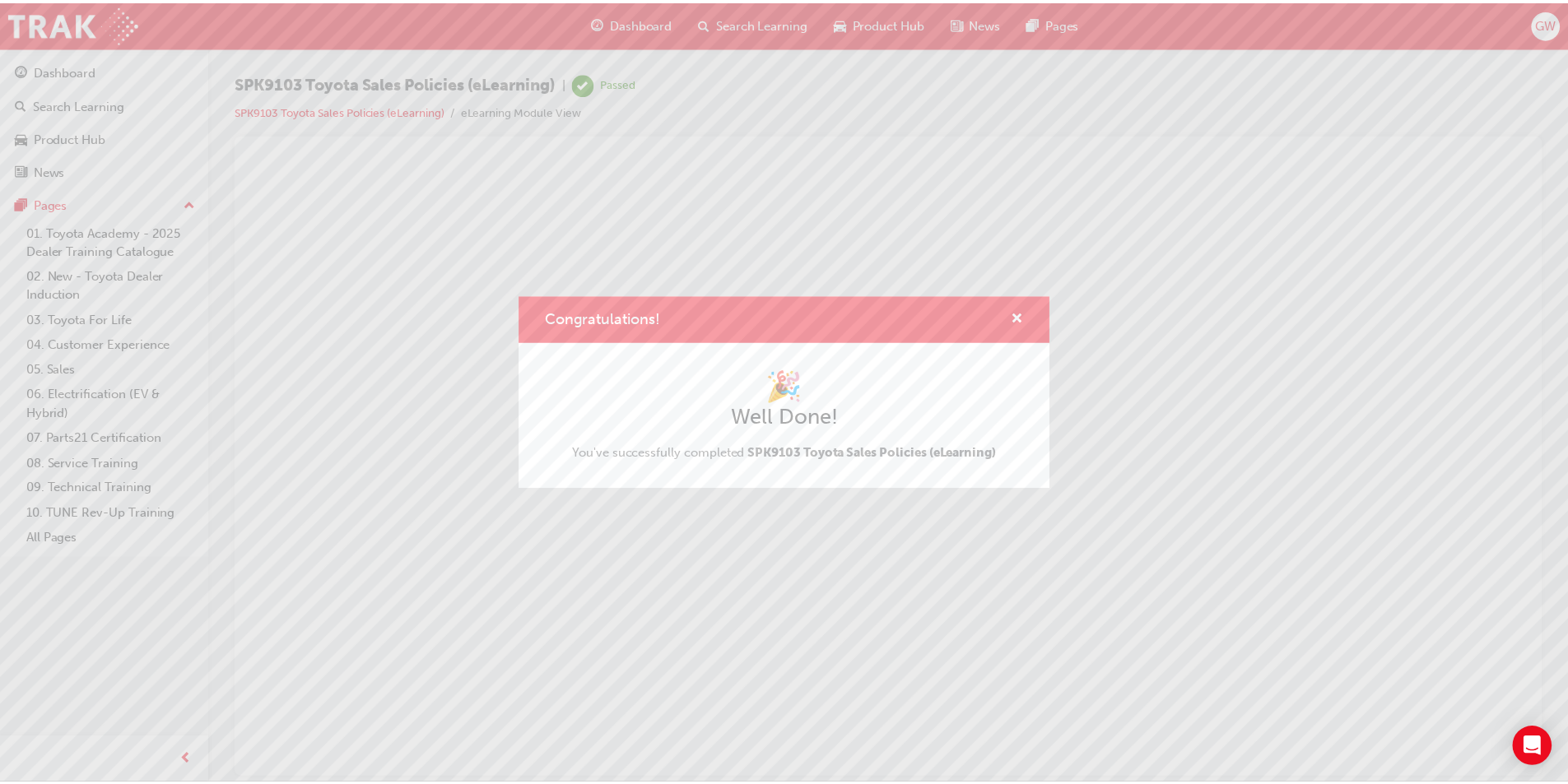
scroll to position [0, 0]
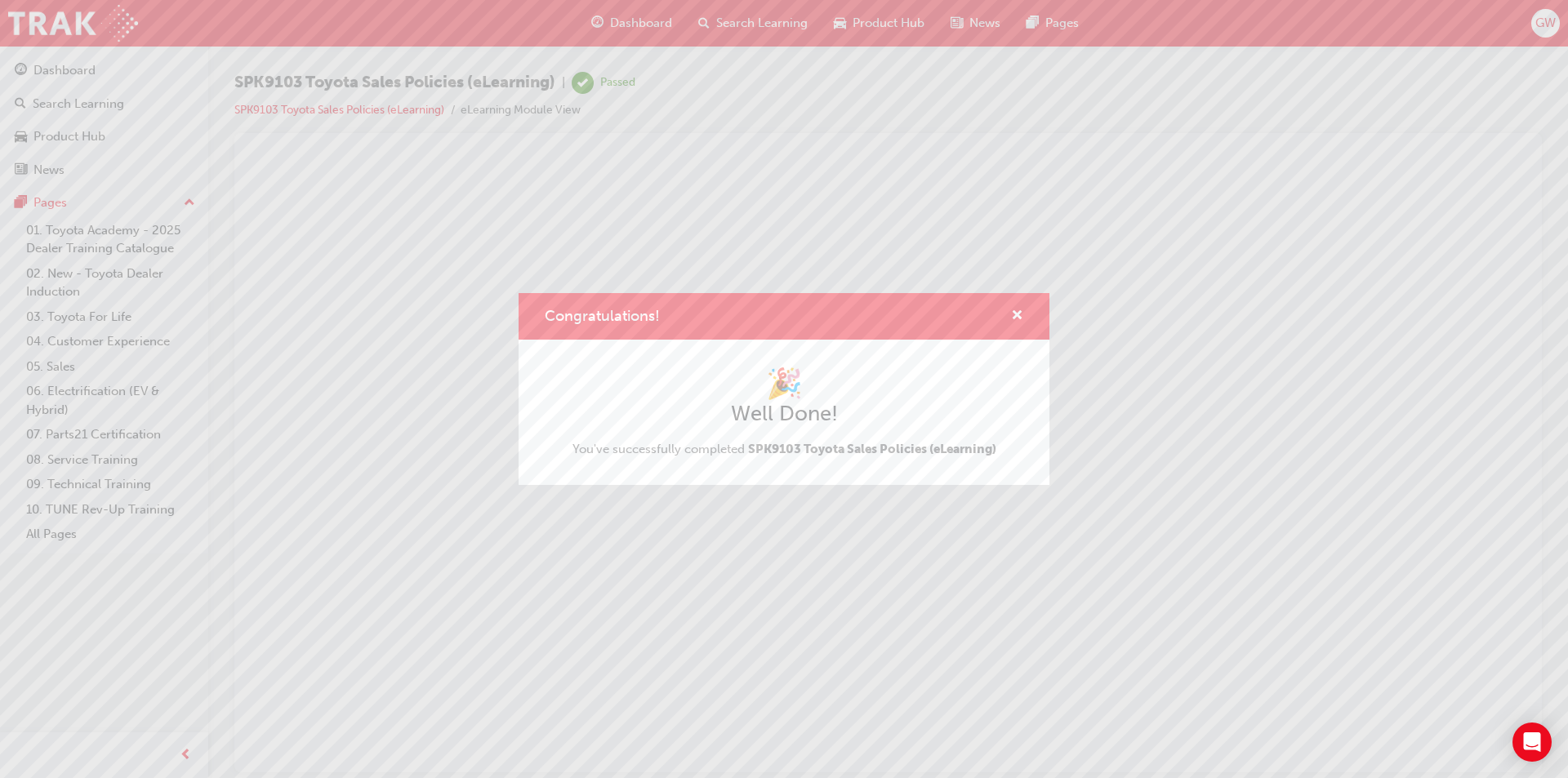
click at [1024, 314] on div "Congratulations!" at bounding box center [784, 316] width 531 height 46
click at [1020, 317] on span "cross-icon" at bounding box center [1016, 317] width 12 height 15
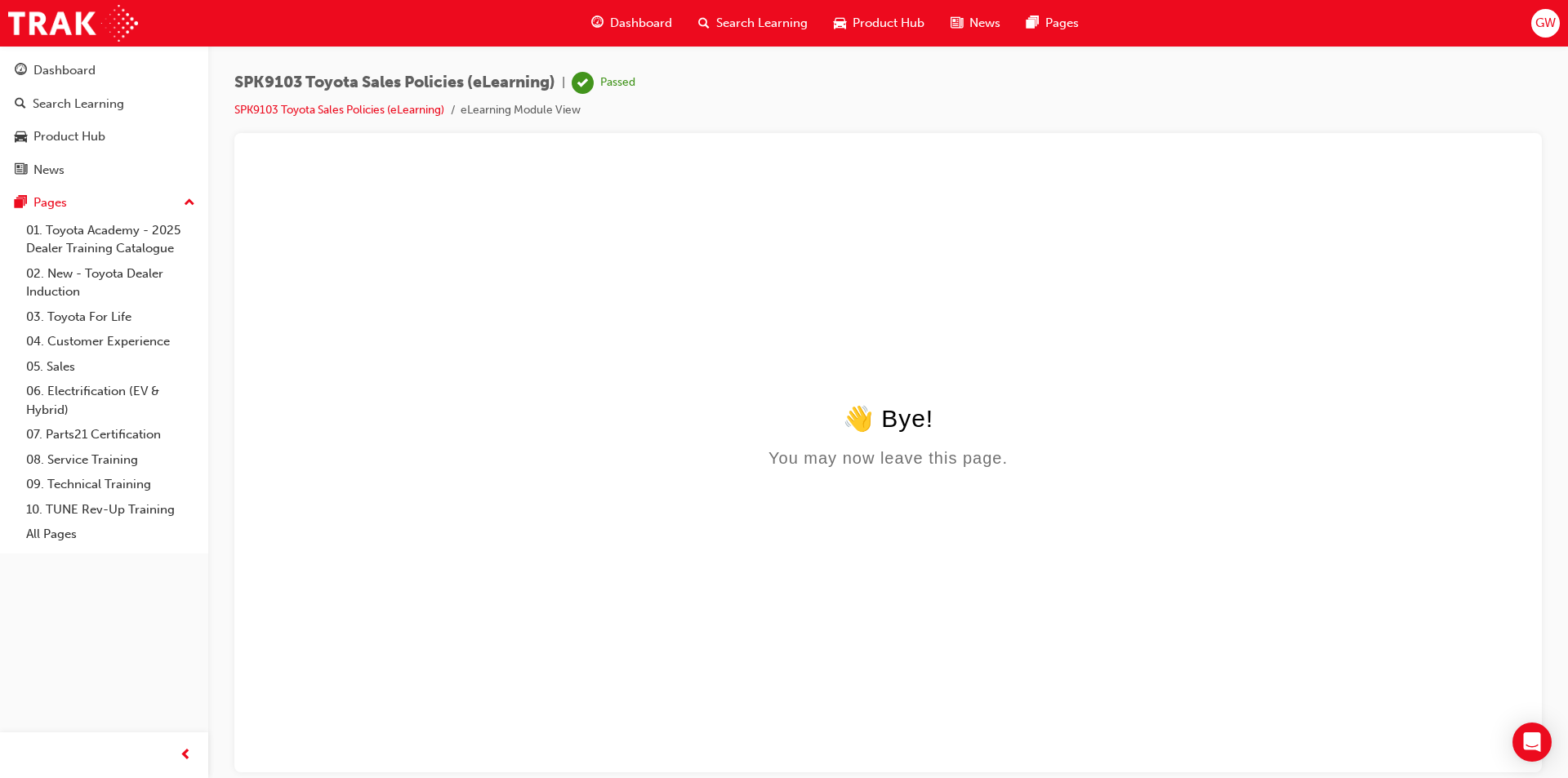
click at [647, 32] on span "Dashboard" at bounding box center [641, 24] width 62 height 19
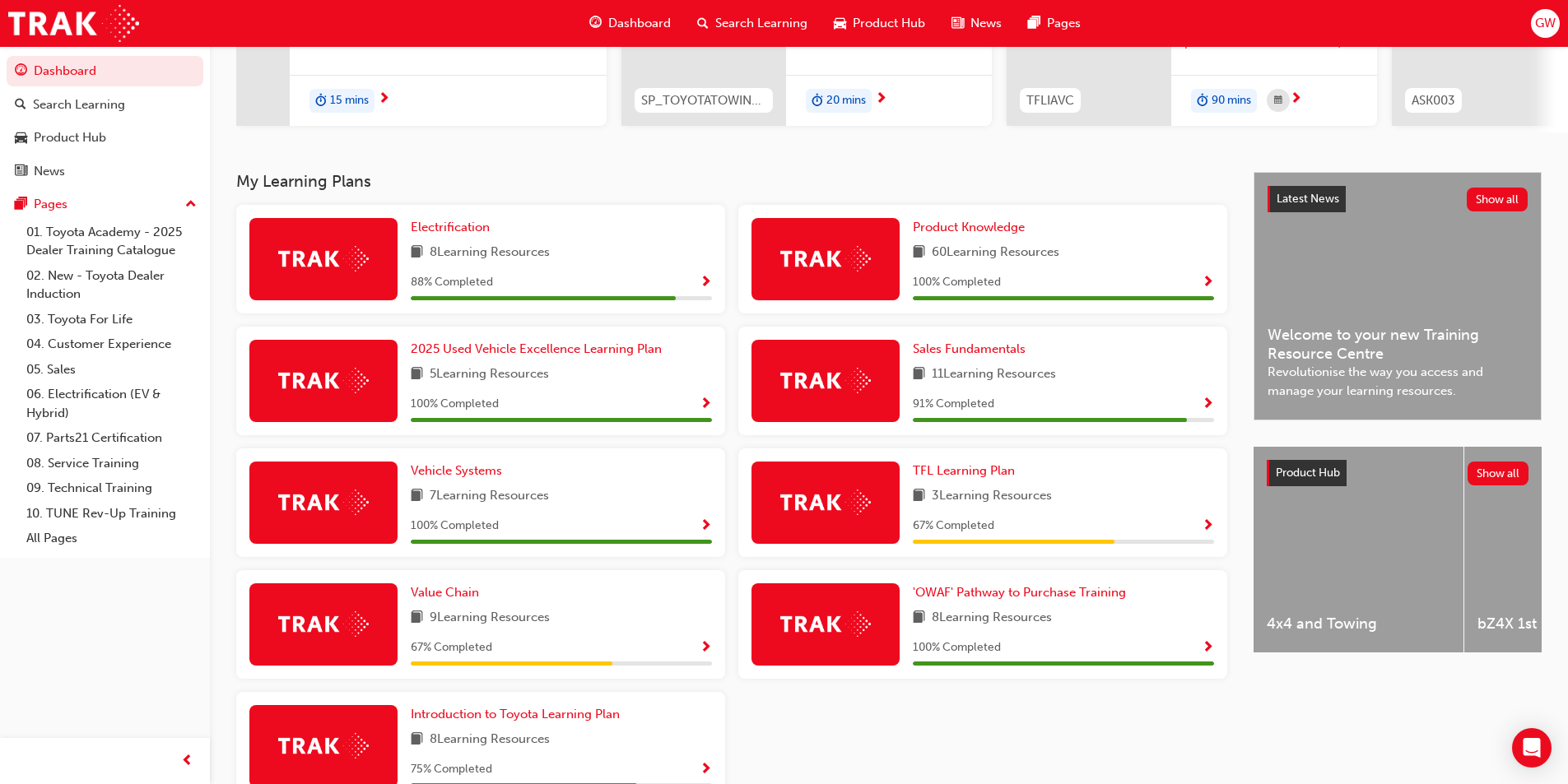
scroll to position [329, 0]
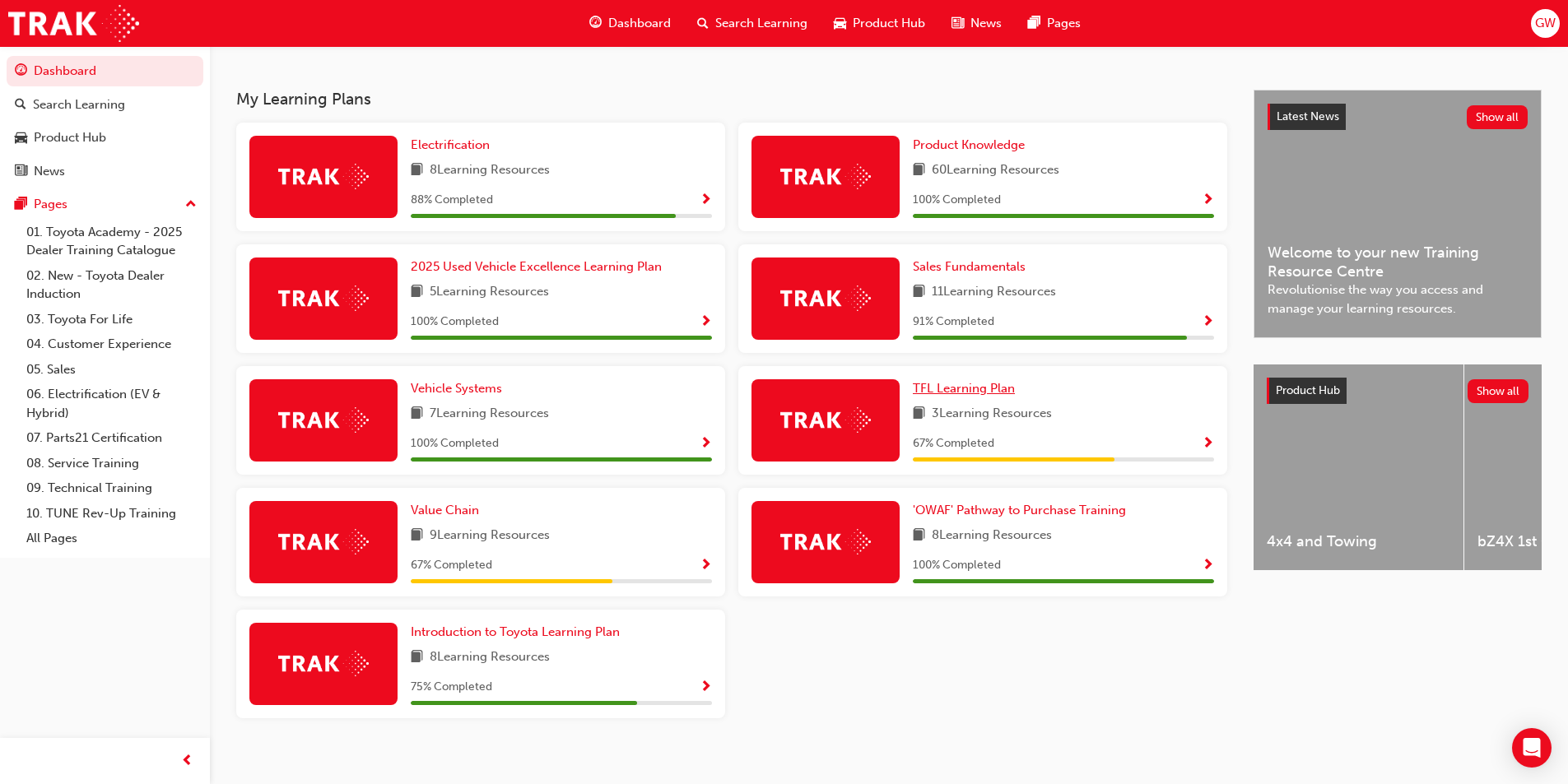
click at [962, 395] on span "TFL Learning Plan" at bounding box center [964, 389] width 102 height 15
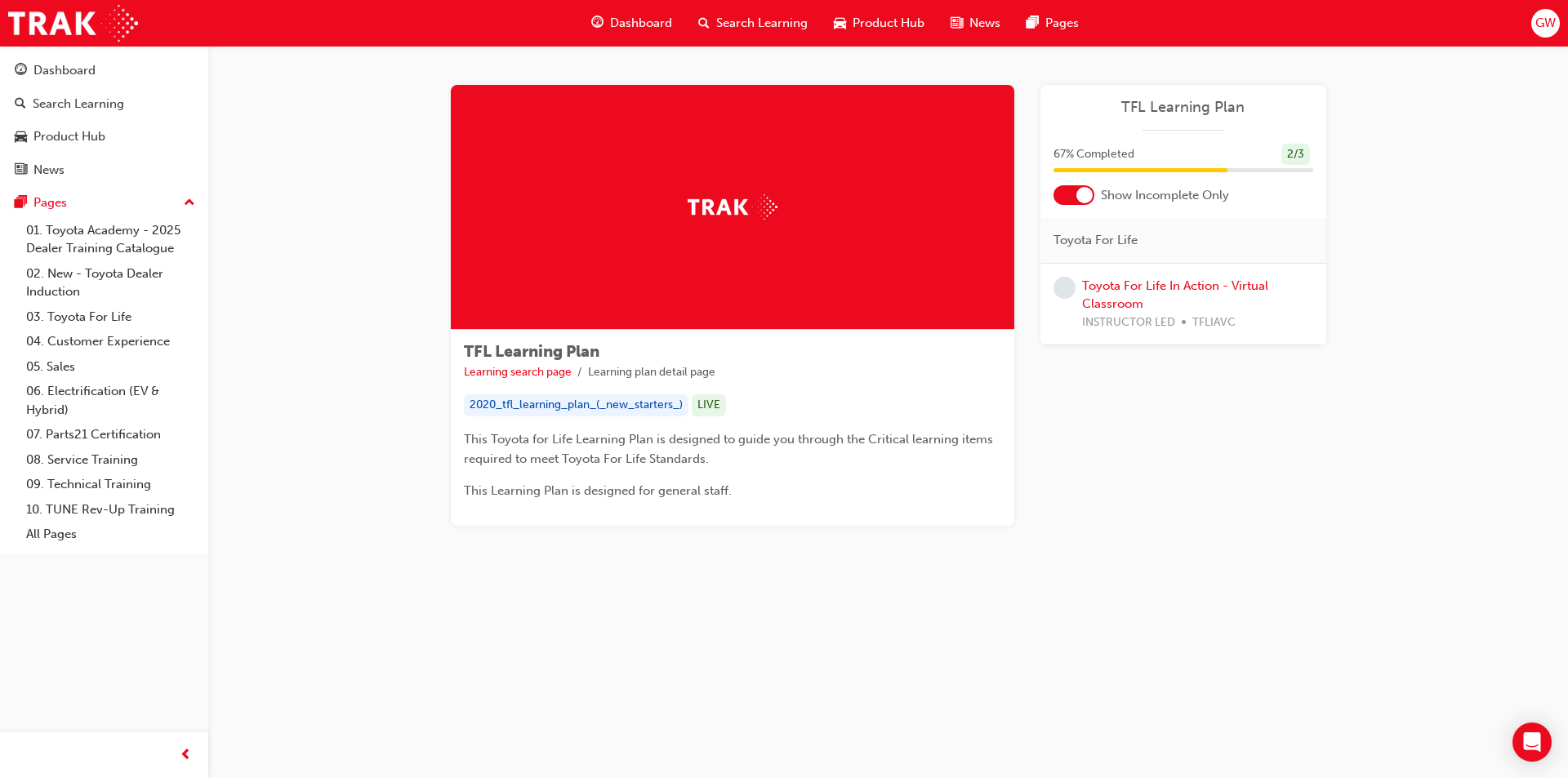
click at [652, 24] on span "Dashboard" at bounding box center [641, 24] width 62 height 19
